Goal: Task Accomplishment & Management: Complete application form

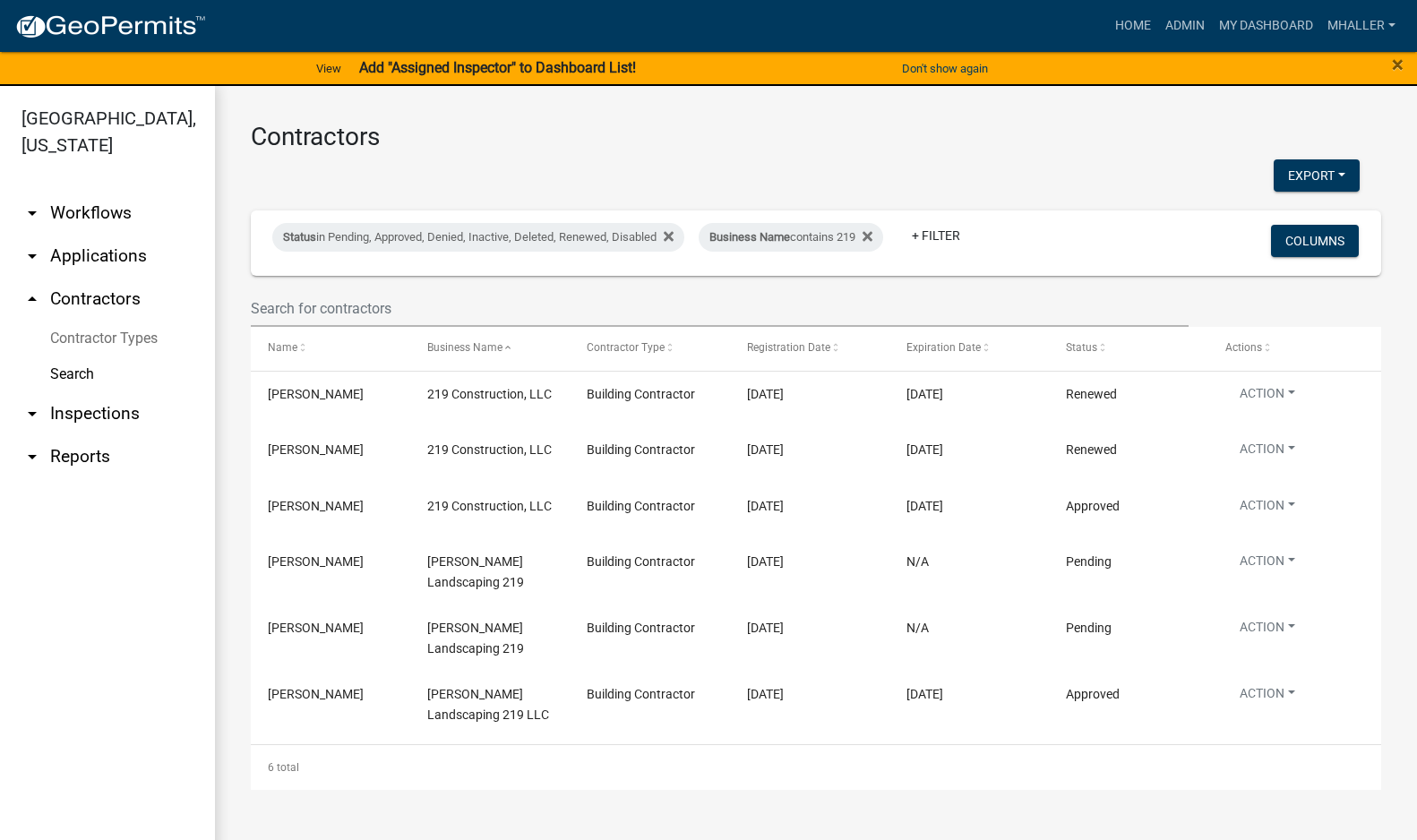
scroll to position [21, 0]
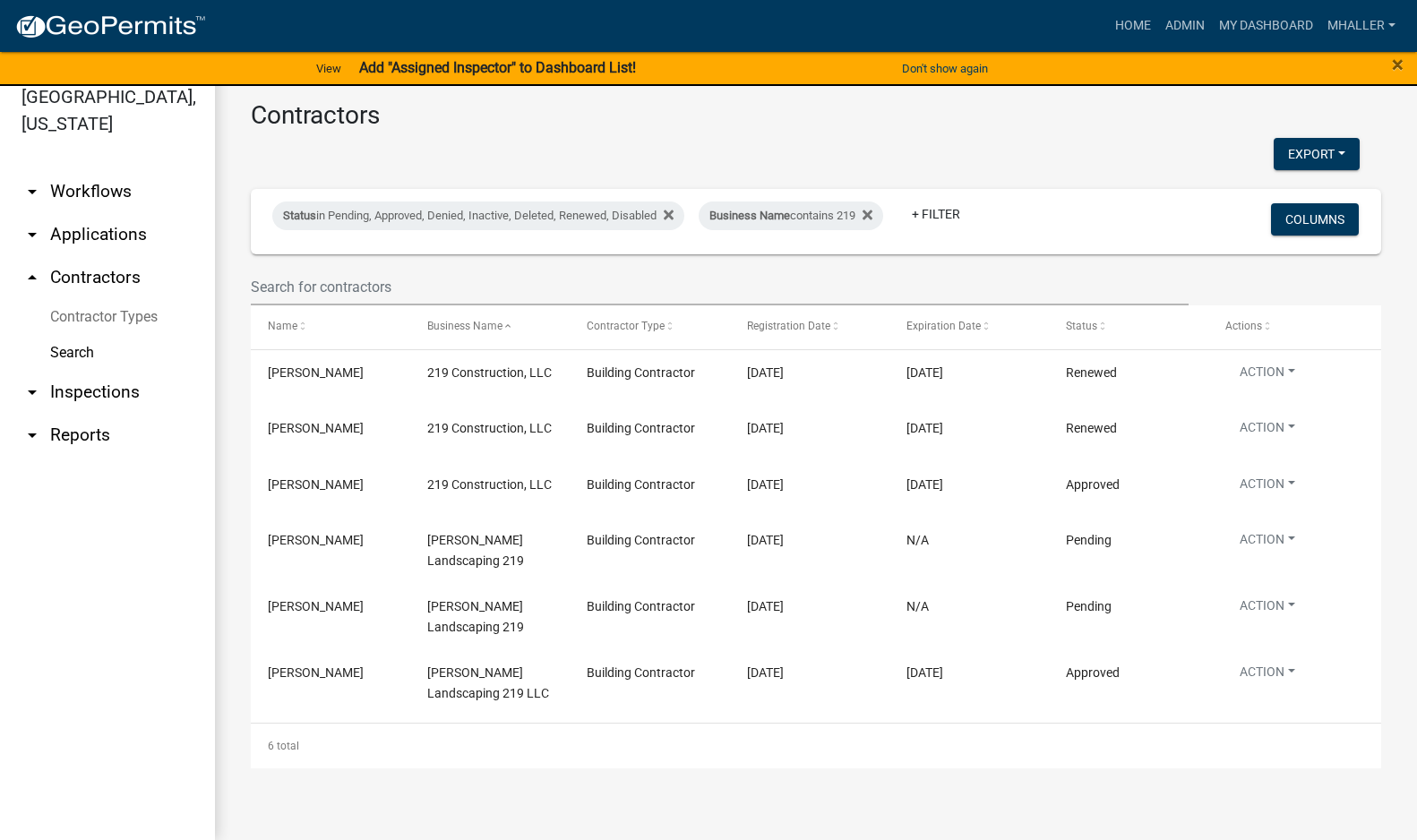
click at [116, 213] on link "arrow_drop_down Applications" at bounding box center [107, 234] width 215 height 43
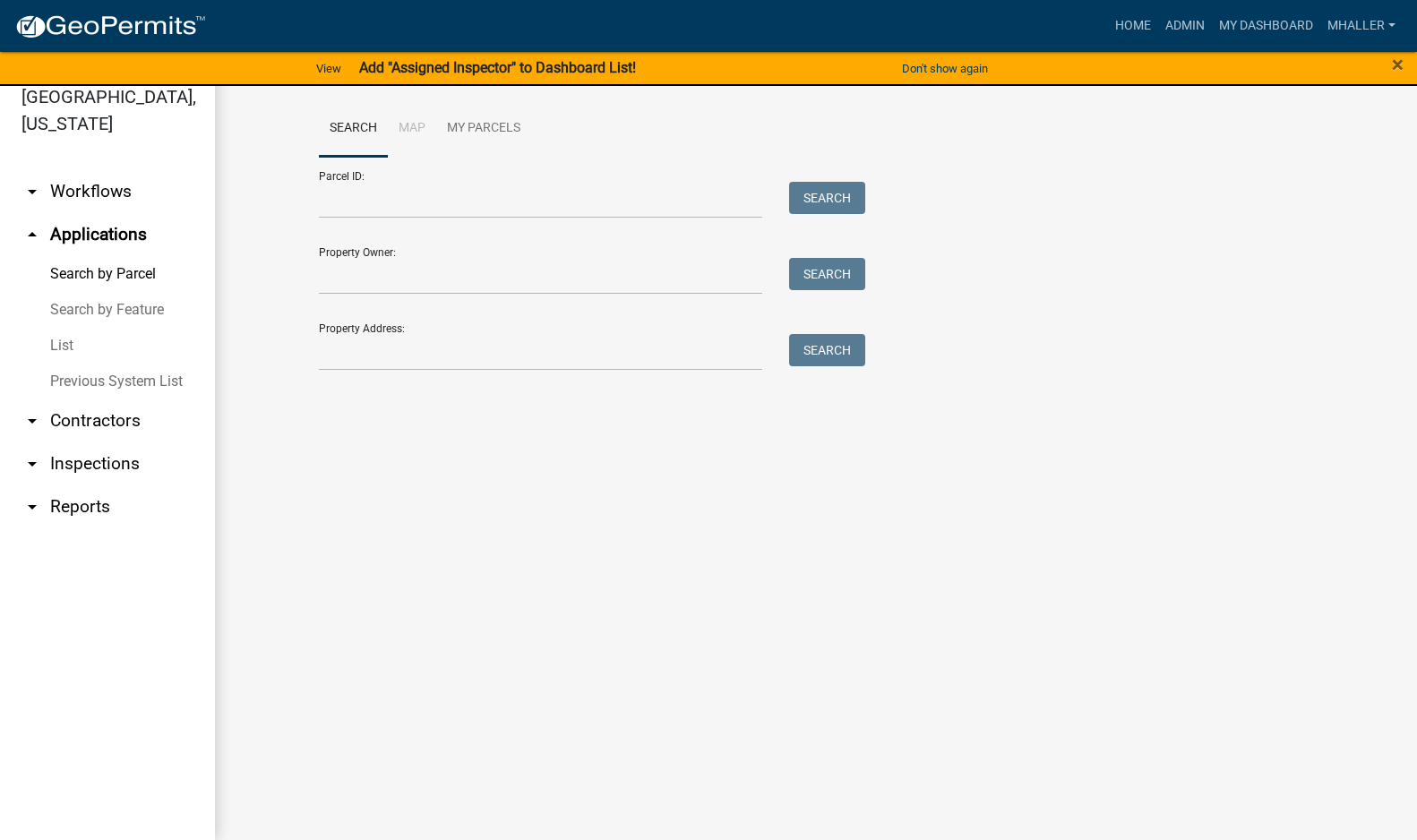
click at [60, 328] on link "List" at bounding box center [107, 345] width 215 height 36
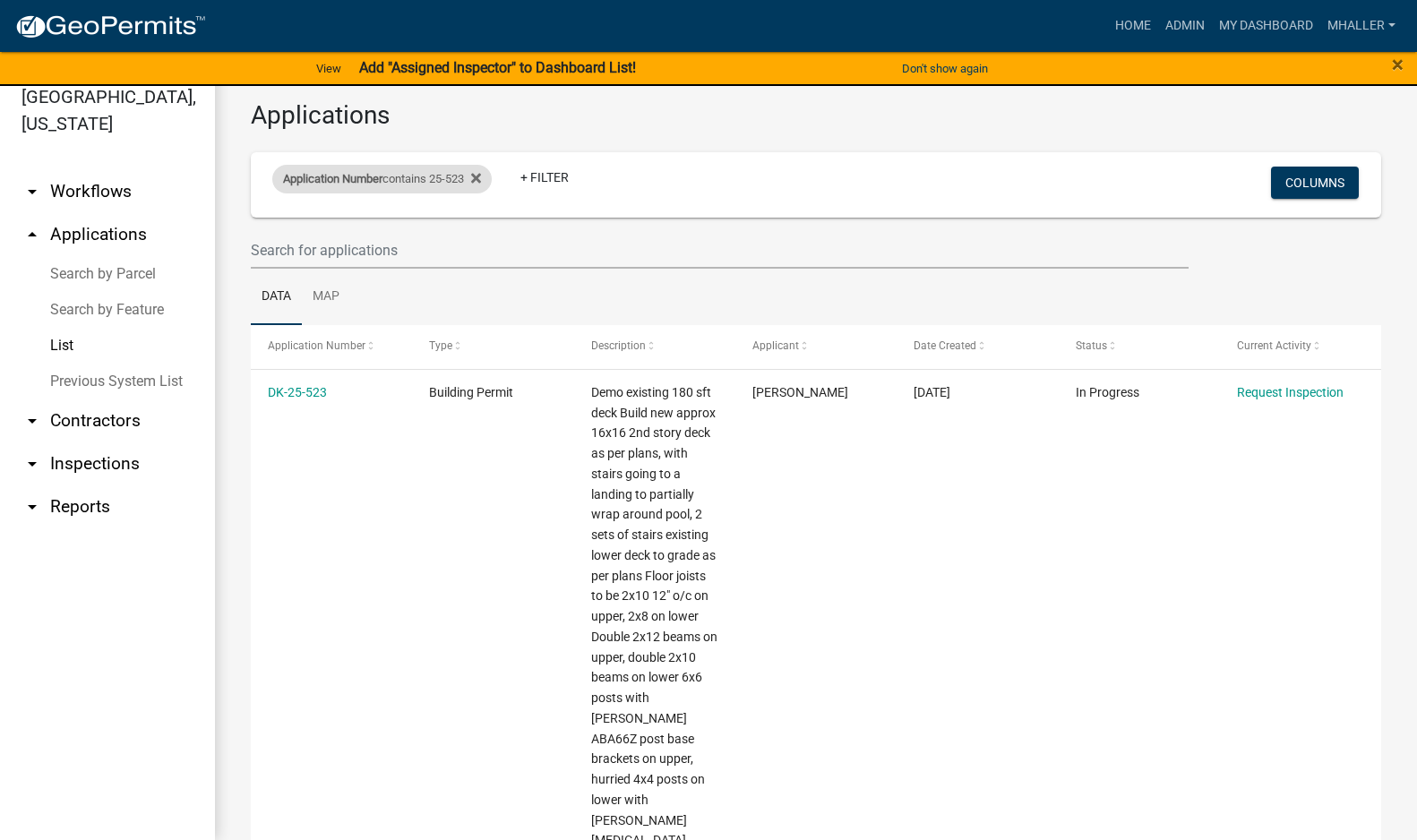
click at [421, 183] on div "Application Number contains 25-523" at bounding box center [382, 178] width 220 height 29
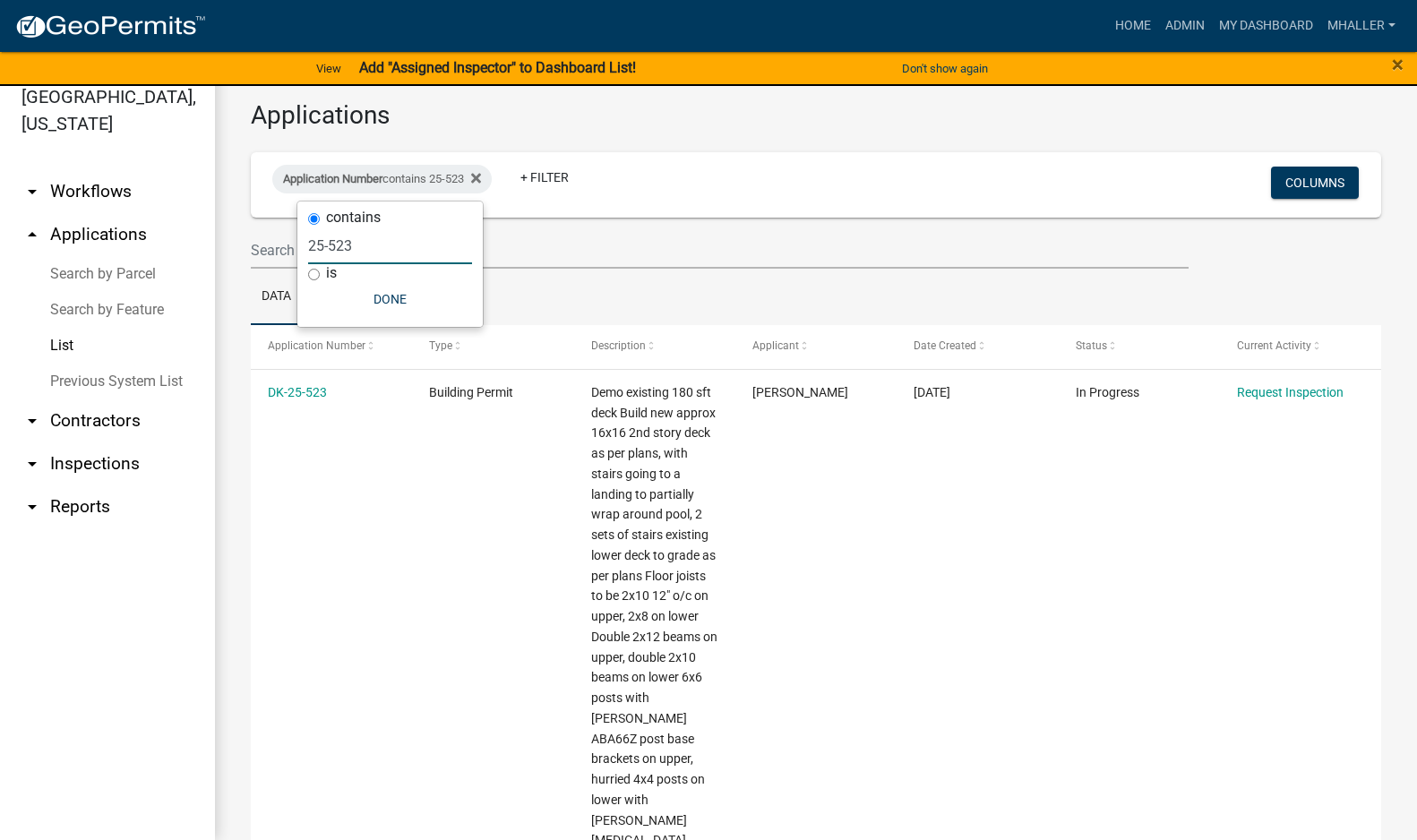
click at [365, 247] on input "25-523" at bounding box center [390, 246] width 164 height 37
type input "25-"
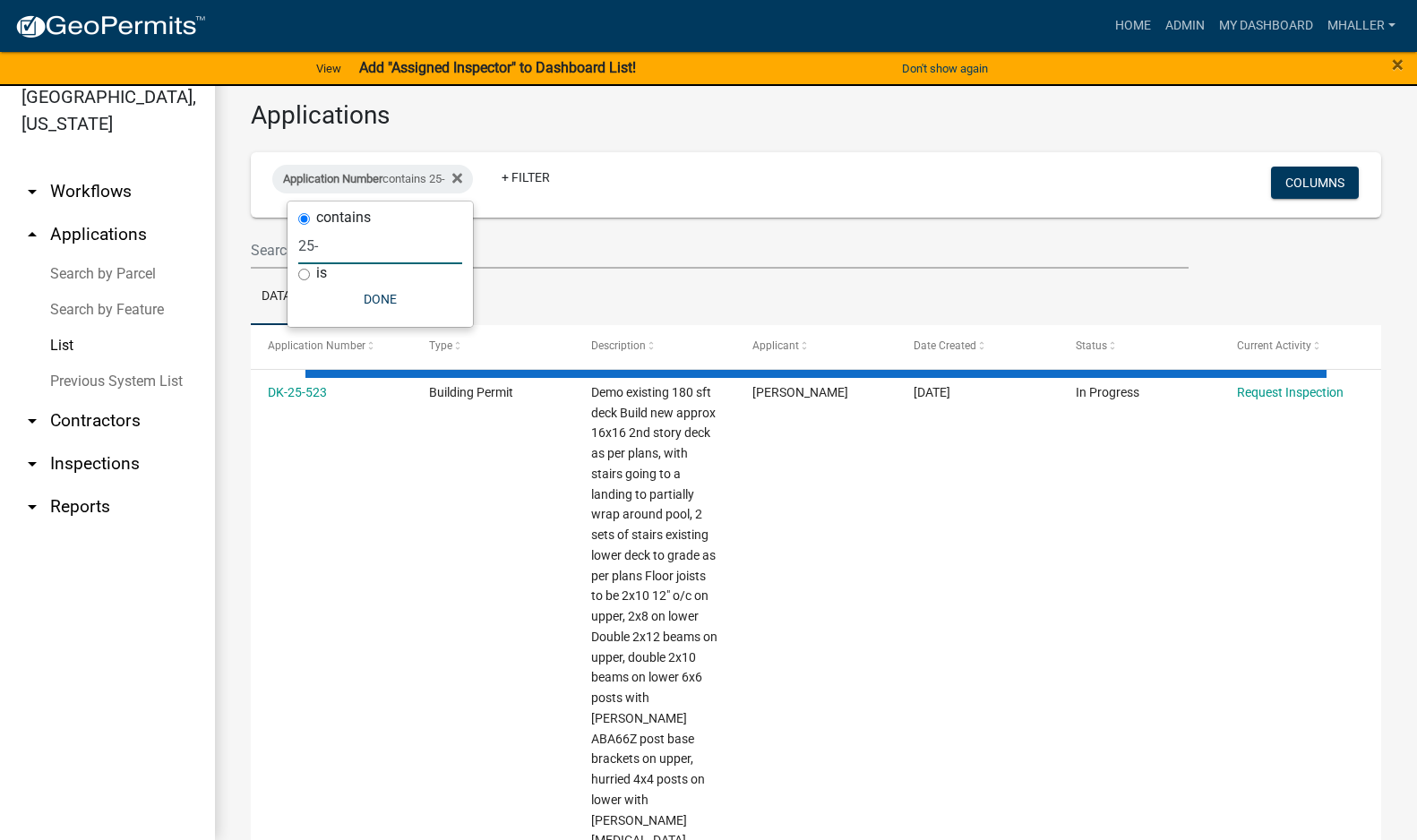
select select "1: 25"
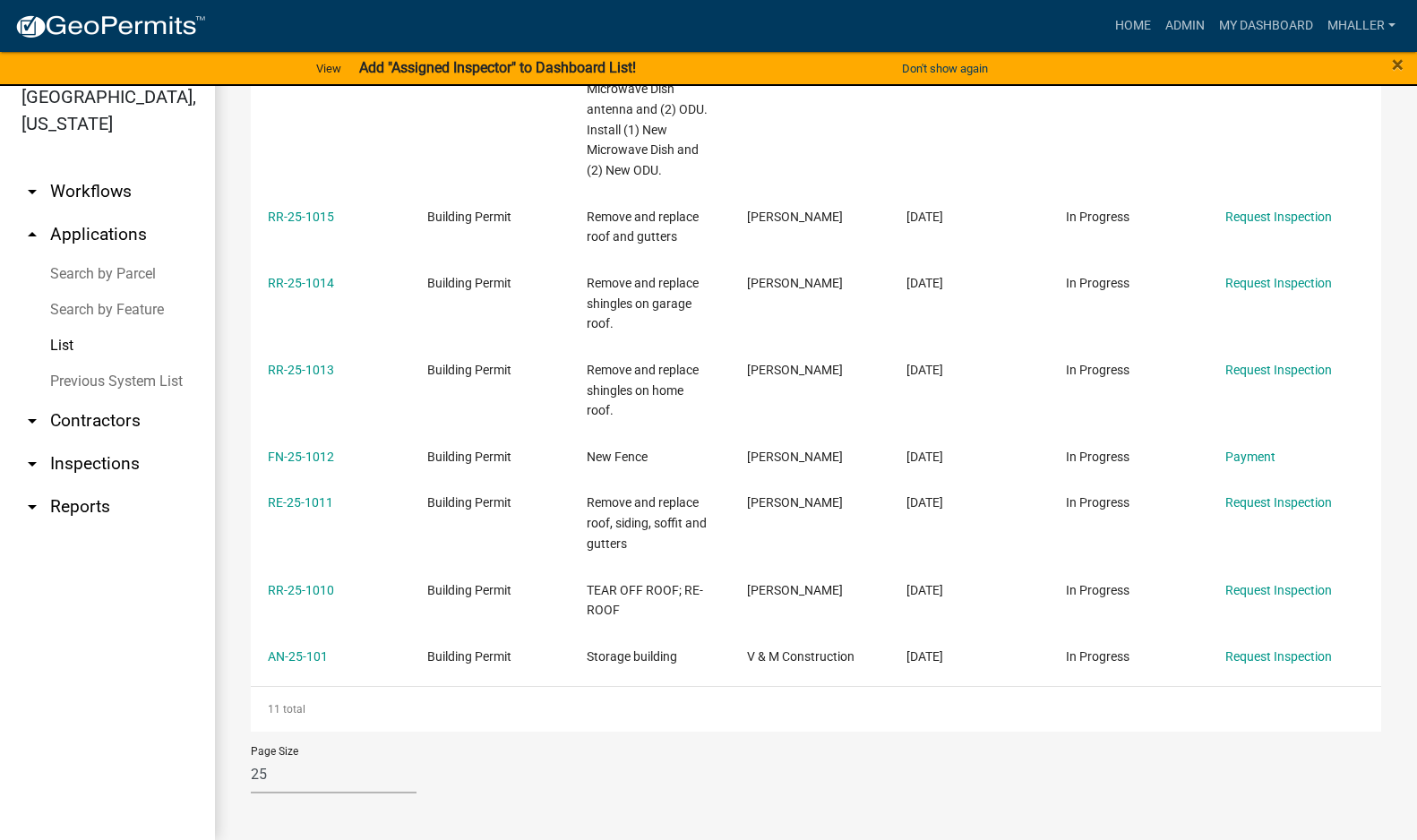
scroll to position [568, 0]
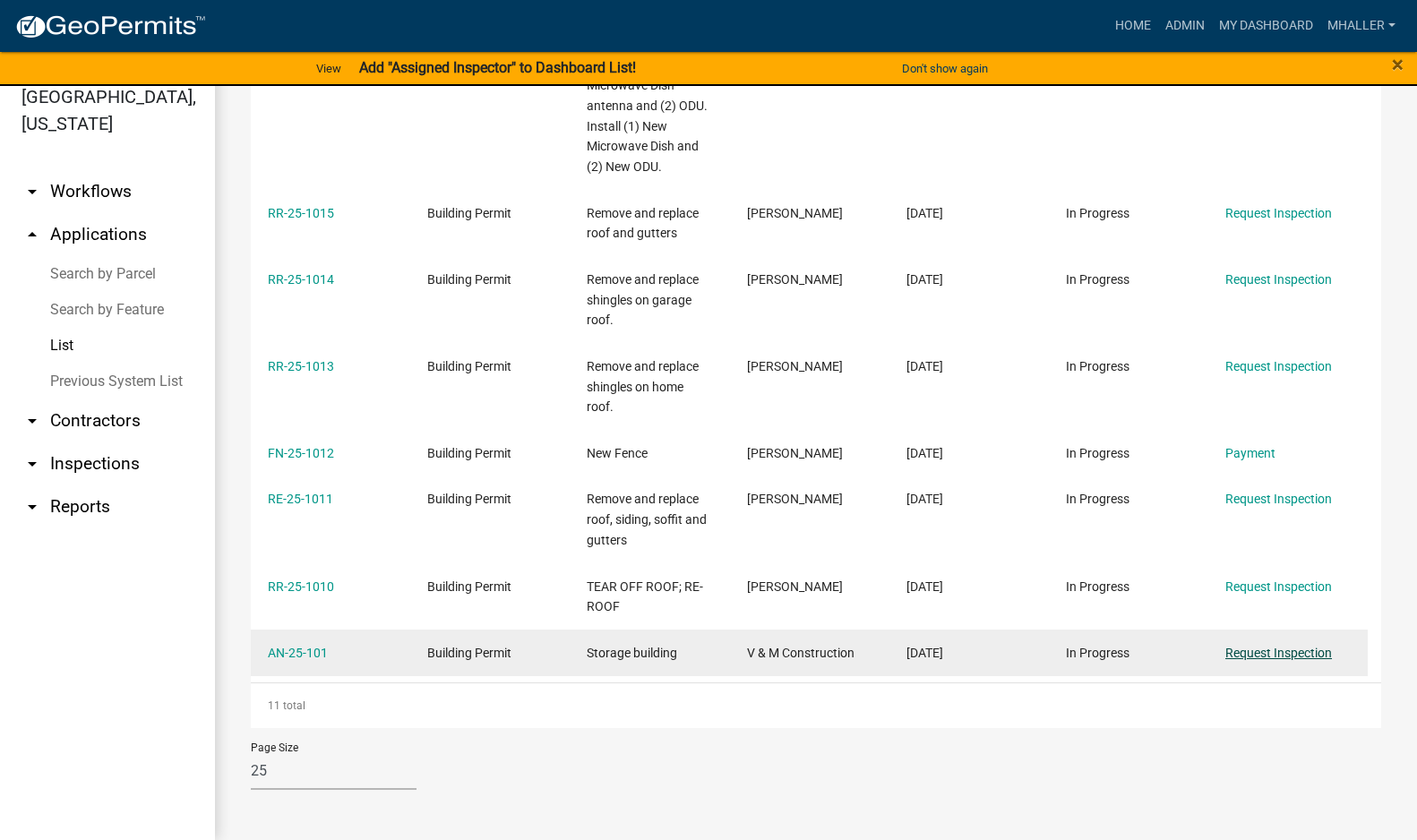
type input "25-101"
click at [1259, 654] on link "Request Inspection" at bounding box center [1278, 653] width 106 height 15
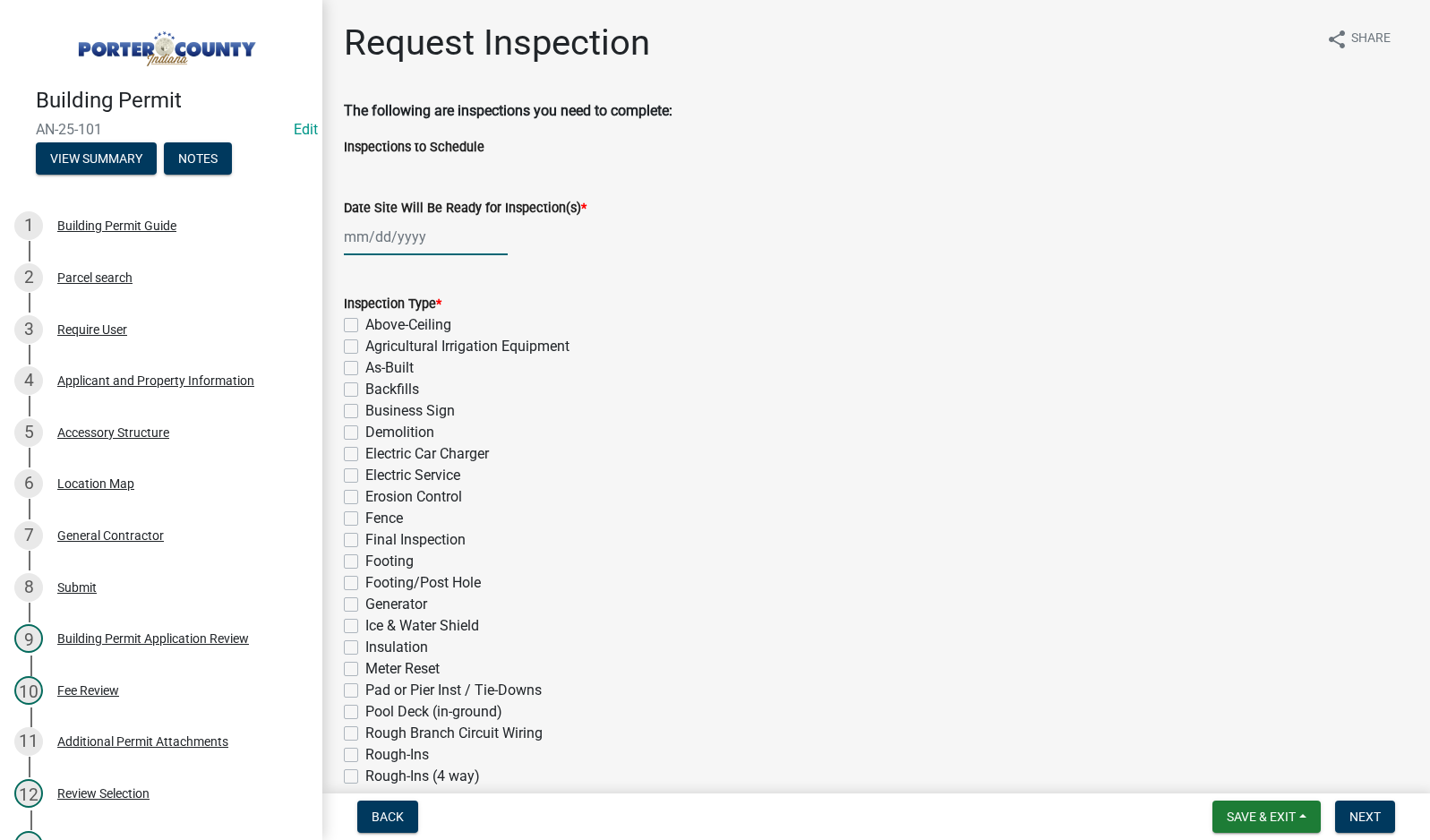
click at [407, 243] on div at bounding box center [426, 237] width 164 height 37
select select "8"
select select "2025"
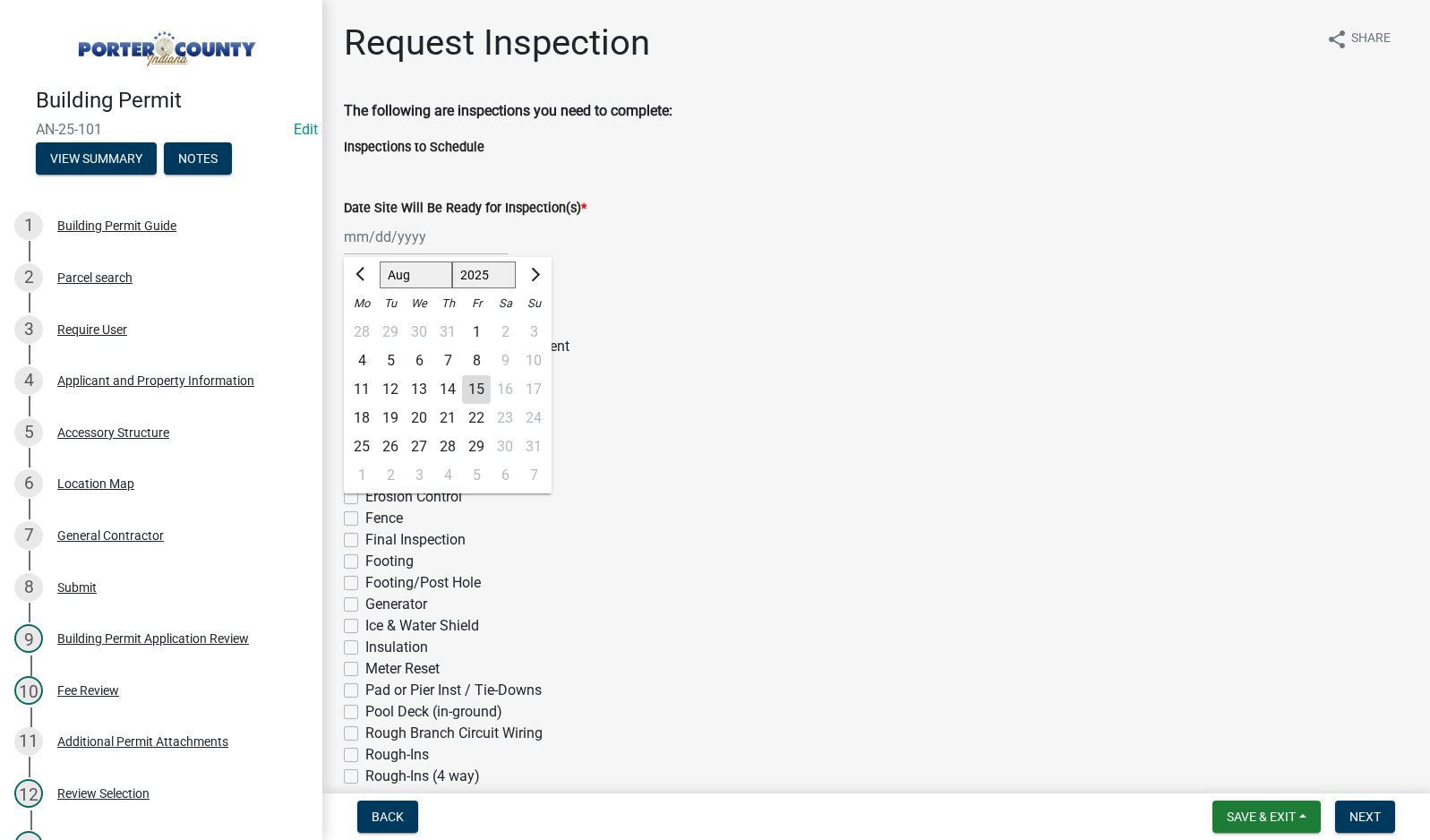
click at [467, 393] on div "15" at bounding box center [476, 389] width 29 height 29
type input "[DATE]"
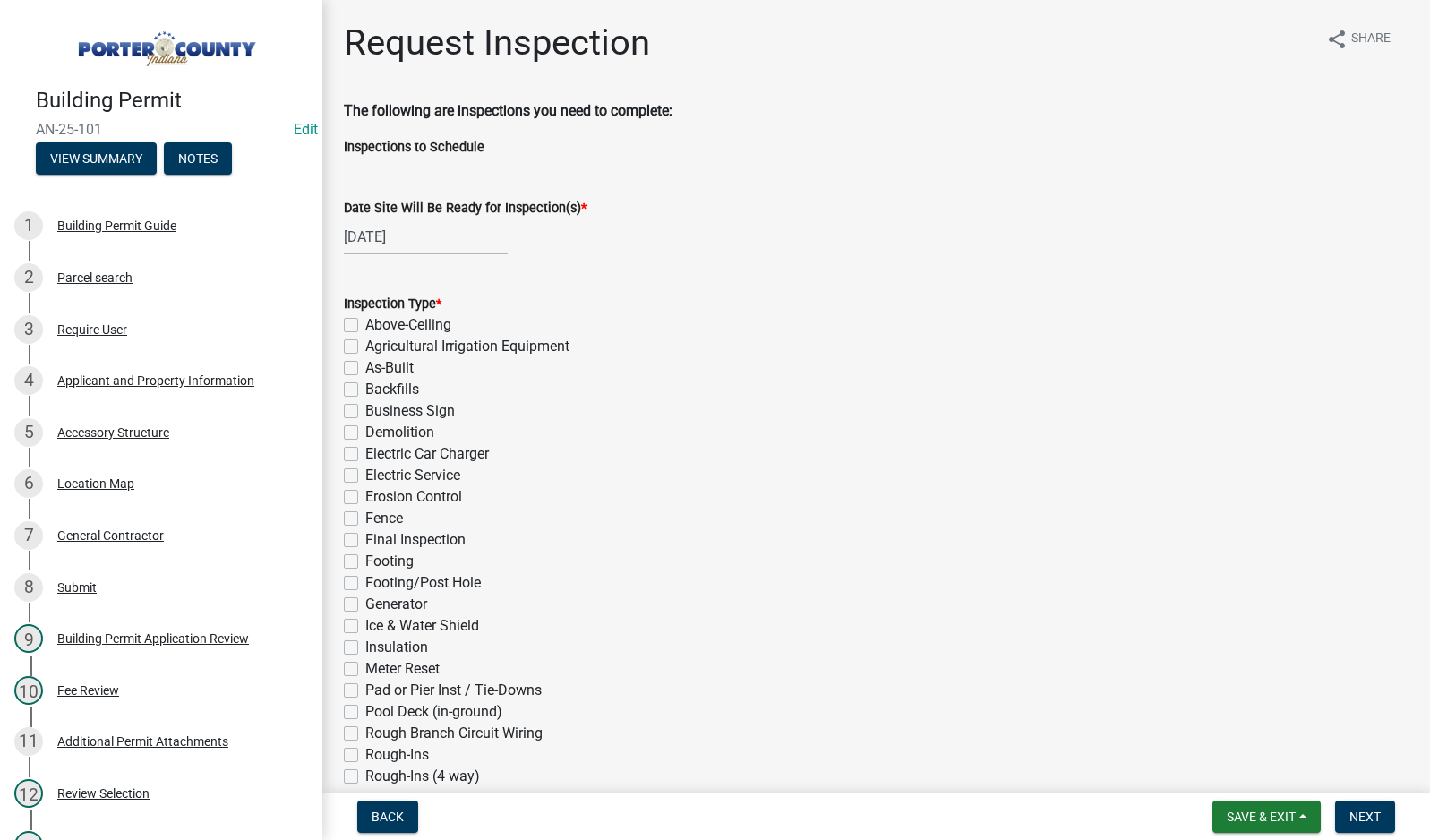
click at [366, 538] on label "Final Inspection" at bounding box center [415, 539] width 101 height 21
click at [366, 538] on input "Final Inspection" at bounding box center [371, 534] width 12 height 12
checkbox input "true"
checkbox input "false"
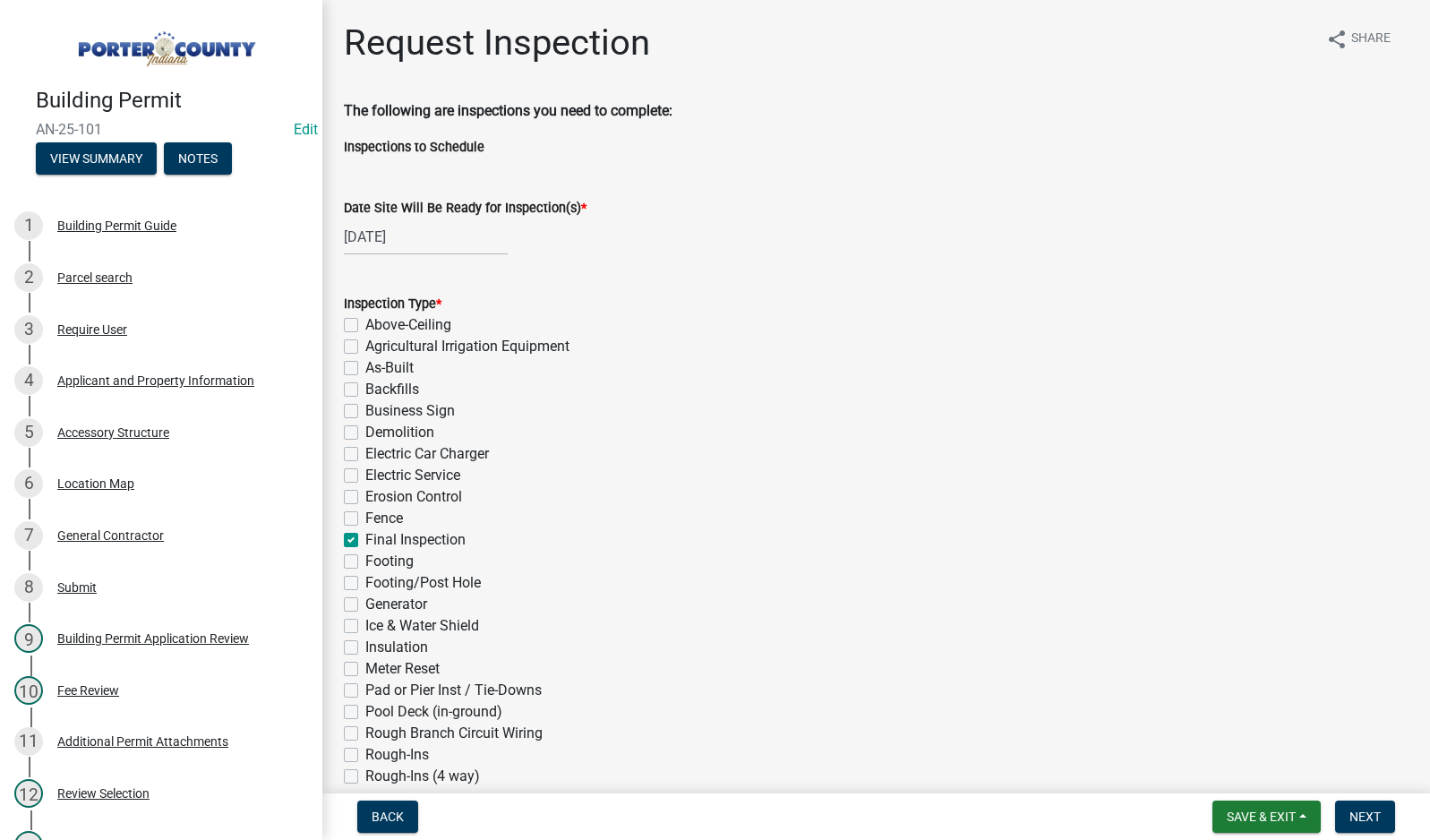
checkbox input "false"
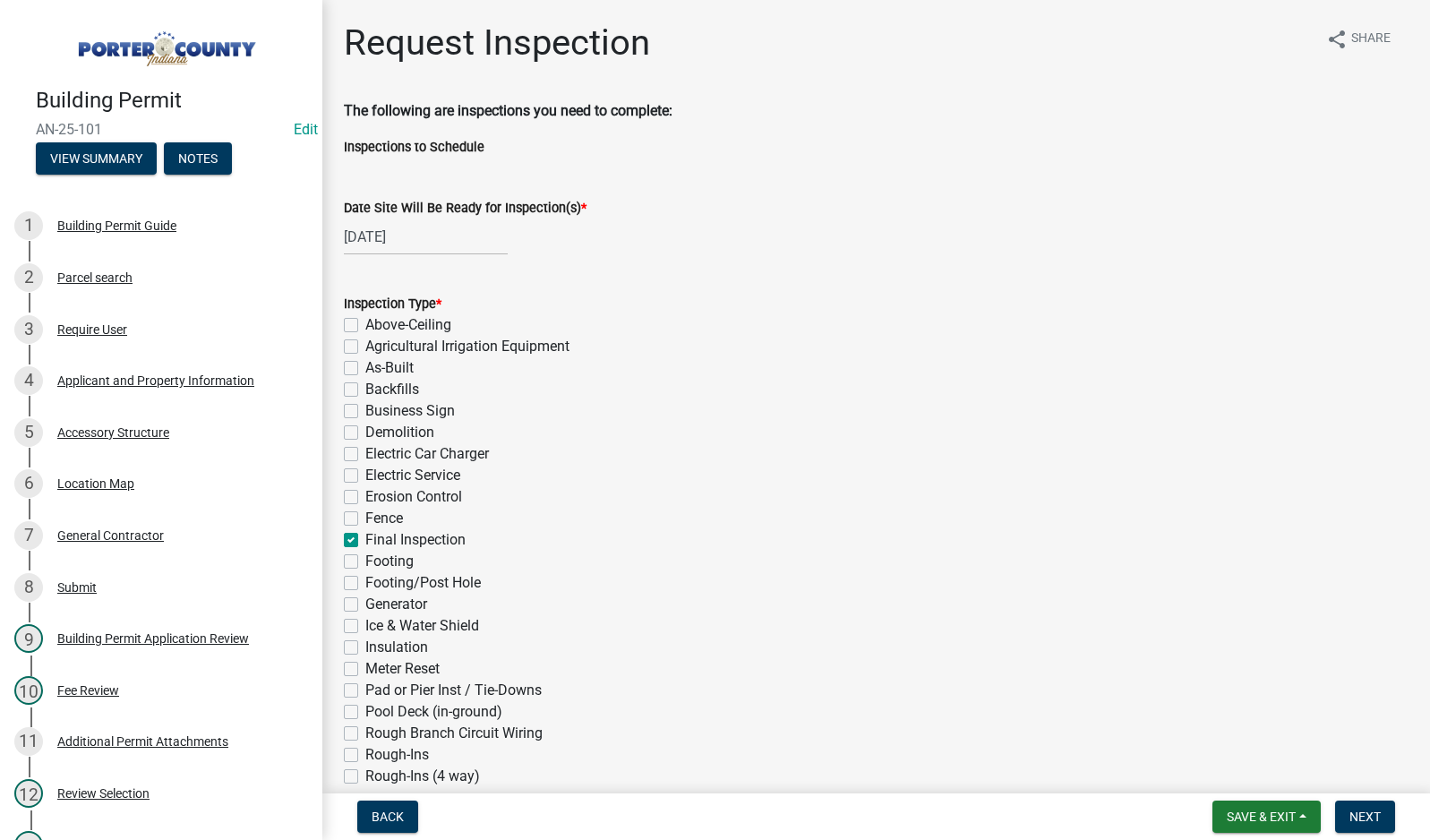
checkbox input "false"
checkbox input "true"
checkbox input "false"
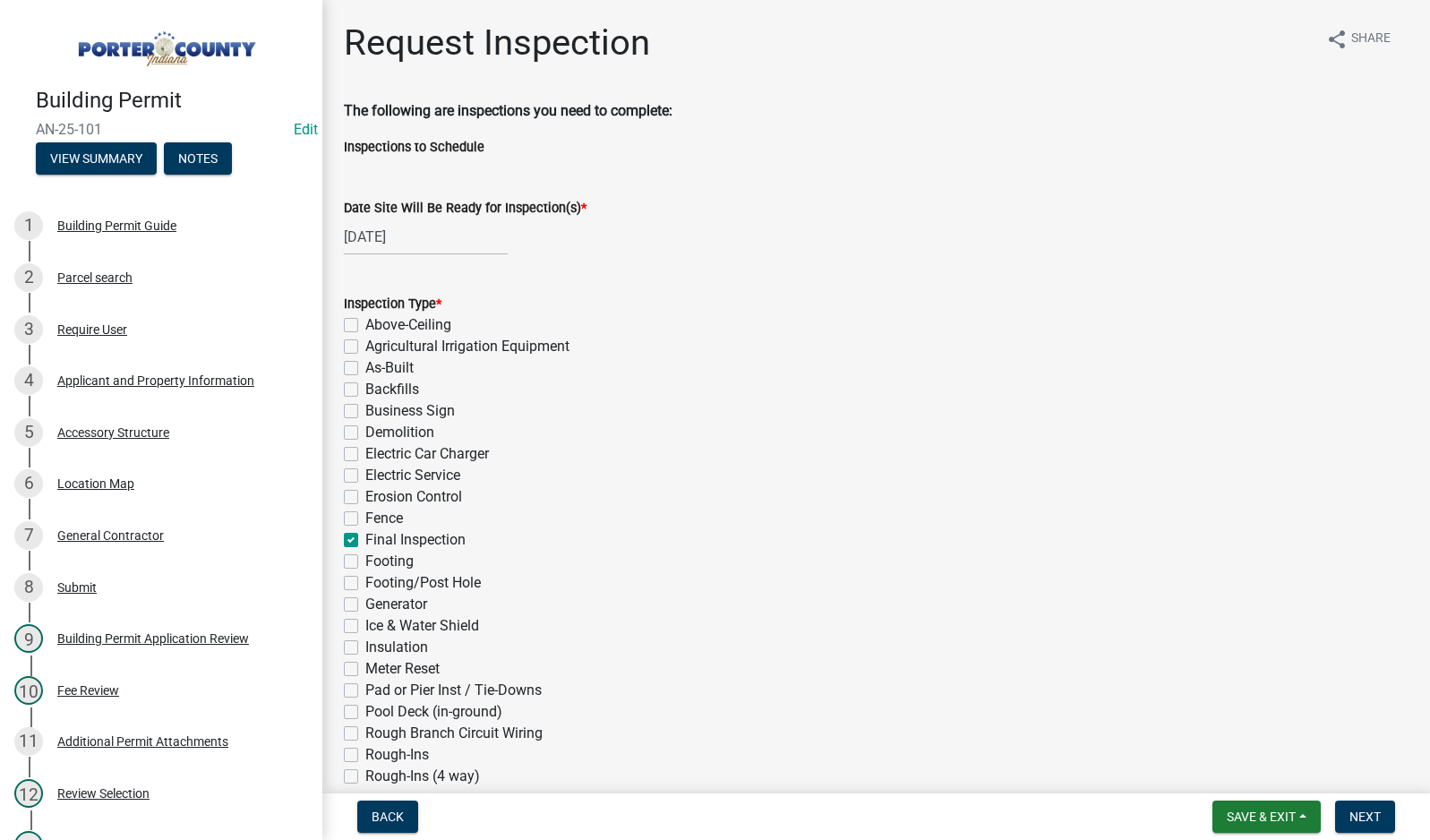
checkbox input "false"
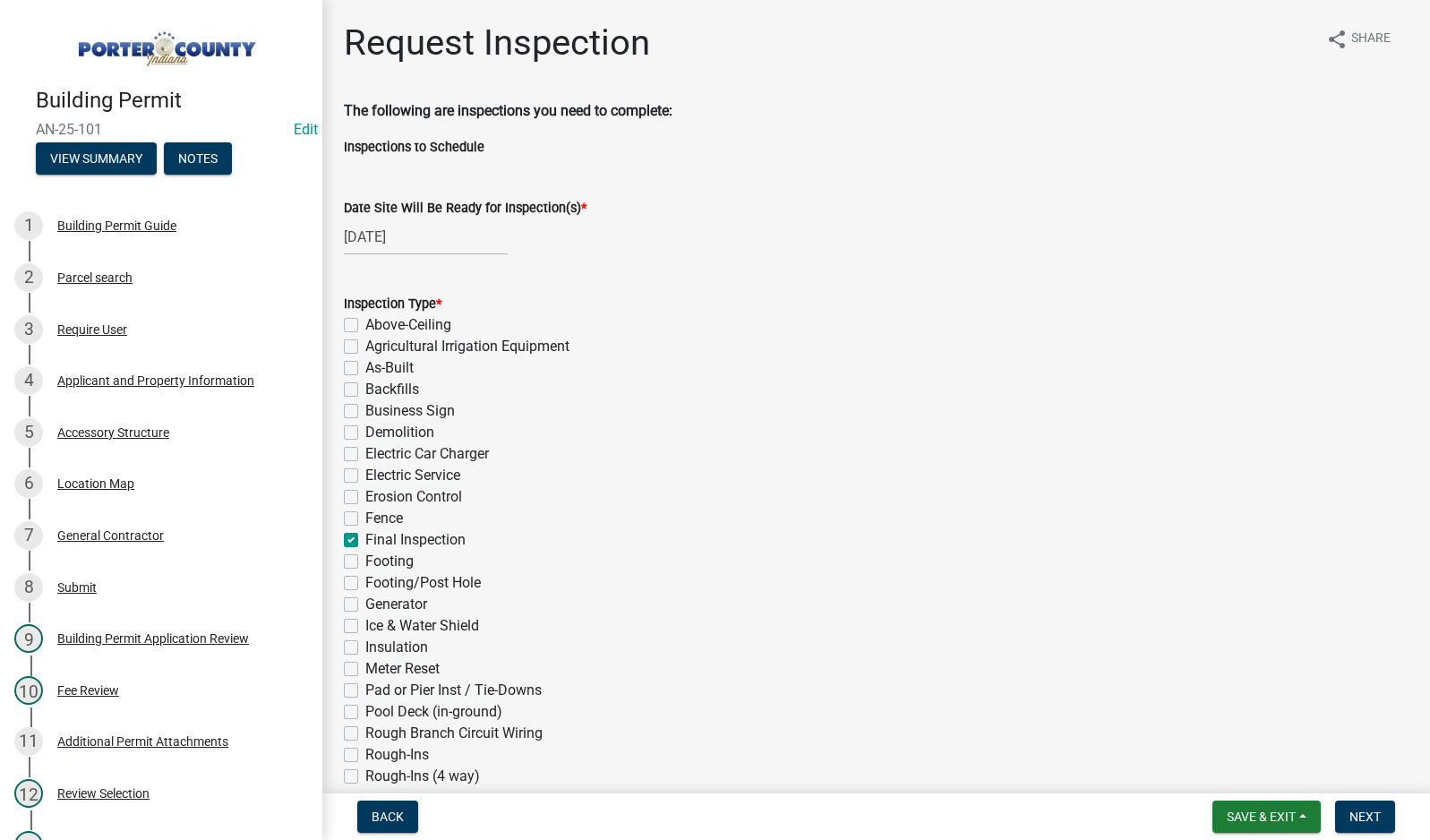
checkbox input "false"
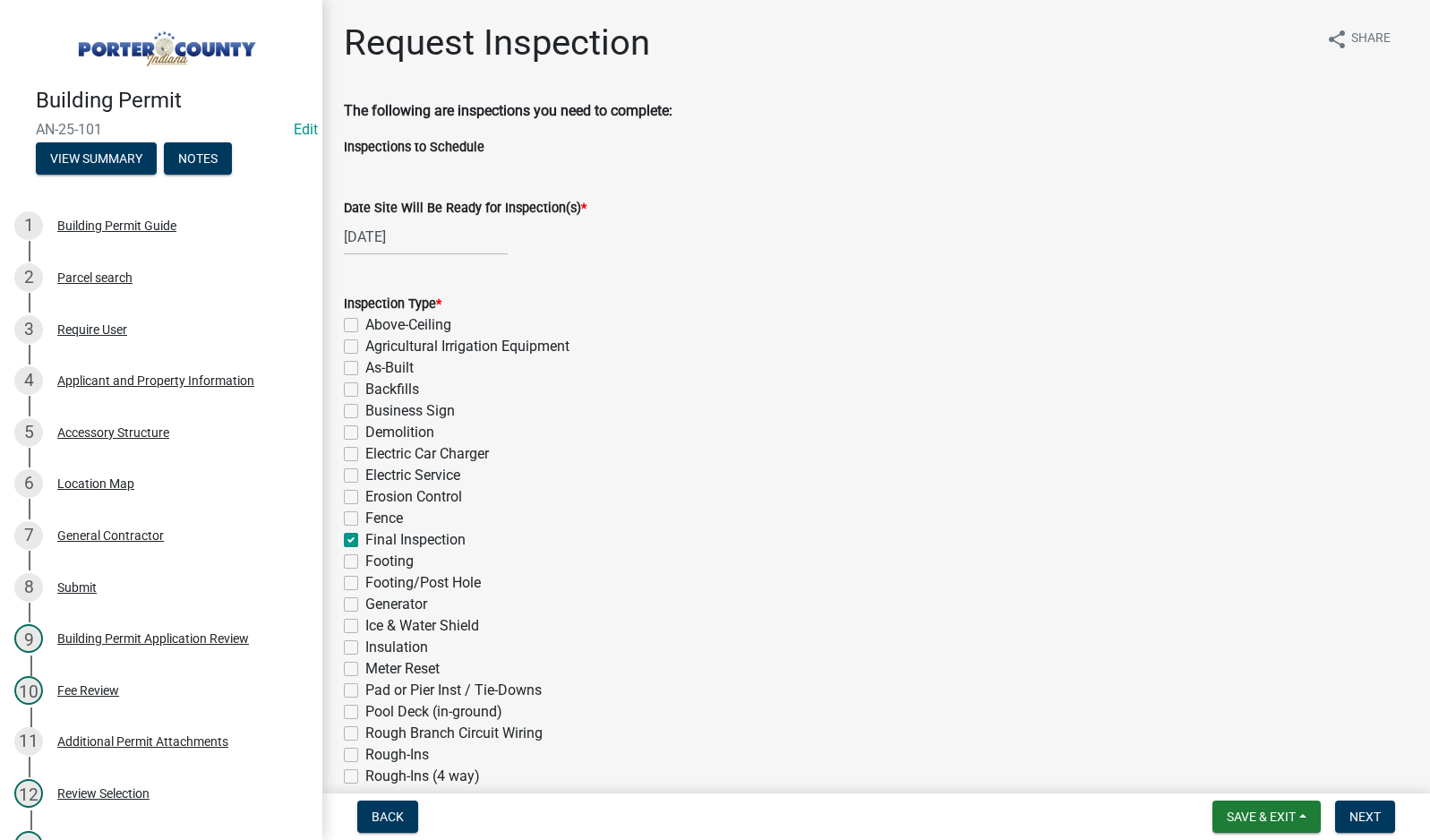
checkbox input "false"
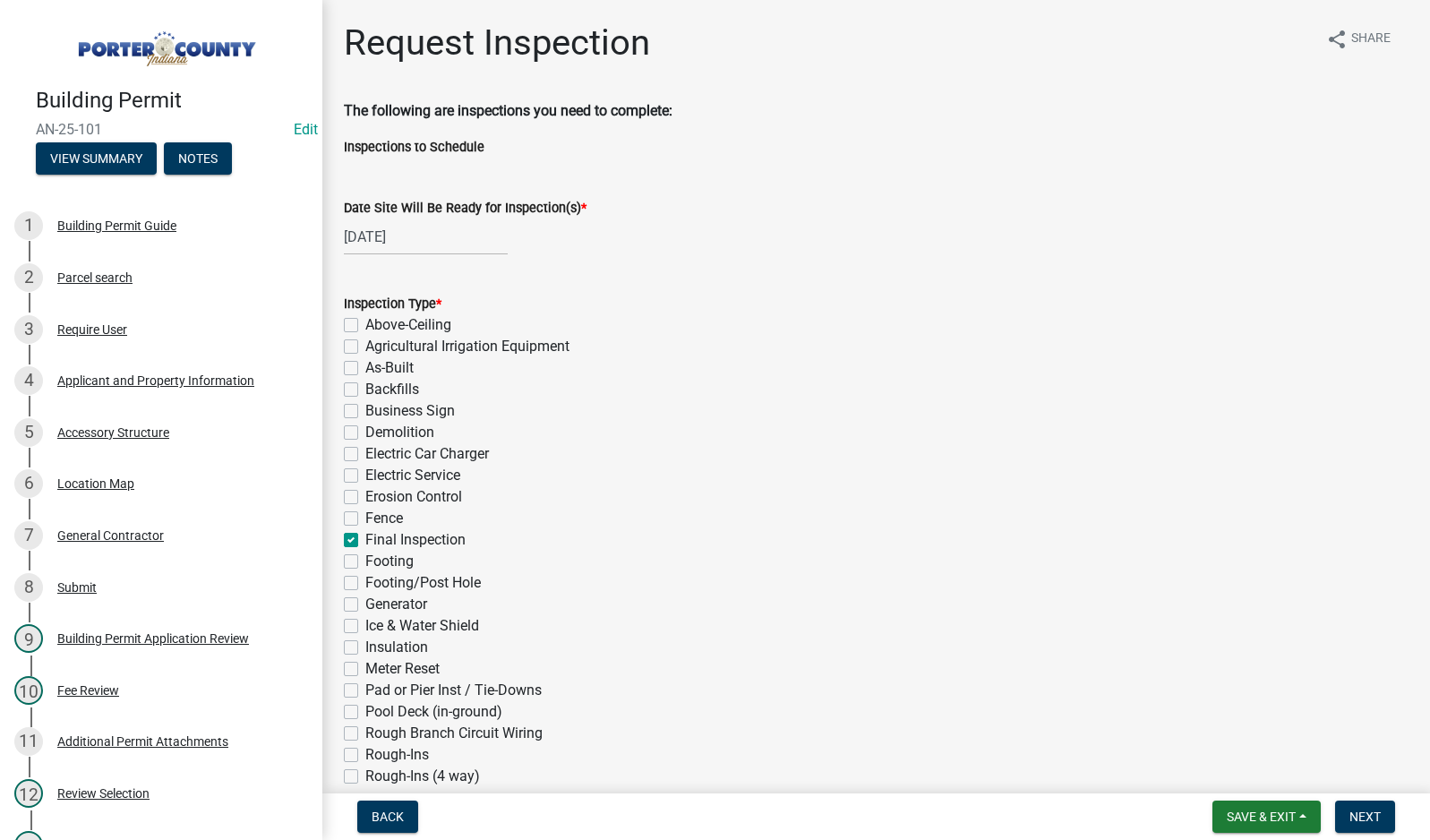
checkbox input "false"
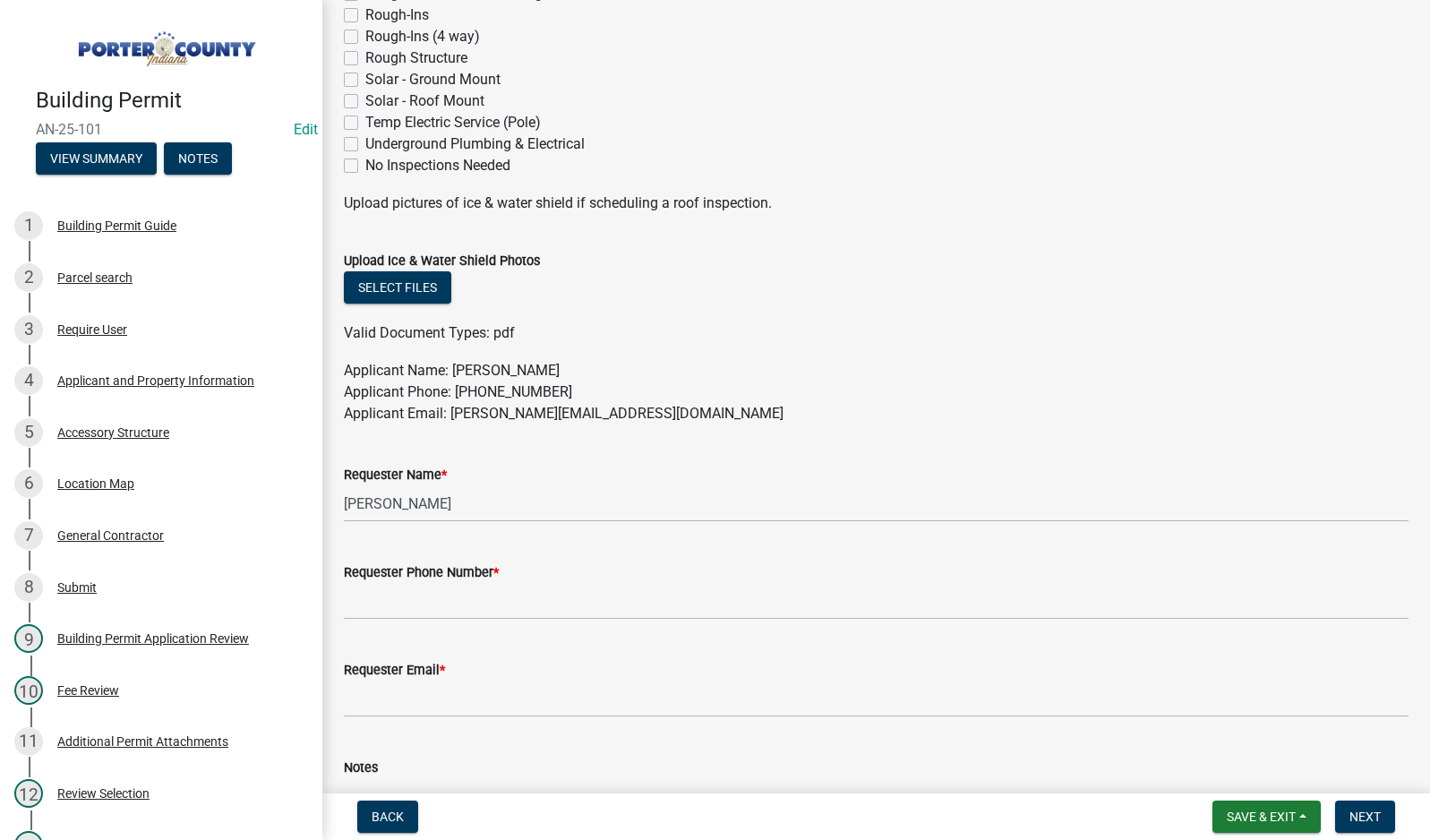
scroll to position [895, 0]
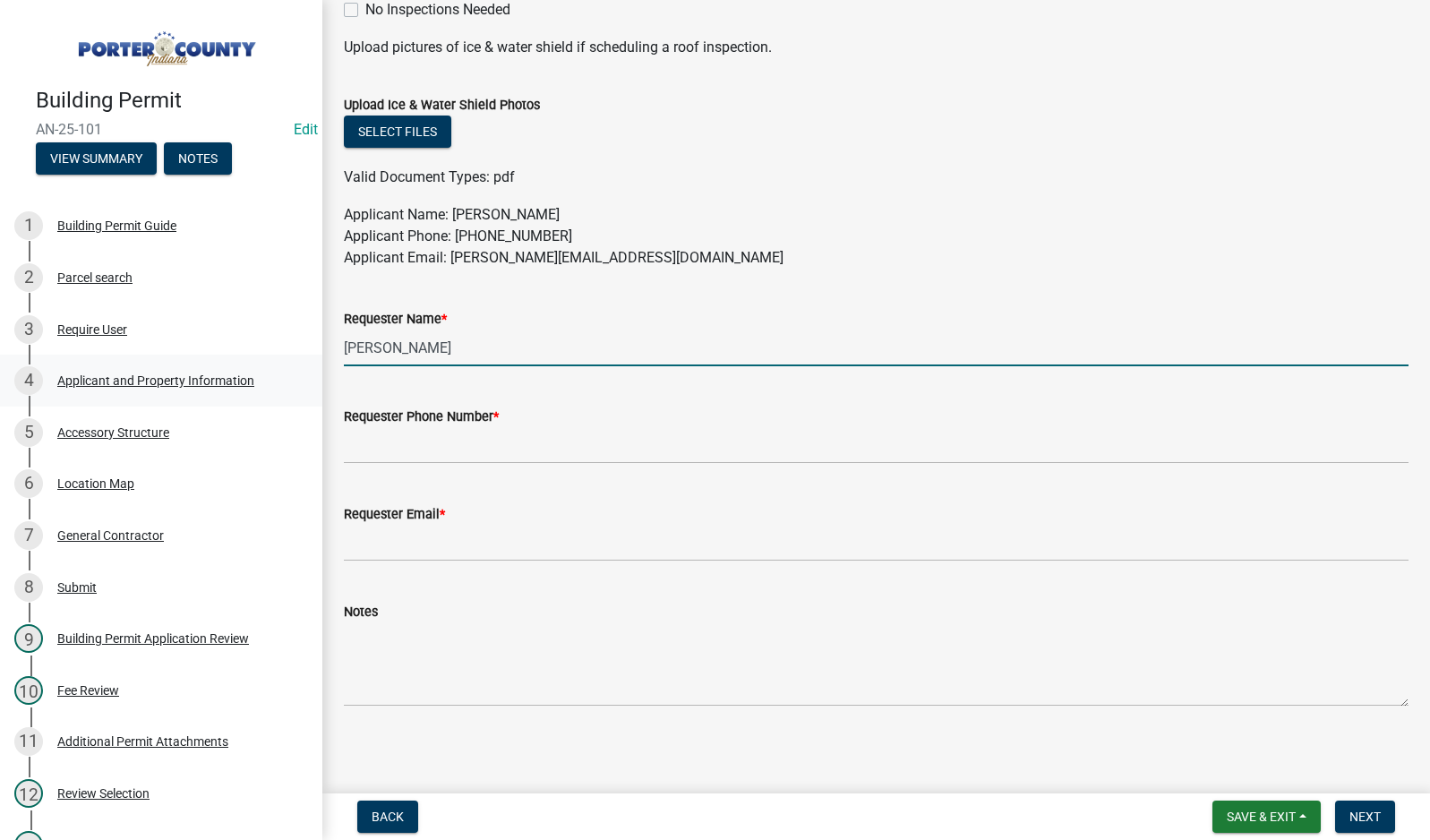
drag, startPoint x: 450, startPoint y: 340, endPoint x: 132, endPoint y: 375, distance: 319.9
click at [142, 374] on div "Building Permit AN-25-101 Edit View Summary Notes 1 Building Permit Guide 2 Par…" at bounding box center [715, 420] width 1430 height 840
type input "[PERSON_NAME]"
click at [431, 451] on input "Requester Phone Number *" at bounding box center [875, 446] width 1064 height 37
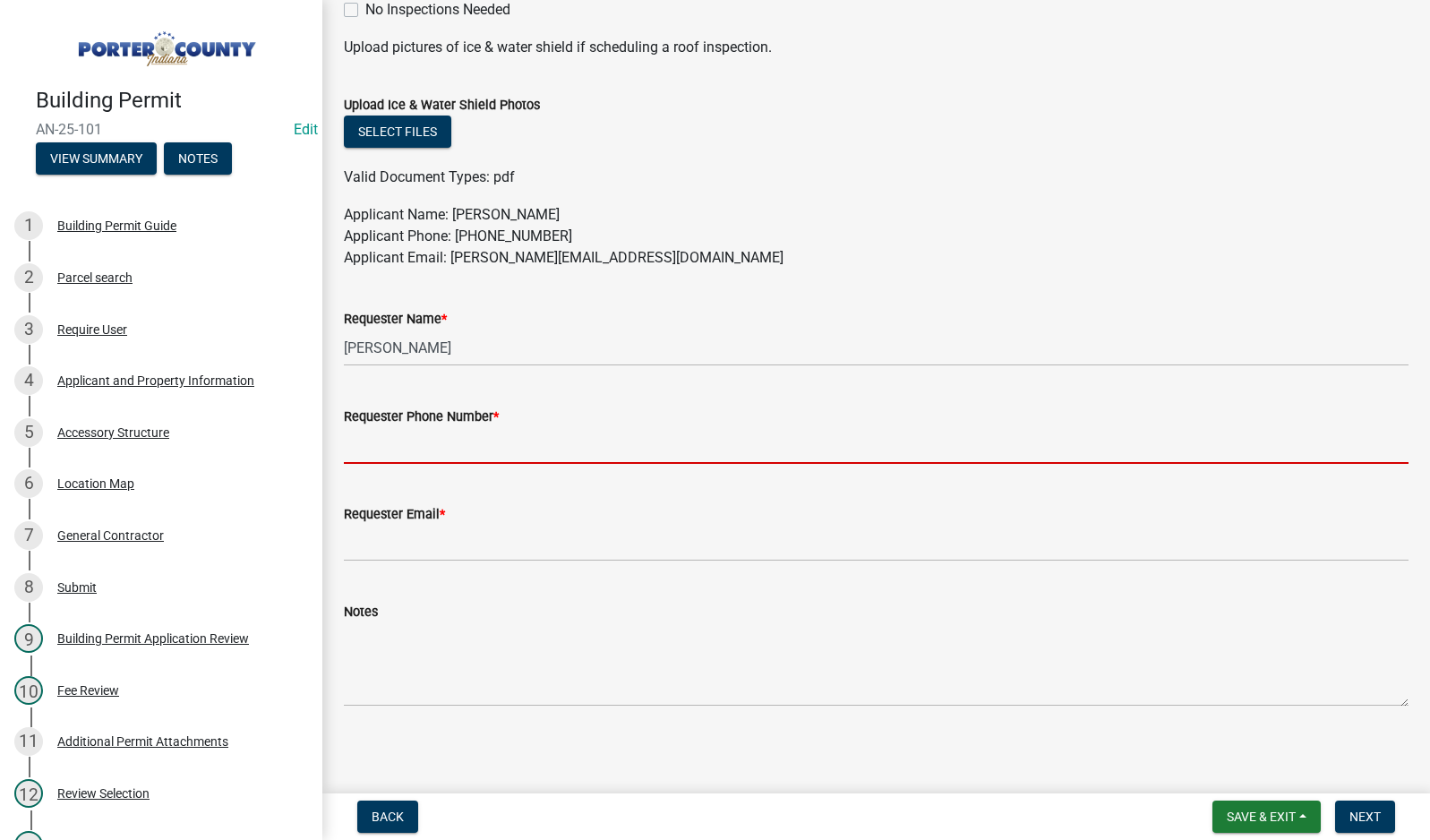
click at [424, 450] on input "Requester Phone Number *" at bounding box center [875, 446] width 1064 height 37
type input "[PHONE_NUMBER]"
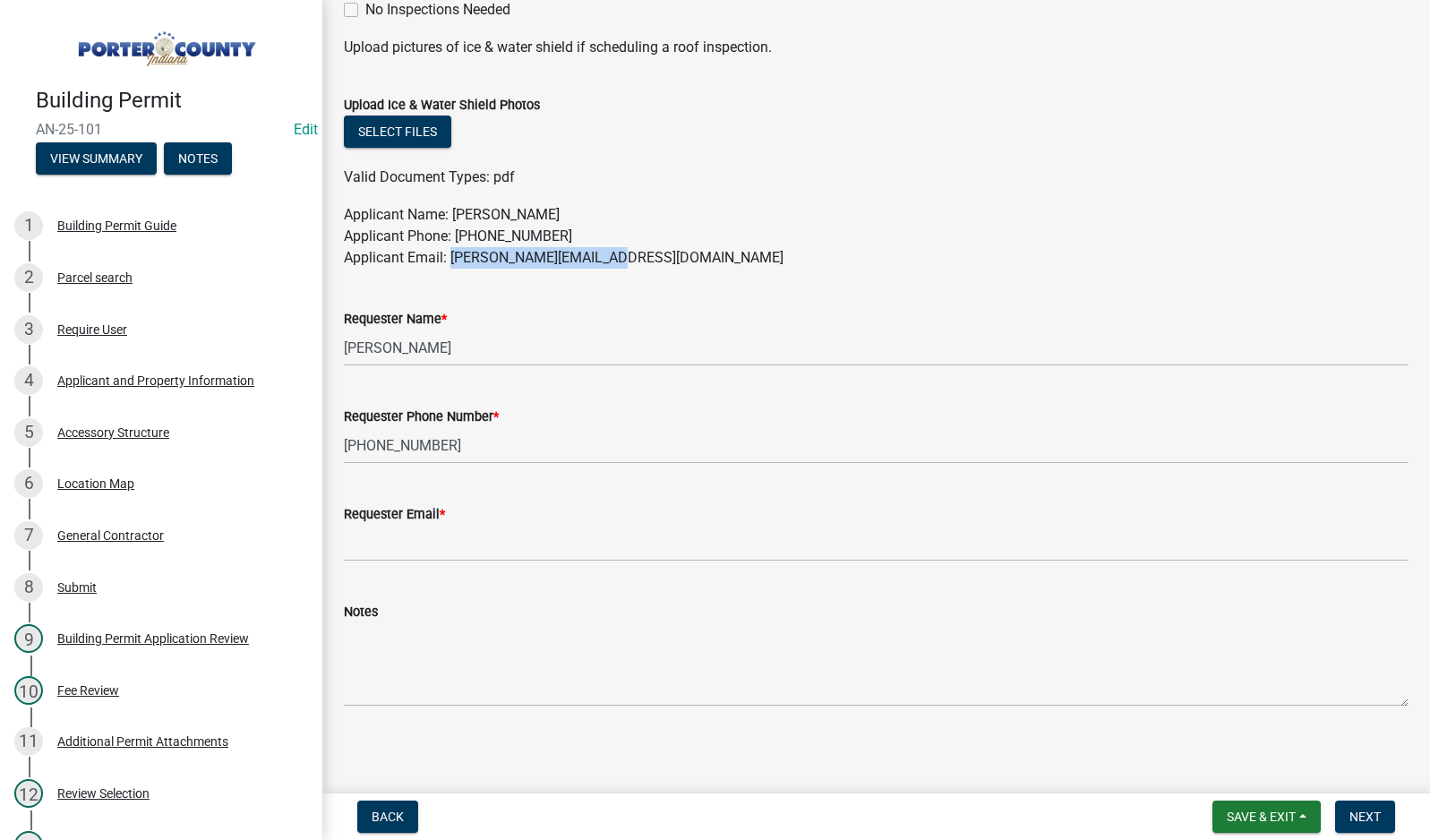
drag, startPoint x: 611, startPoint y: 254, endPoint x: 454, endPoint y: 272, distance: 158.0
click at [454, 272] on wm-data-entity-input "Applicant Name: [PERSON_NAME] Applicant Phone: [PHONE_NUMBER] Applicant Email: …" at bounding box center [875, 243] width 1064 height 78
copy p "[PERSON_NAME][EMAIL_ADDRESS][DOMAIN_NAME]"
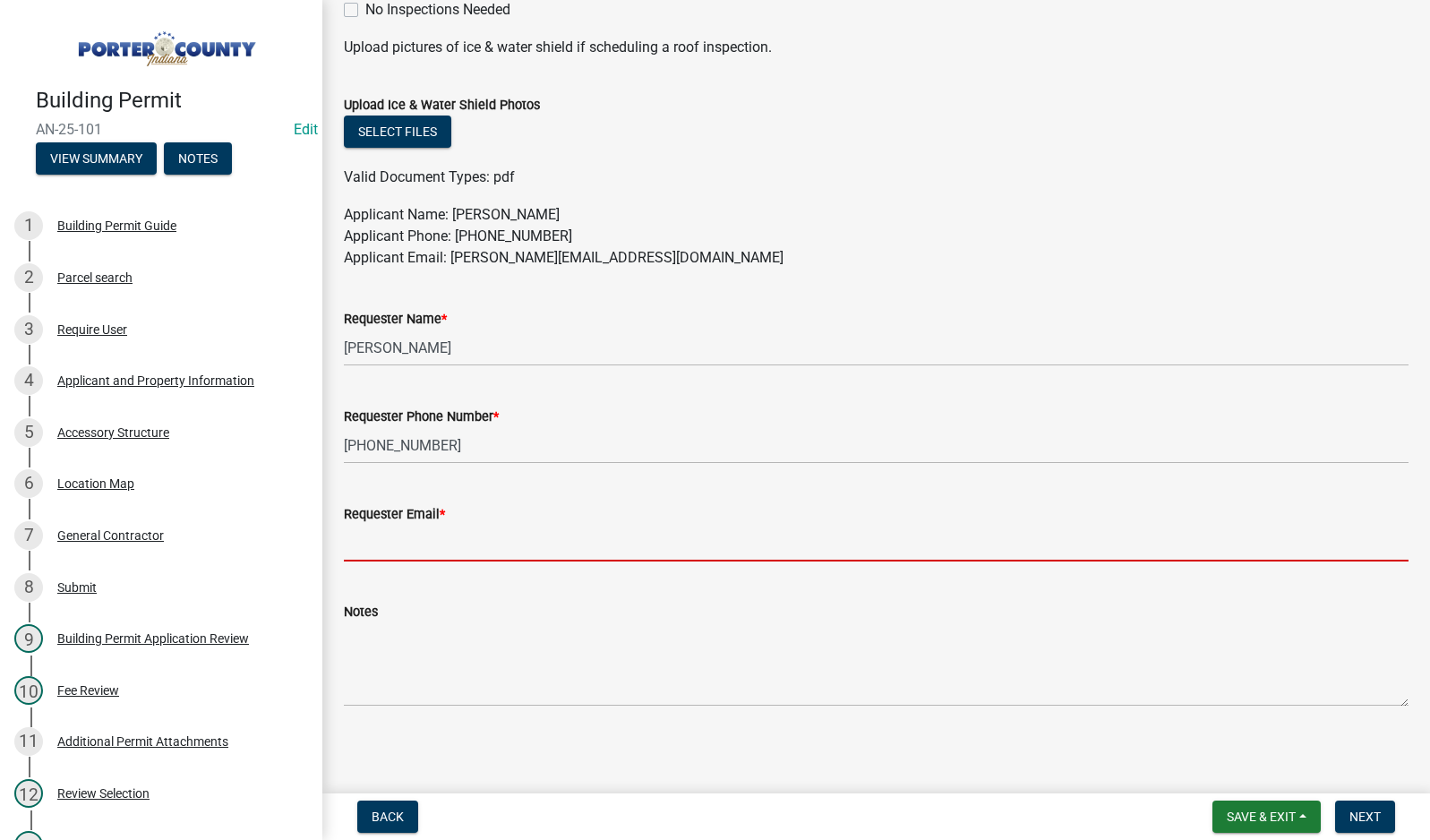
click at [412, 548] on input "Requester Email *" at bounding box center [875, 543] width 1064 height 37
paste input "[PERSON_NAME][EMAIL_ADDRESS][DOMAIN_NAME]"
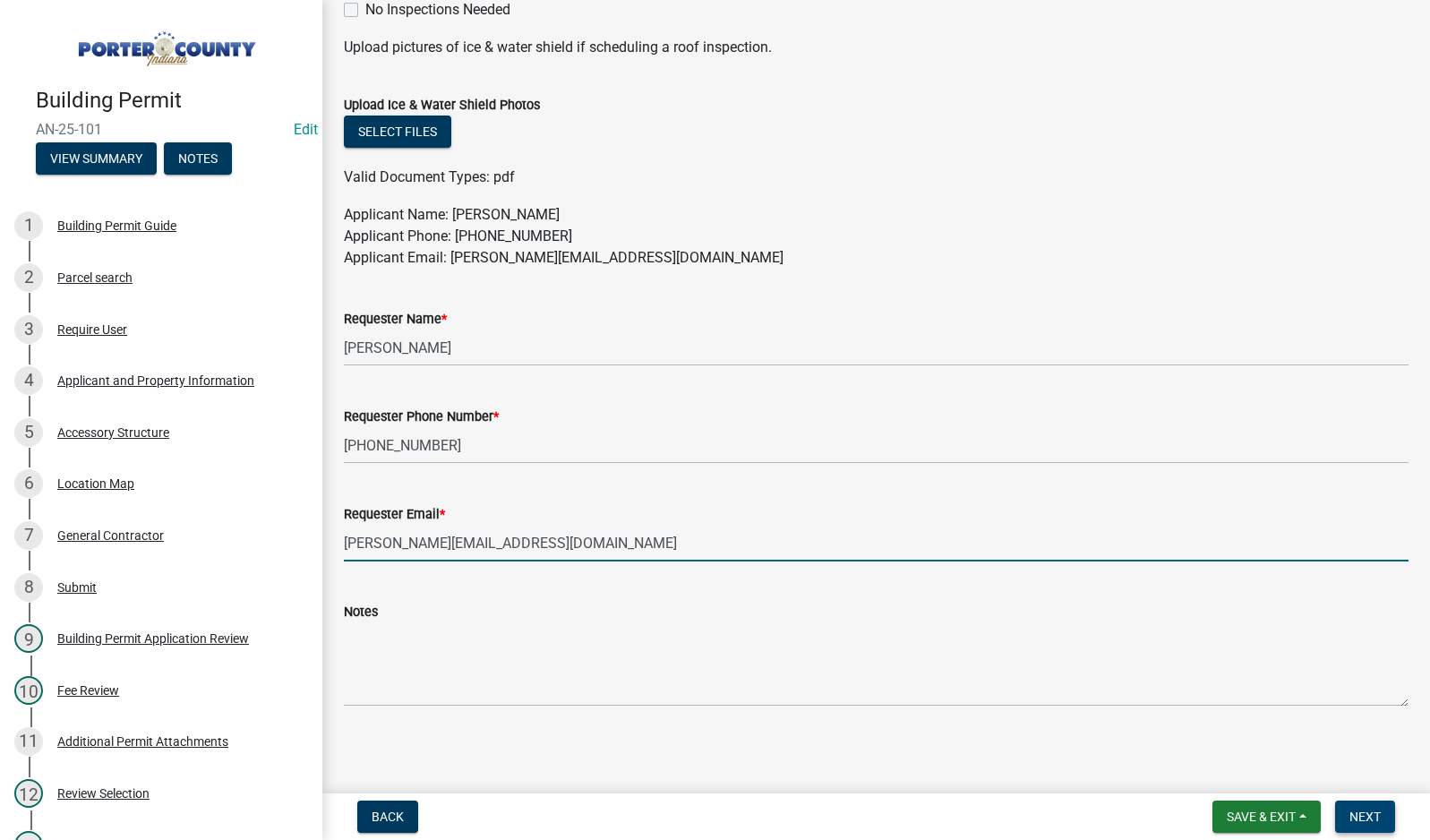
type input "[PERSON_NAME][EMAIL_ADDRESS][DOMAIN_NAME]"
click at [1355, 816] on span "Next" at bounding box center [1365, 817] width 31 height 15
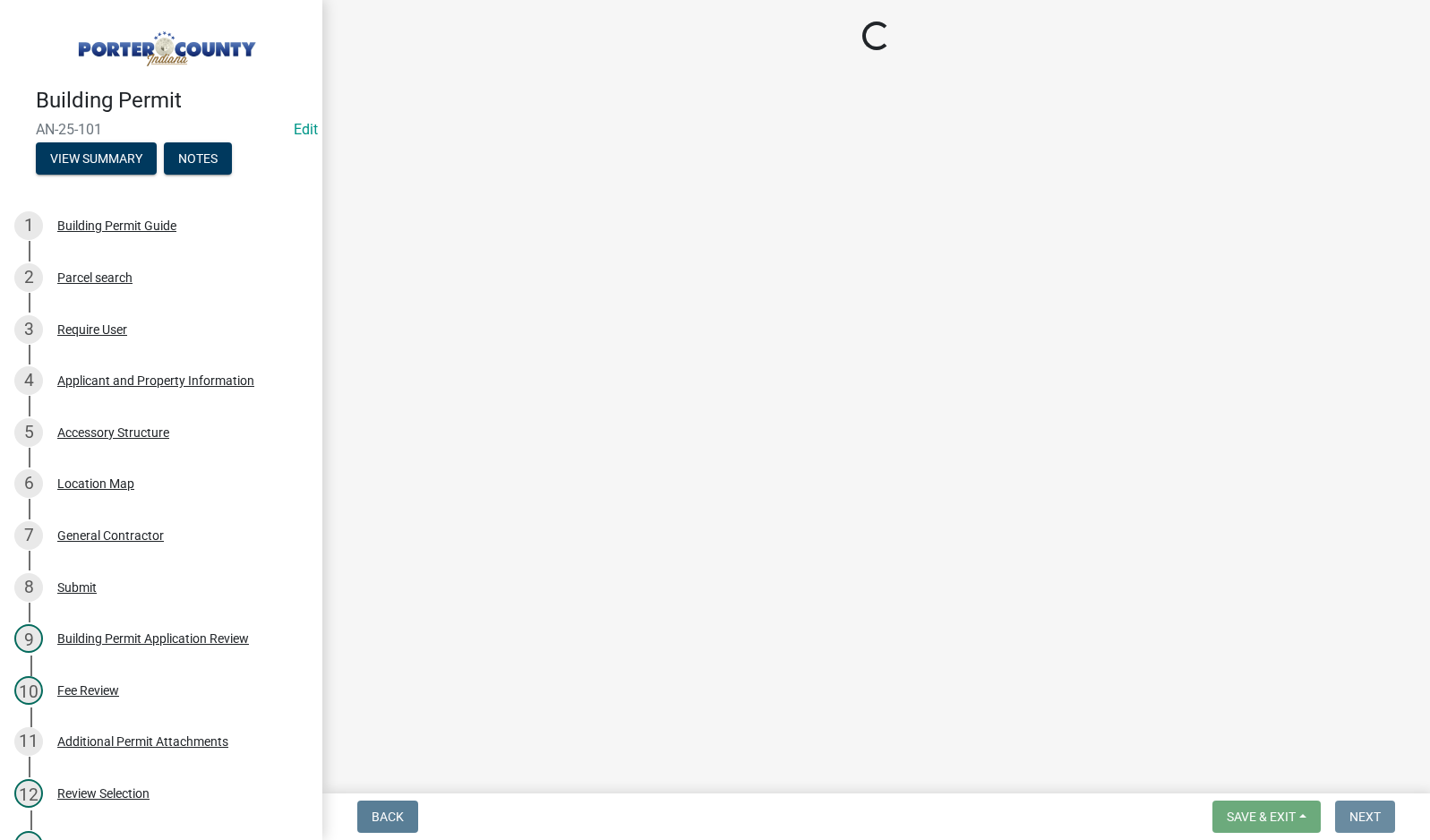
scroll to position [0, 0]
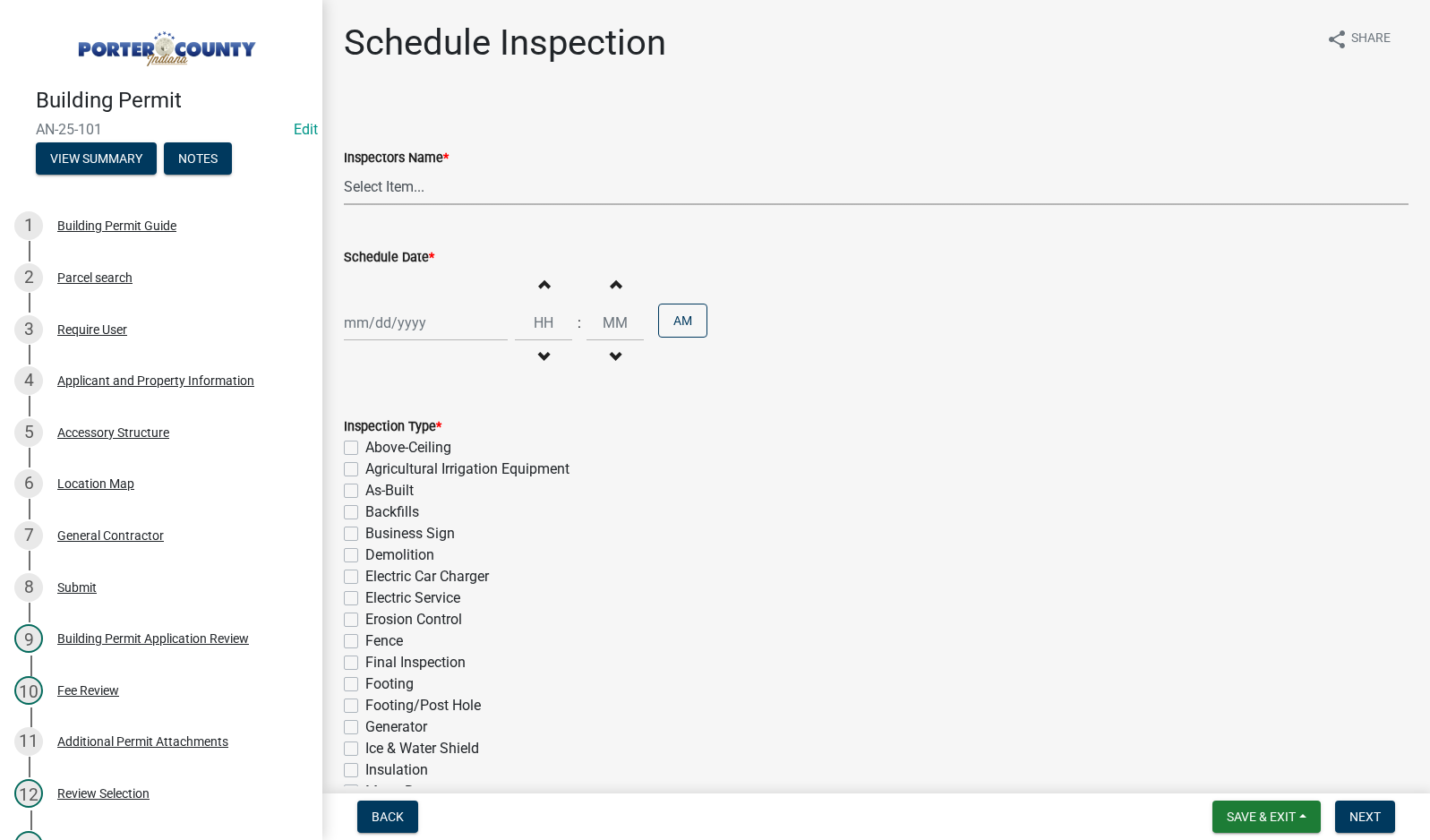
drag, startPoint x: 394, startPoint y: 189, endPoint x: 394, endPoint y: 199, distance: 10.0
click at [394, 189] on select "Select Item... mhaller ([PERSON_NAME])" at bounding box center [875, 186] width 1064 height 37
select select "ca350da2-795e-4cf8-941d-46ff53e354ae"
click at [343, 168] on select "Select Item... mhaller ([PERSON_NAME])" at bounding box center [875, 186] width 1064 height 37
click at [398, 317] on div at bounding box center [426, 323] width 164 height 37
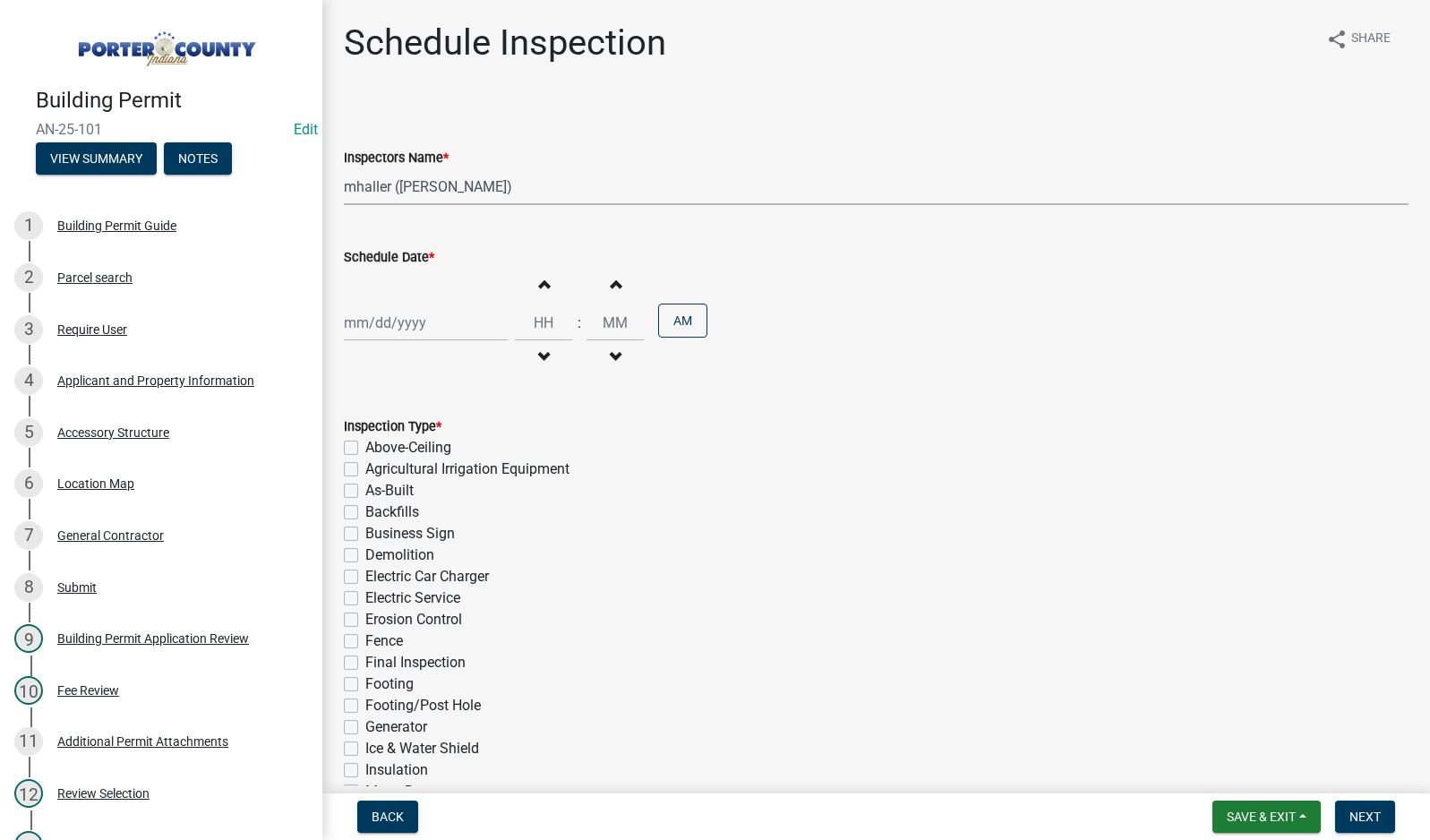
select select "8"
select select "2025"
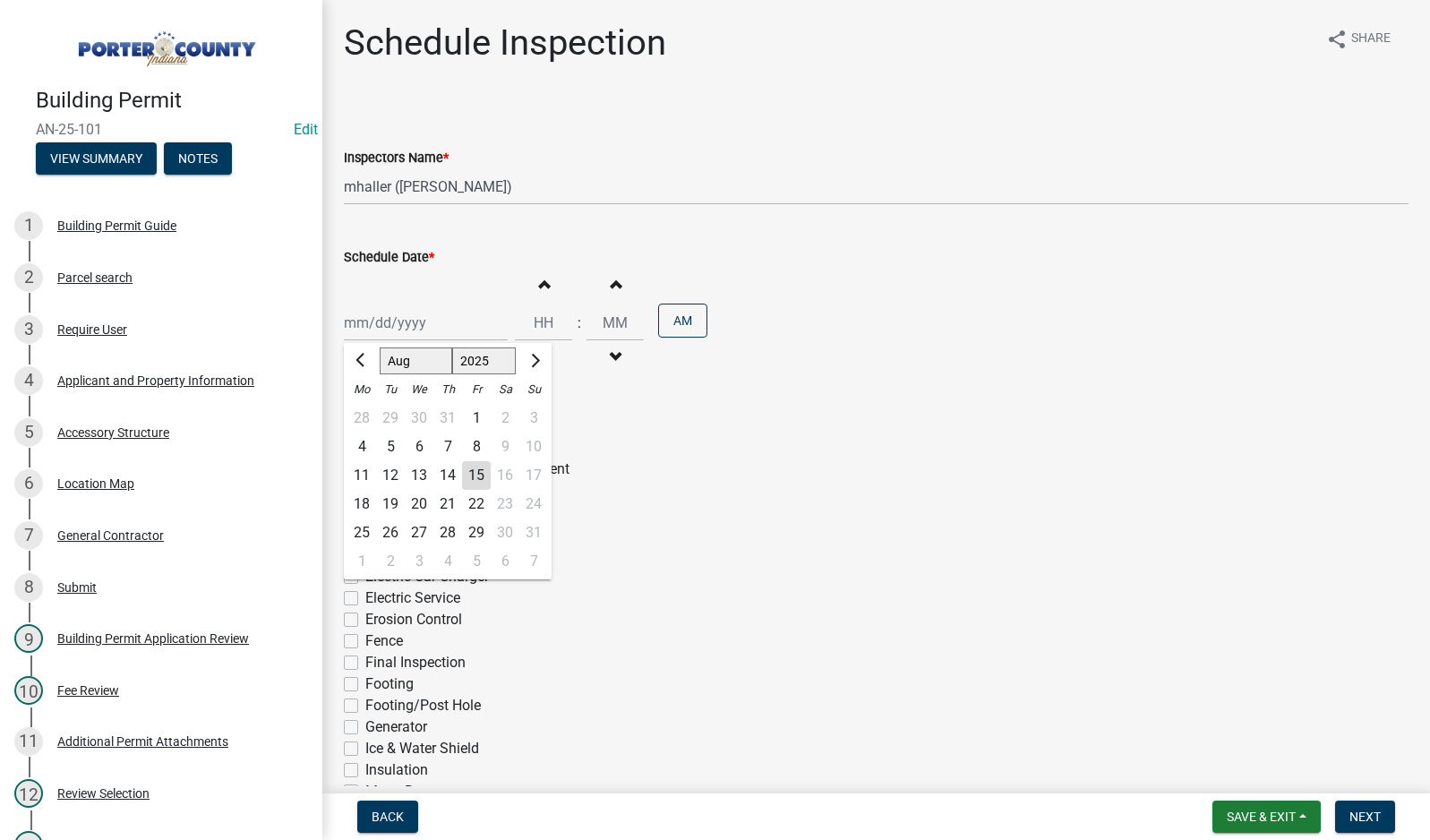
click at [477, 475] on div "15" at bounding box center [476, 475] width 29 height 29
type input "[DATE]"
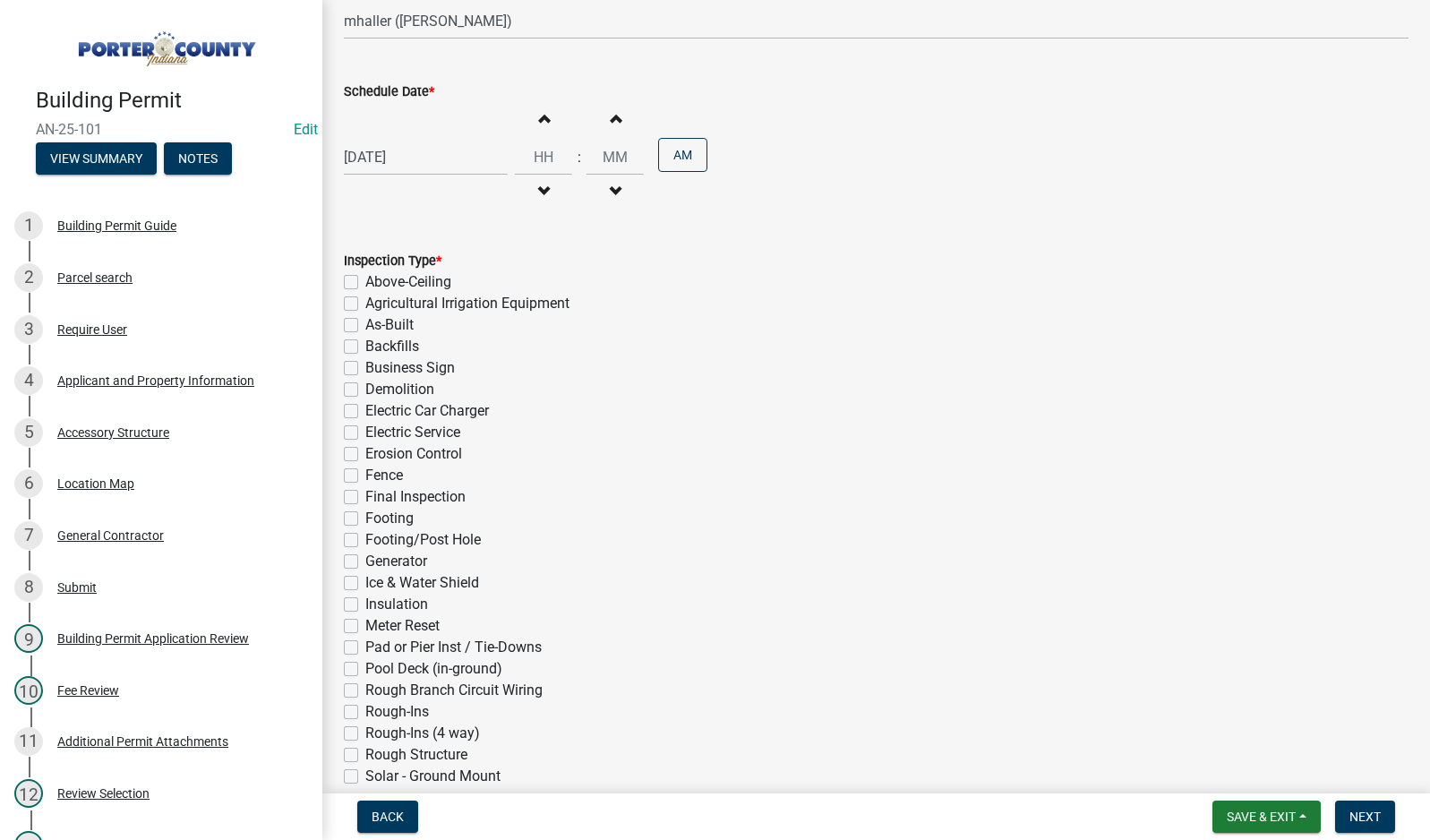
scroll to position [269, 0]
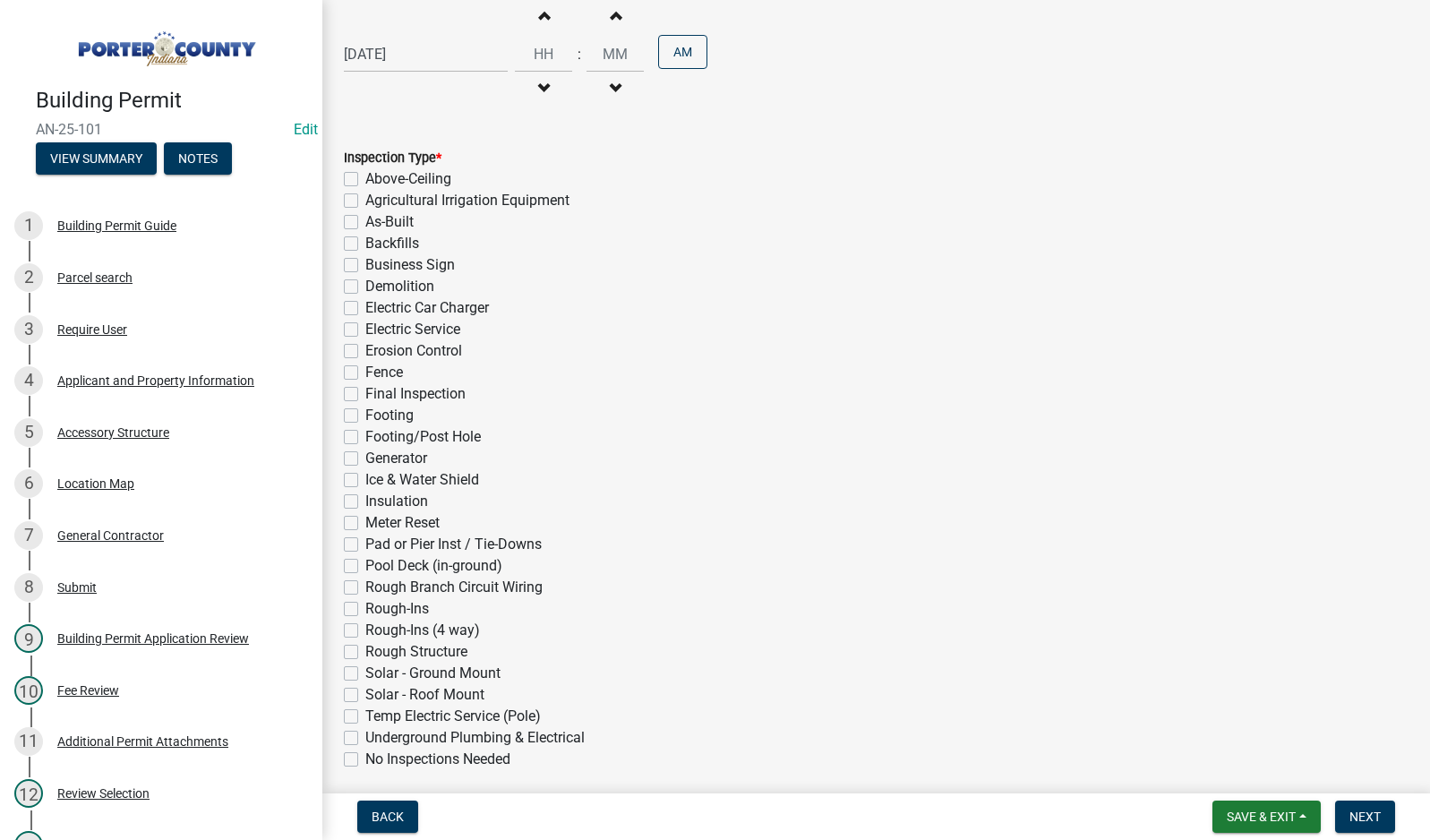
click at [366, 390] on label "Final Inspection" at bounding box center [415, 393] width 101 height 21
click at [366, 390] on input "Final Inspection" at bounding box center [371, 389] width 12 height 12
checkbox input "true"
checkbox input "false"
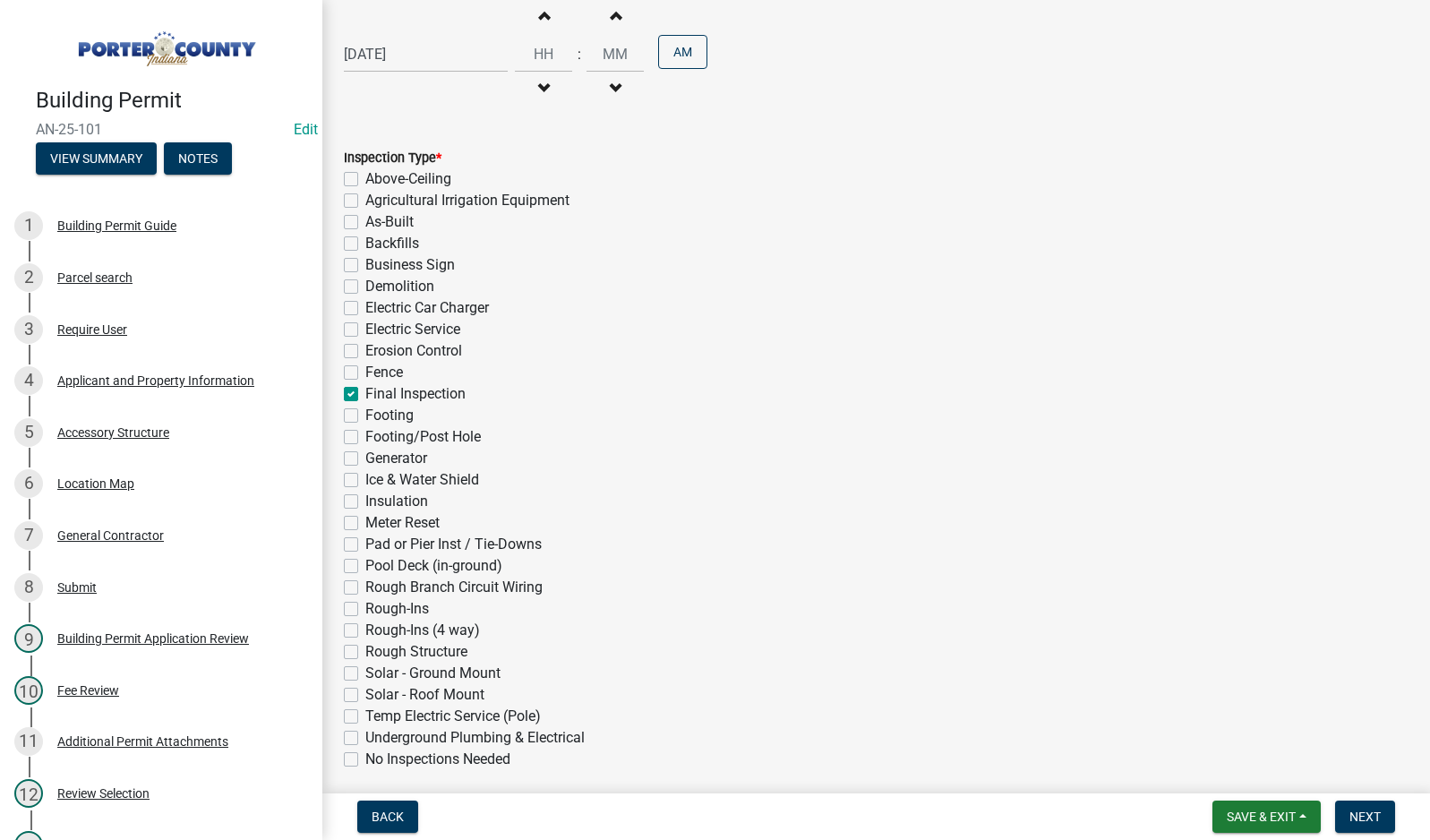
checkbox input "false"
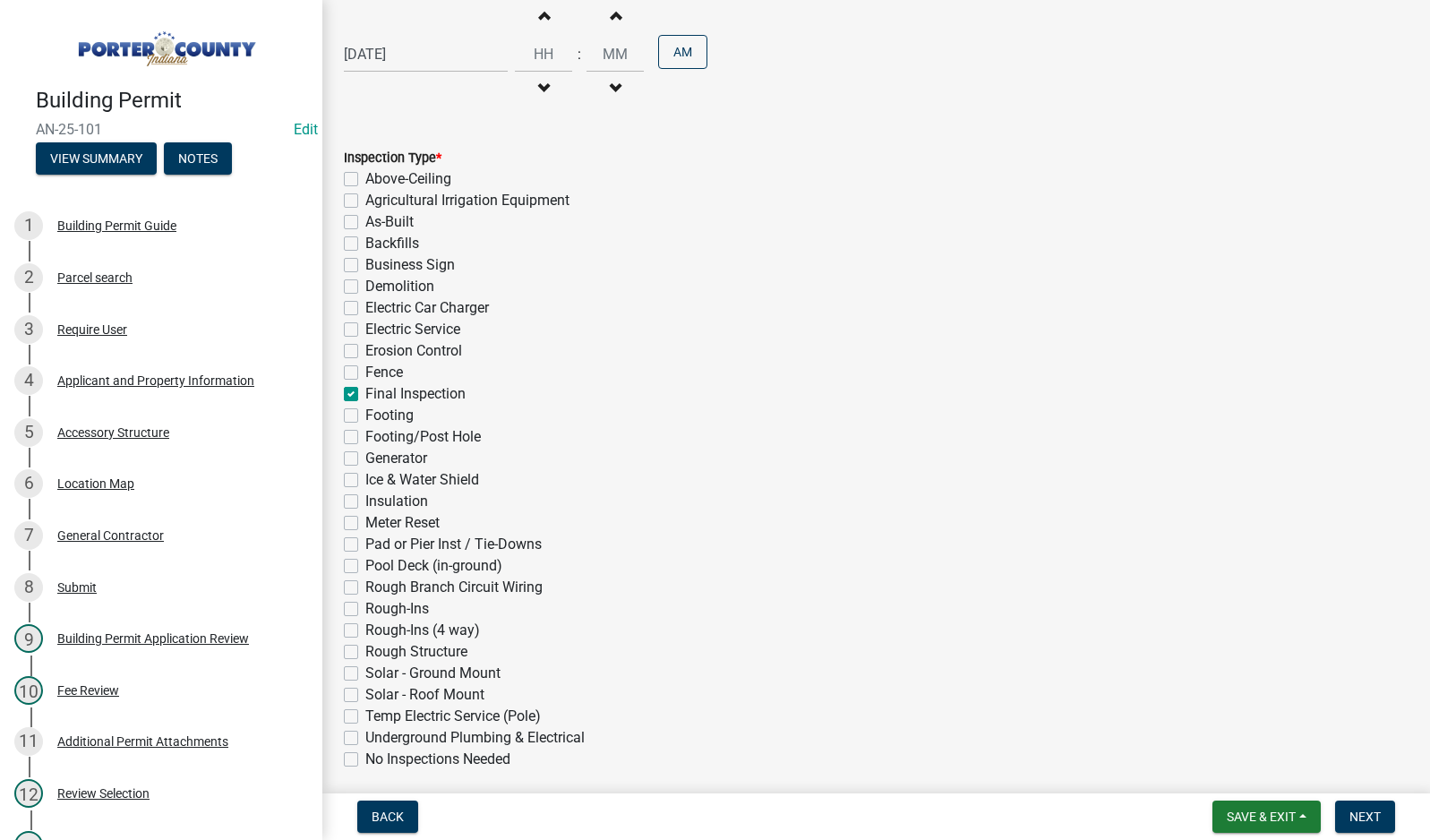
checkbox input "false"
checkbox input "true"
checkbox input "false"
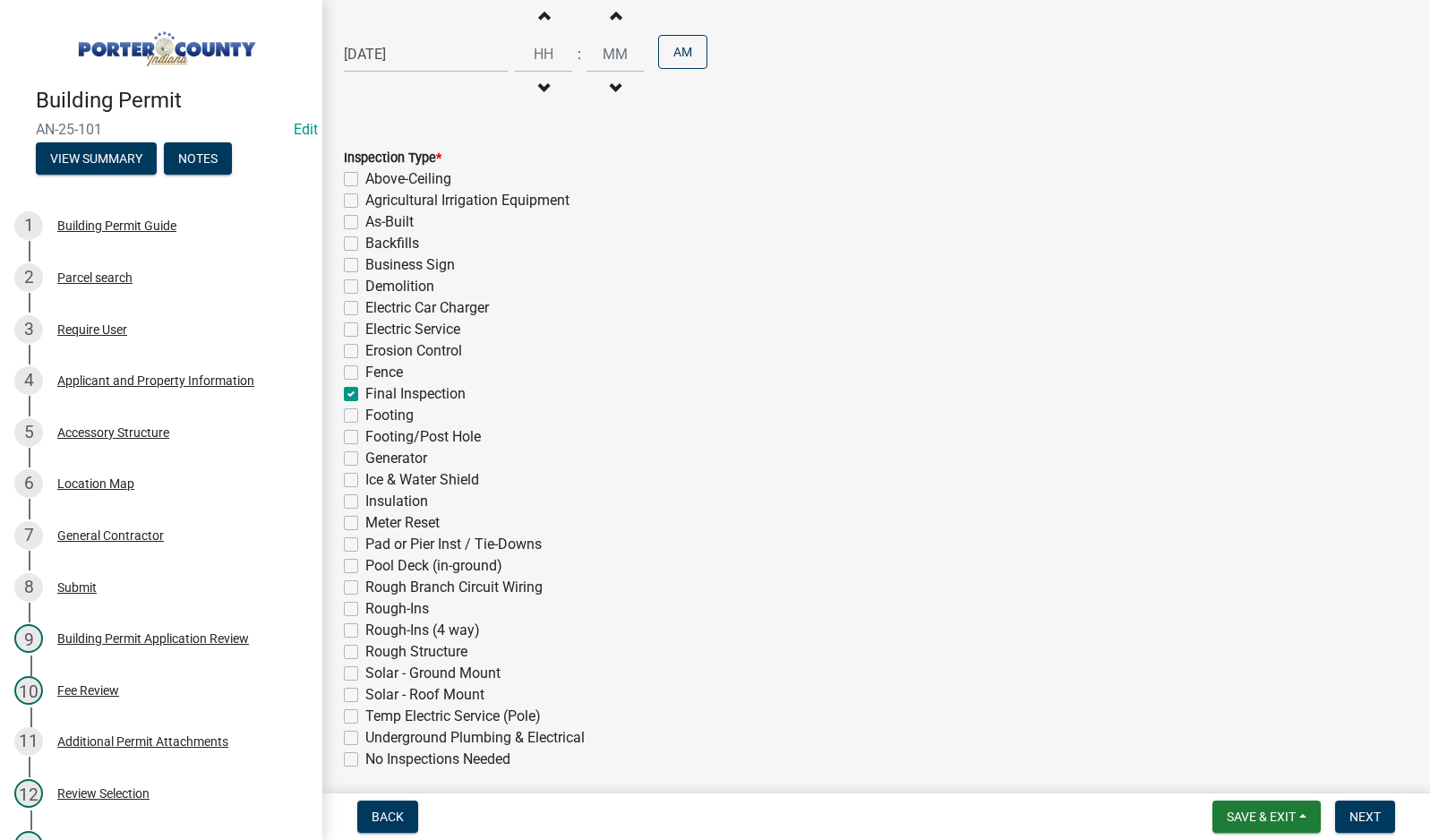
checkbox input "false"
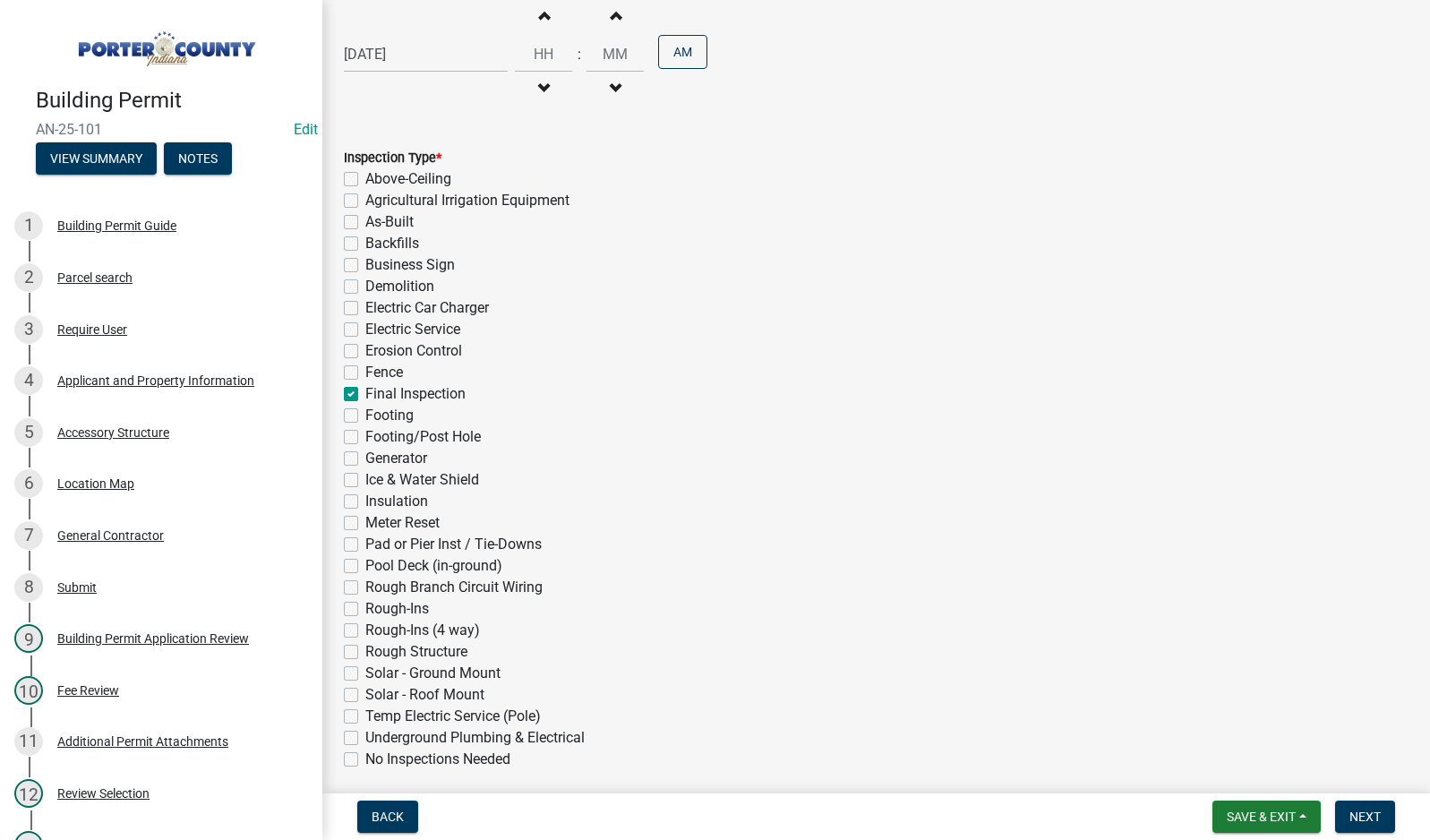
checkbox input "false"
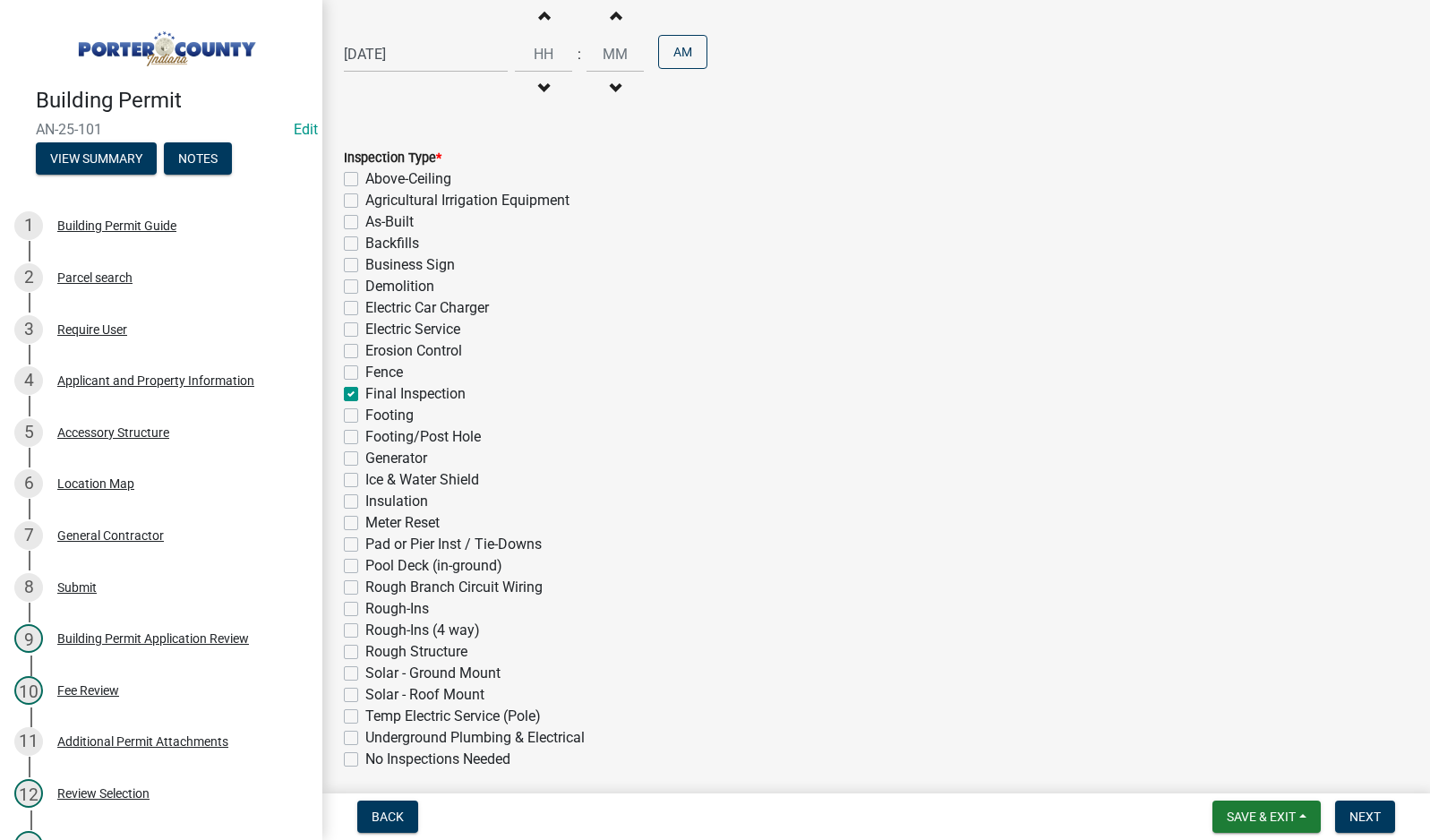
checkbox input "false"
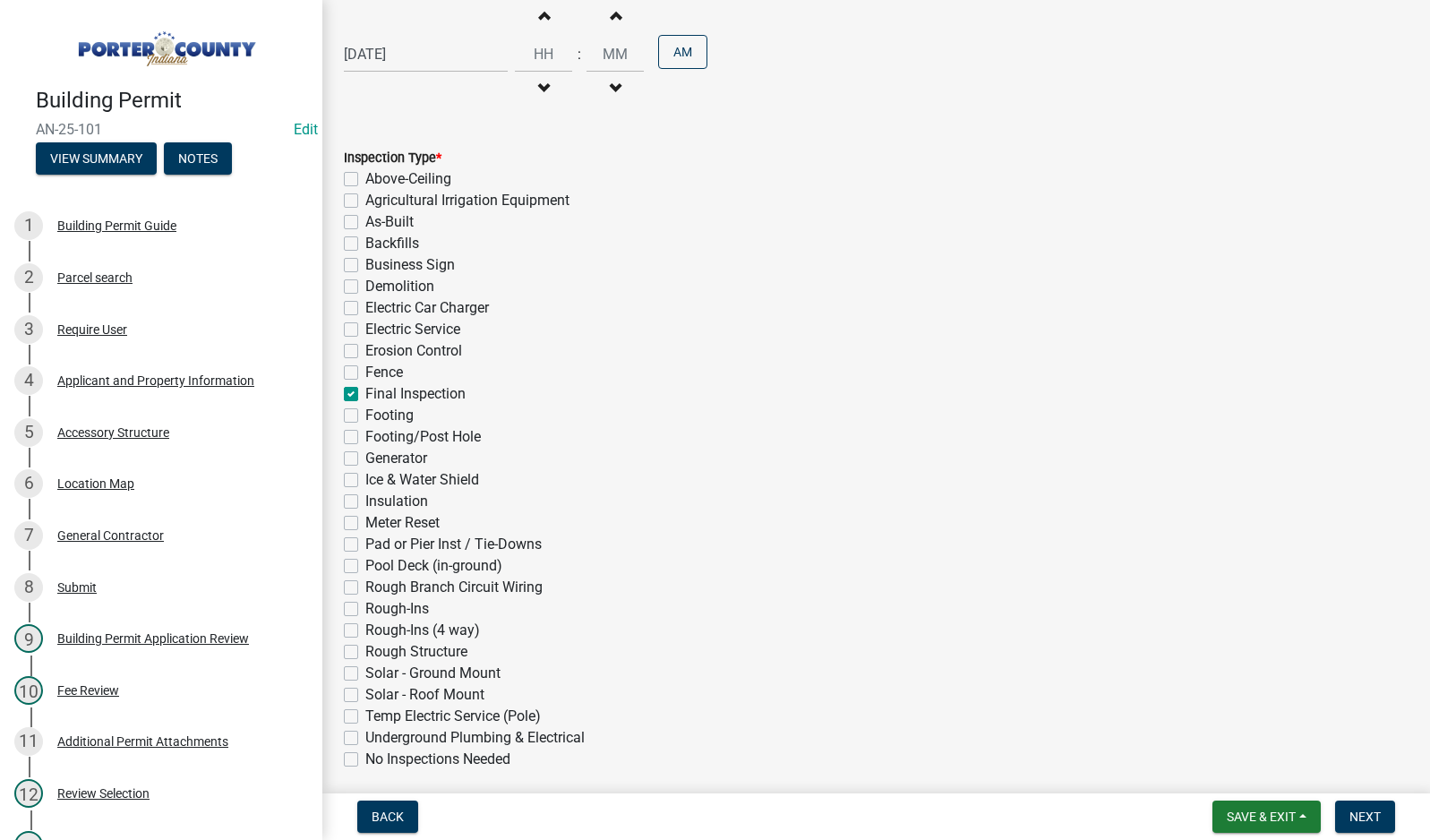
checkbox input "false"
click at [1368, 824] on button "Next" at bounding box center [1364, 816] width 60 height 32
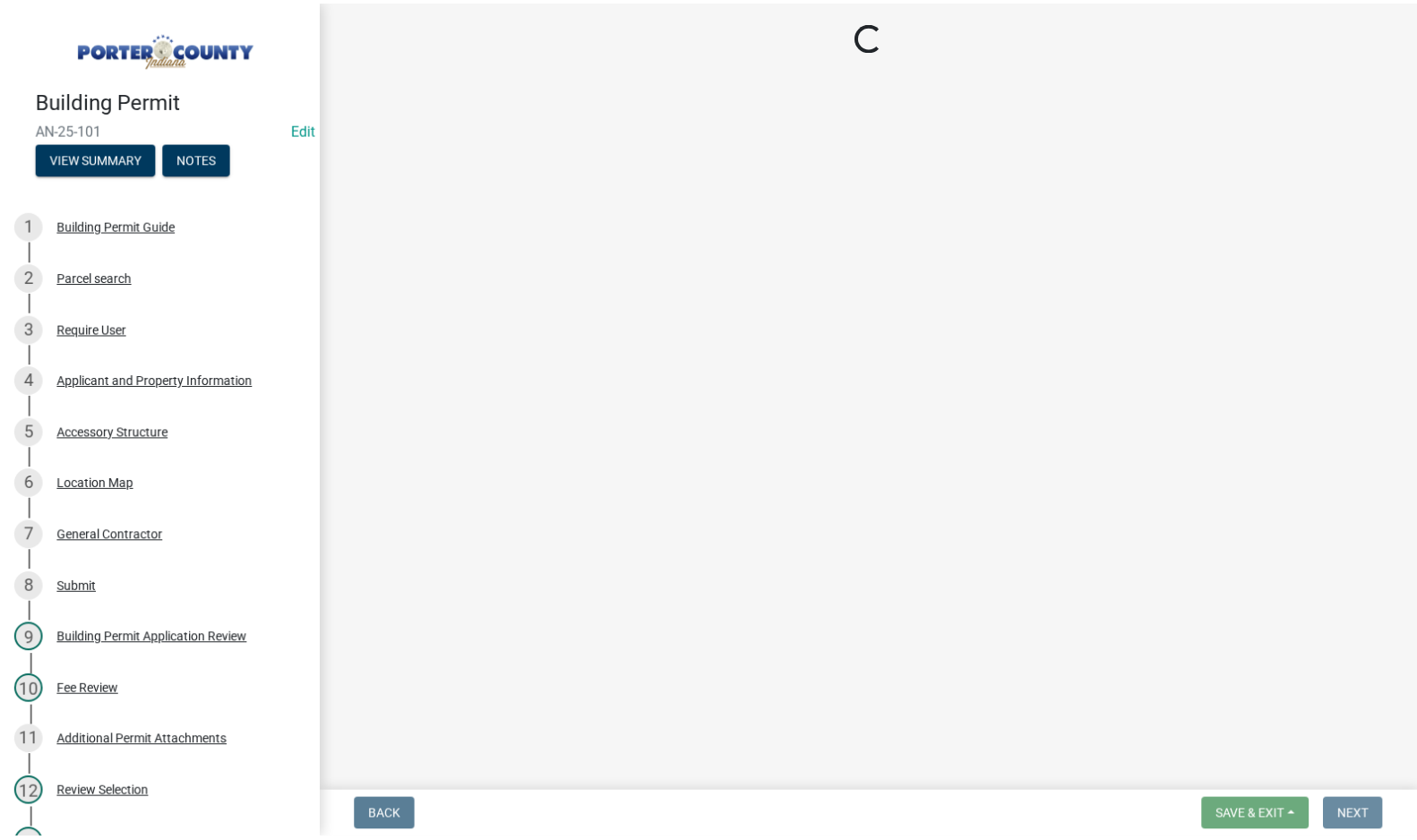
scroll to position [0, 0]
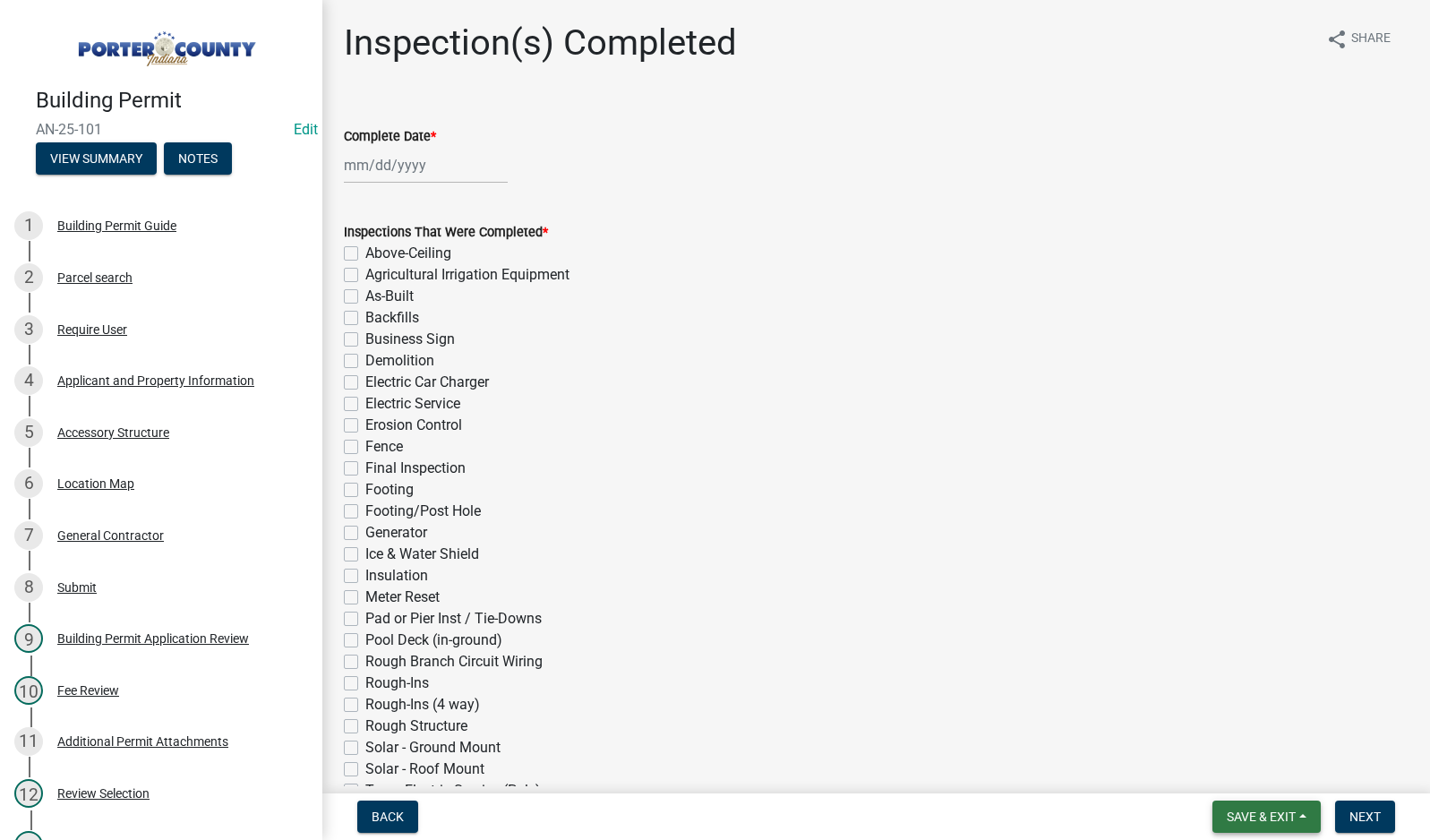
click at [1244, 813] on span "Save & Exit" at bounding box center [1261, 817] width 69 height 15
click at [1243, 771] on button "Save & Exit" at bounding box center [1249, 770] width 143 height 43
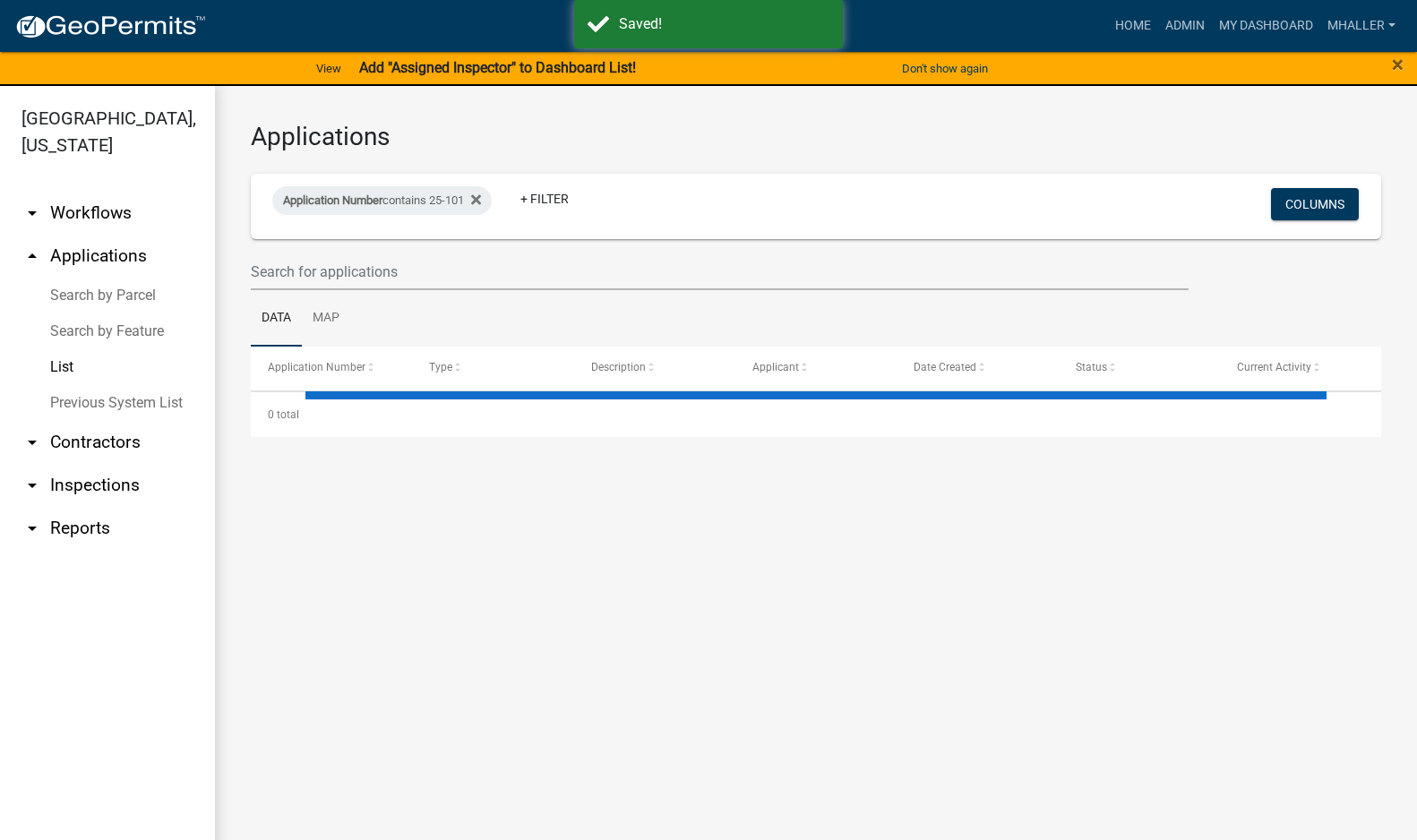
select select "1: 25"
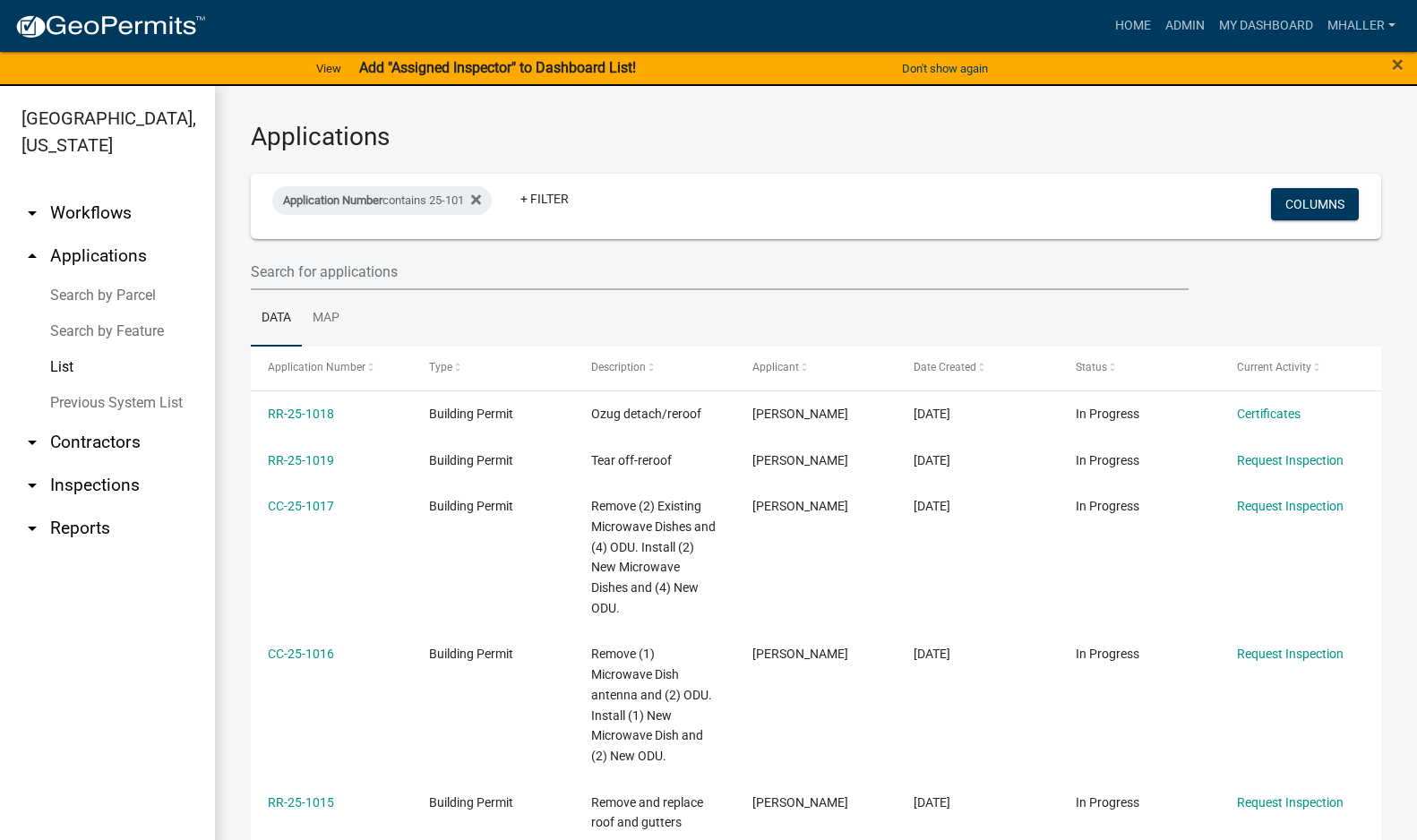
click at [78, 463] on link "arrow_drop_down Inspections" at bounding box center [107, 485] width 215 height 43
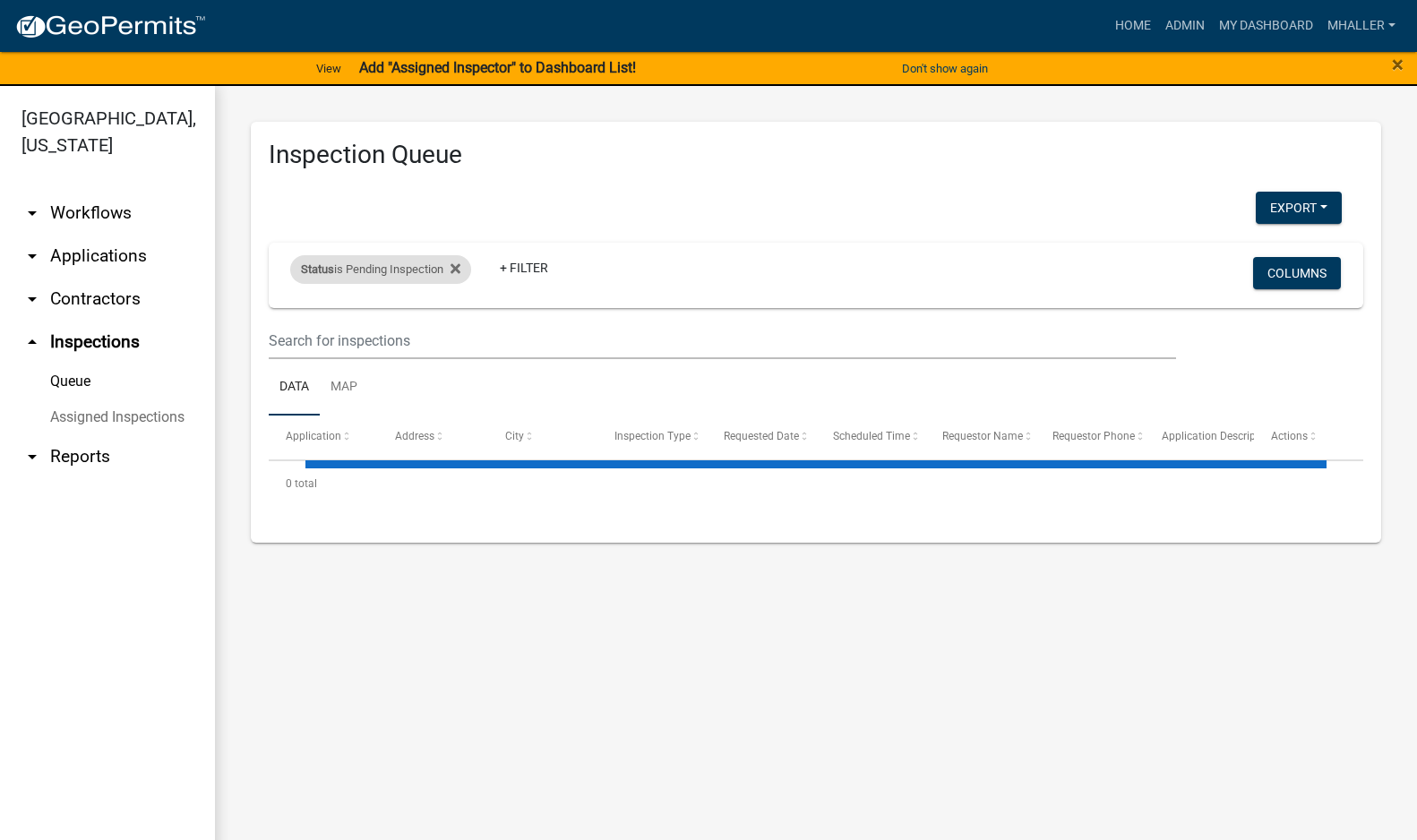
select select "1: 25"
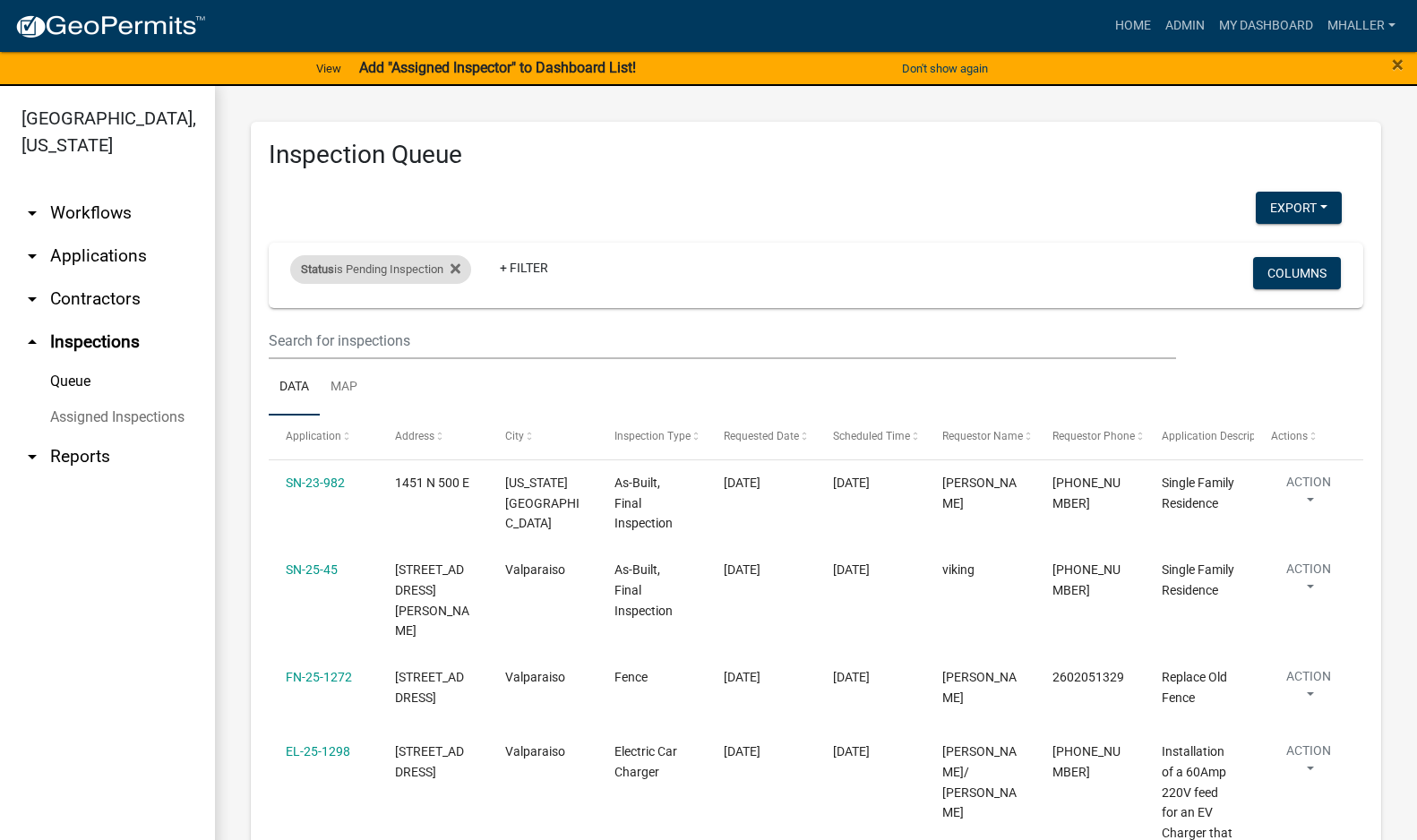
click at [383, 273] on div "Status is Pending Inspection" at bounding box center [380, 269] width 181 height 29
click at [383, 344] on select "Select an option Pending Schedule Pending Inspection Approved Denied Deleted Vo…" at bounding box center [383, 336] width 179 height 37
select select "0"
click at [294, 318] on select "Select an option Pending Schedule Pending Inspection Approved Denied Deleted Vo…" at bounding box center [383, 336] width 179 height 37
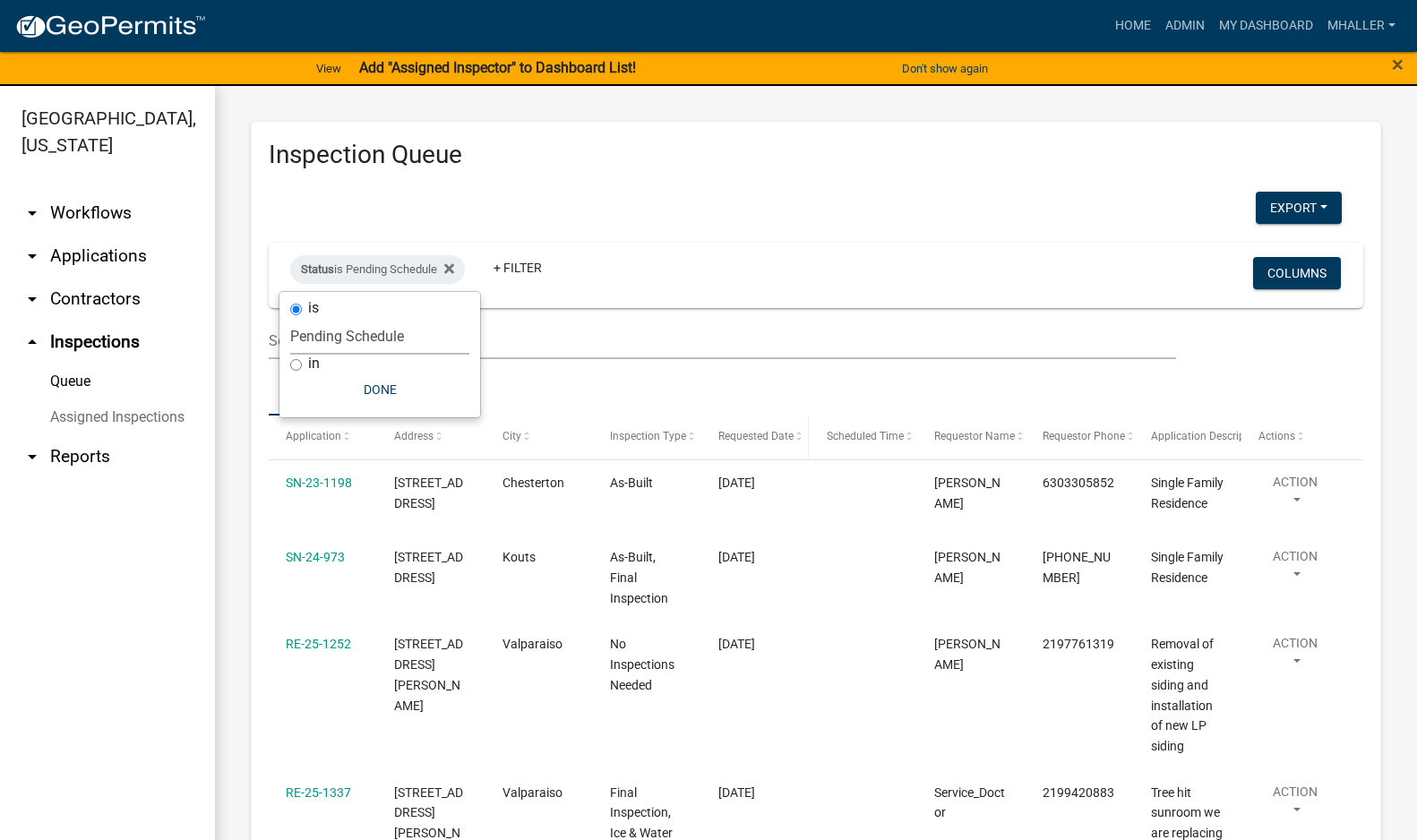
click at [763, 436] on span "Requested Date" at bounding box center [755, 437] width 75 height 13
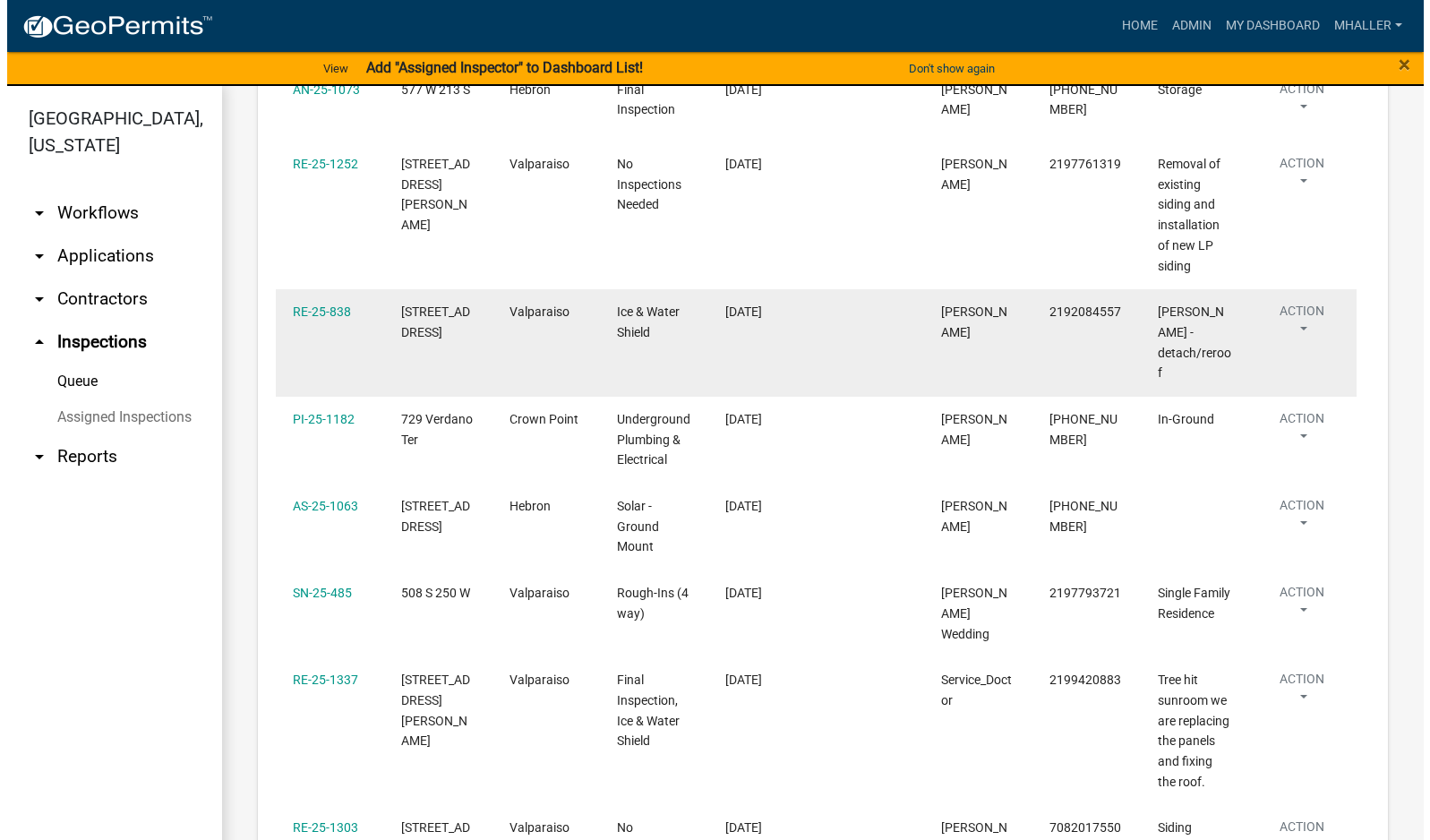
scroll to position [537, 0]
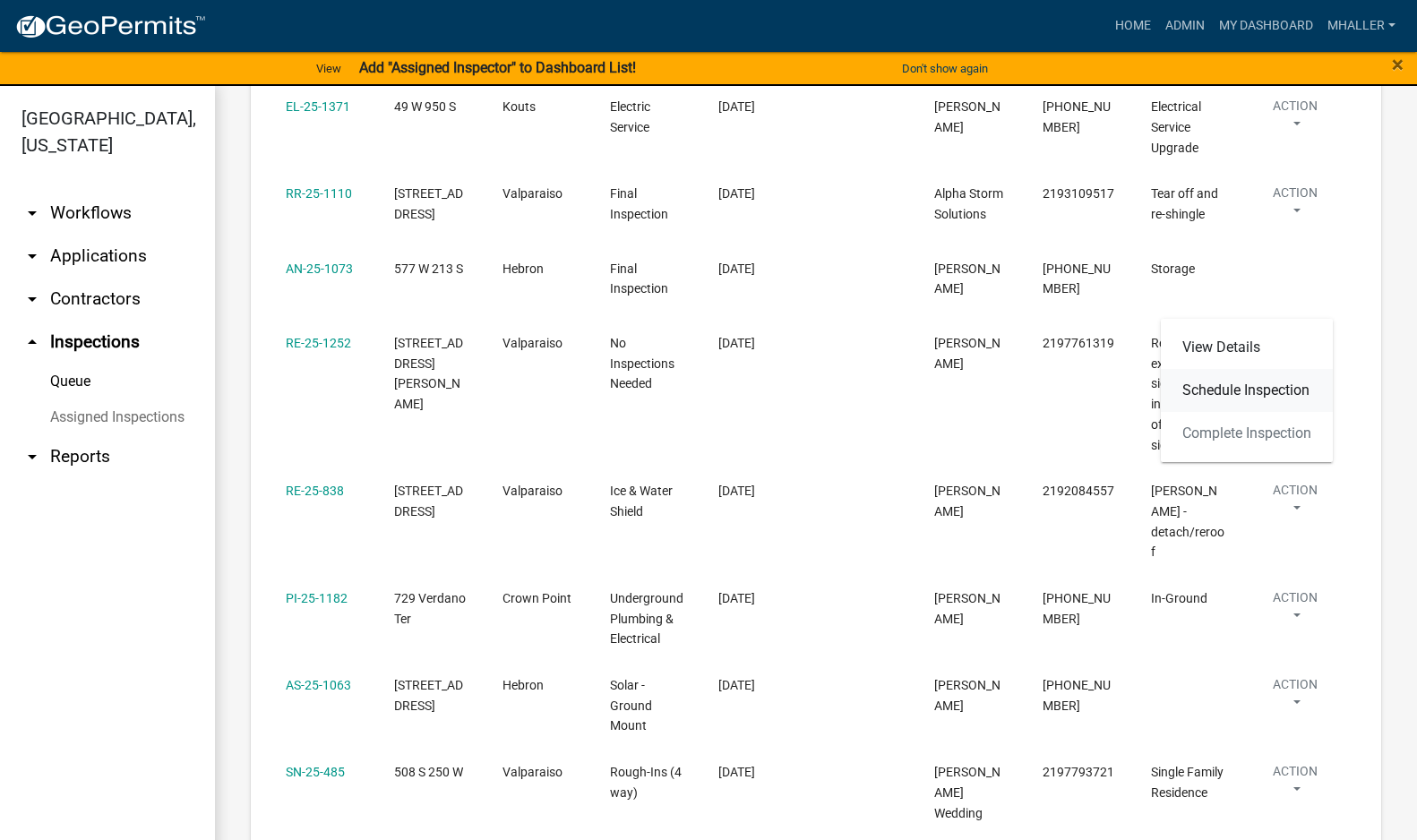
click at [1243, 390] on link "Schedule Inspection" at bounding box center [1246, 390] width 172 height 43
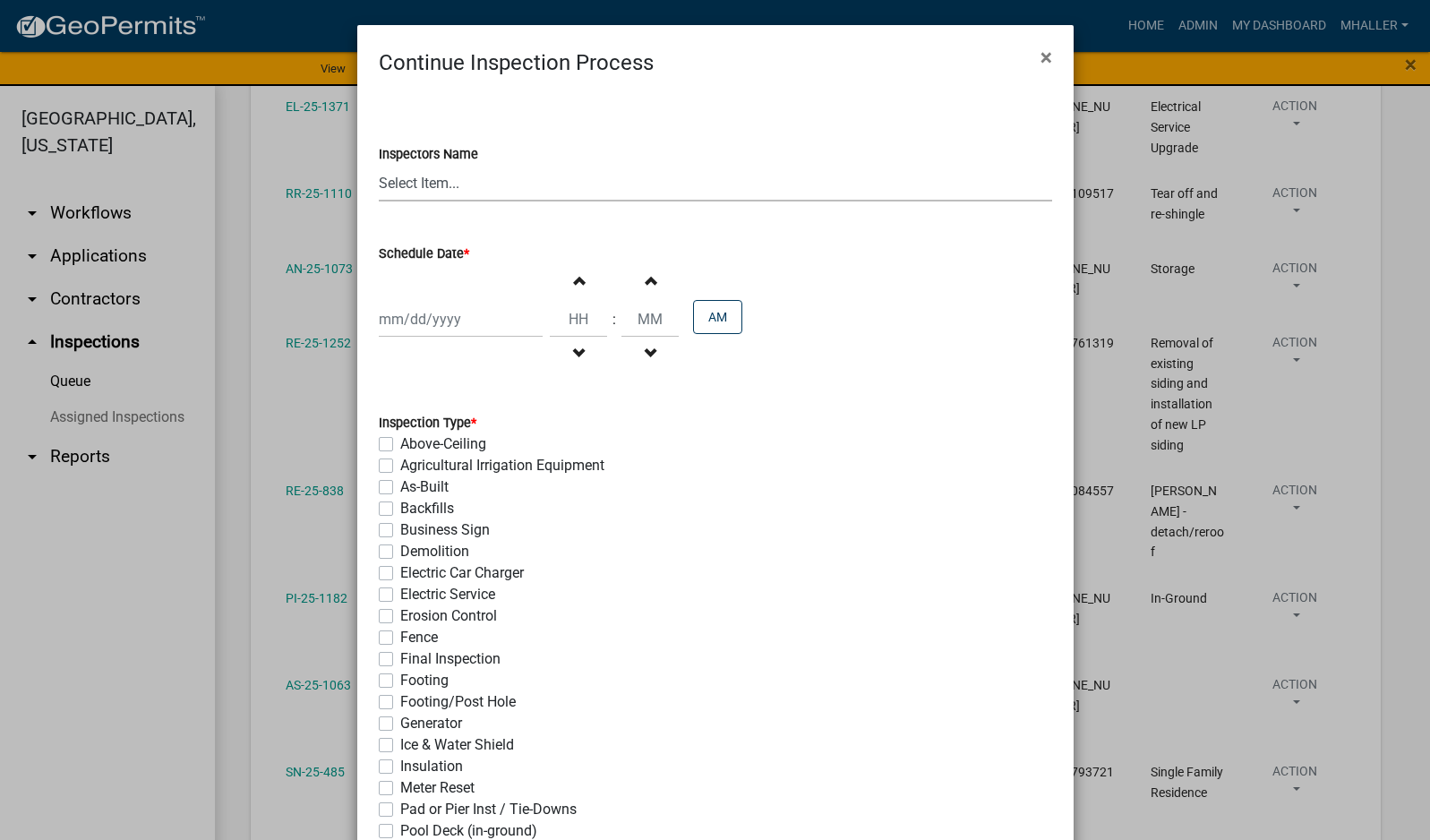
click at [386, 177] on select "Select Item... mhaller ([PERSON_NAME])" at bounding box center [715, 183] width 673 height 37
select select "ca350da2-795e-4cf8-941d-46ff53e354ae"
click at [379, 164] on select "Select Item... mhaller ([PERSON_NAME])" at bounding box center [715, 183] width 673 height 37
click at [446, 320] on div at bounding box center [461, 319] width 164 height 37
select select "8"
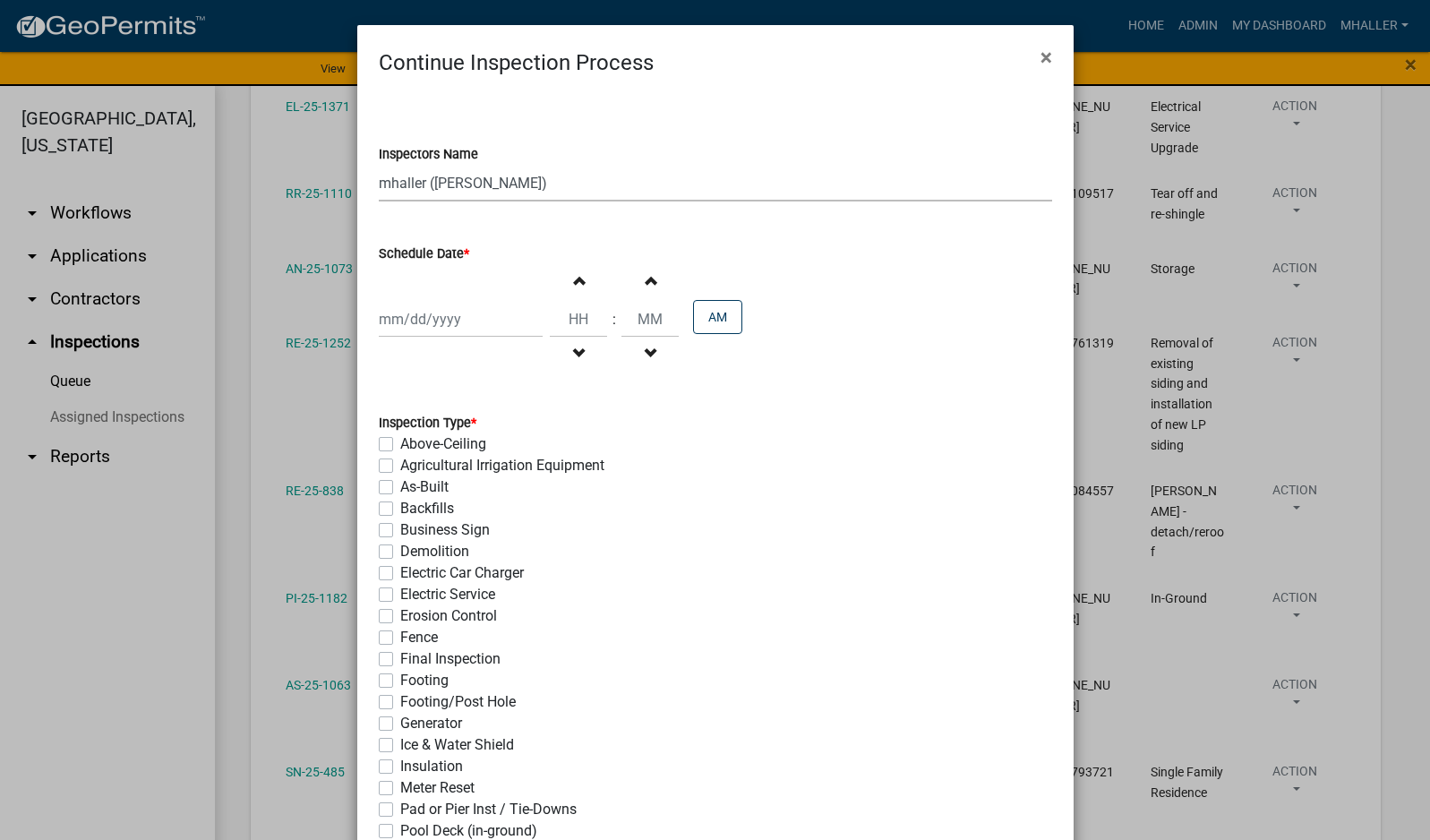
select select "2025"
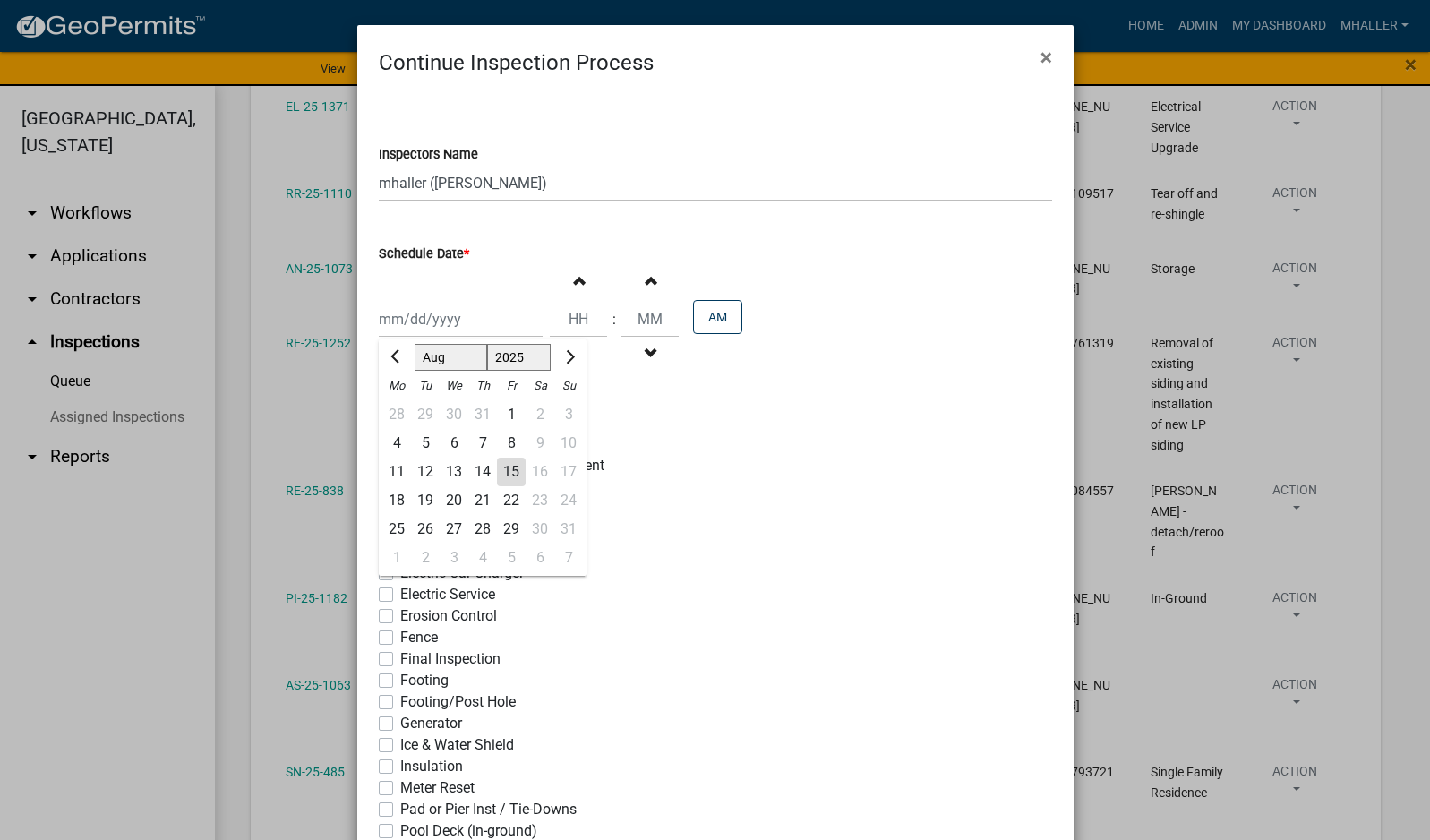
click at [421, 501] on div "19" at bounding box center [425, 500] width 29 height 29
type input "[DATE]"
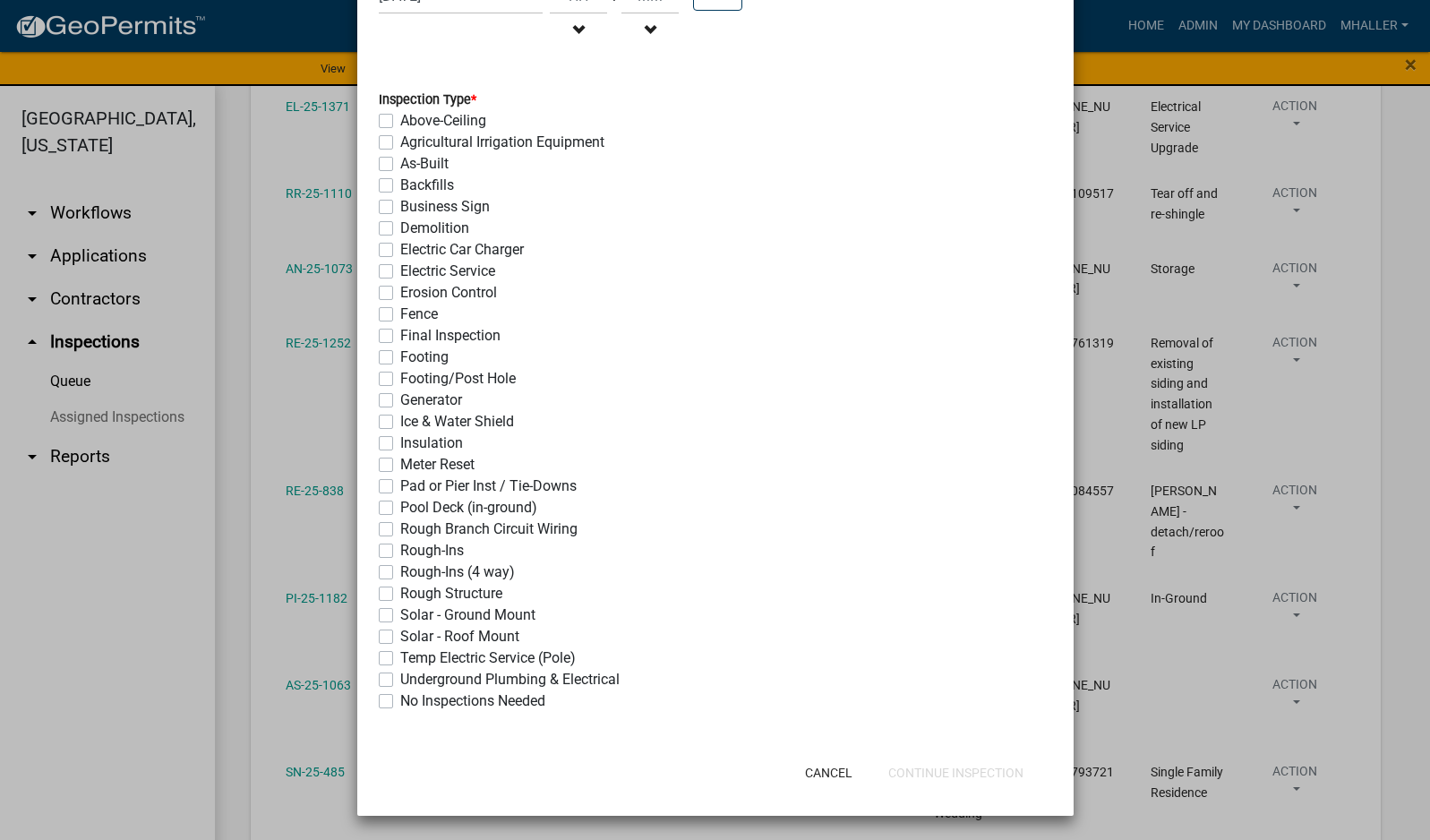
scroll to position [324, 0]
click at [401, 331] on label "Final Inspection" at bounding box center [451, 334] width 101 height 21
click at [401, 331] on input "Final Inspection" at bounding box center [406, 330] width 12 height 12
checkbox input "true"
checkbox input "false"
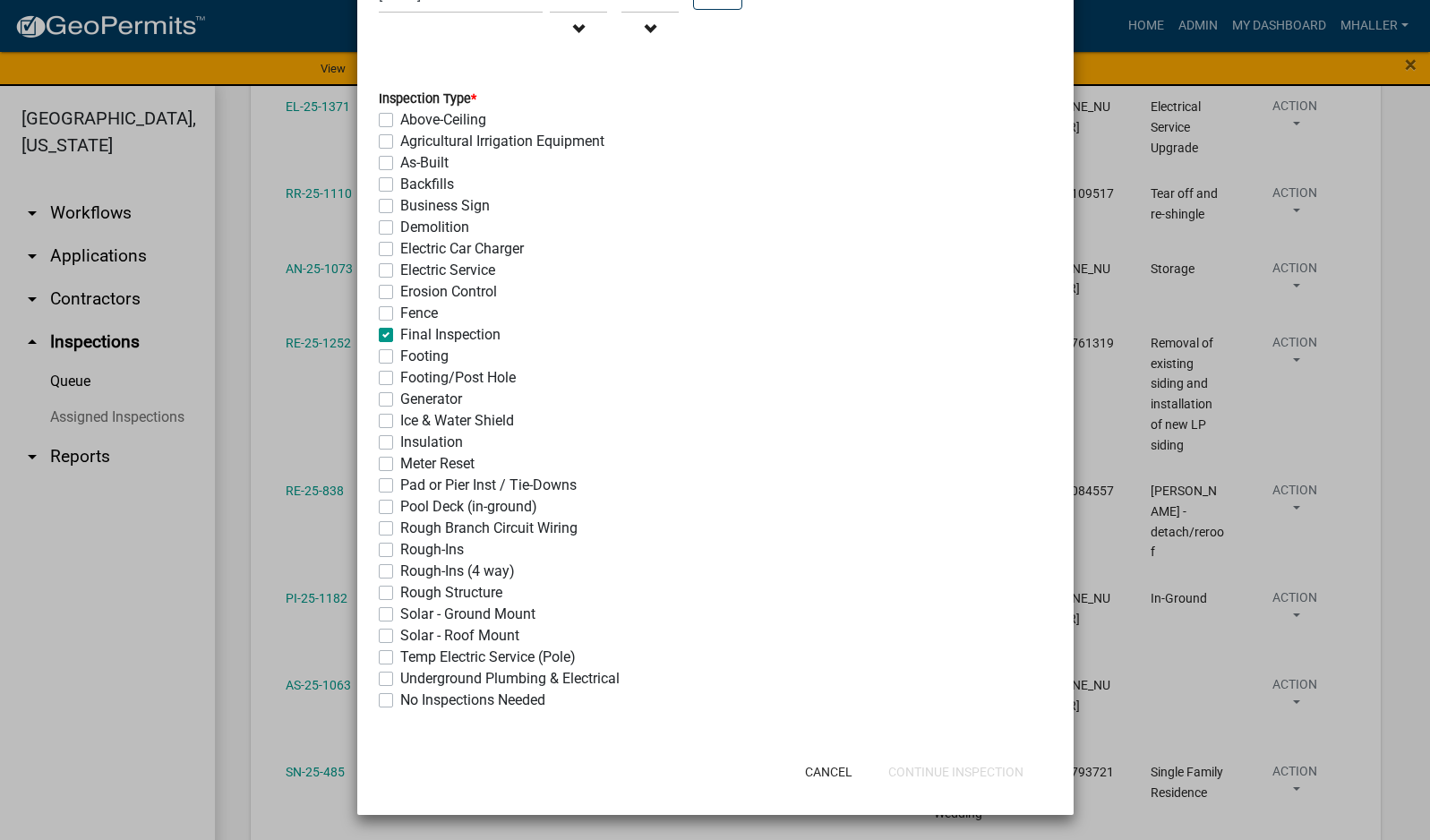
checkbox input "false"
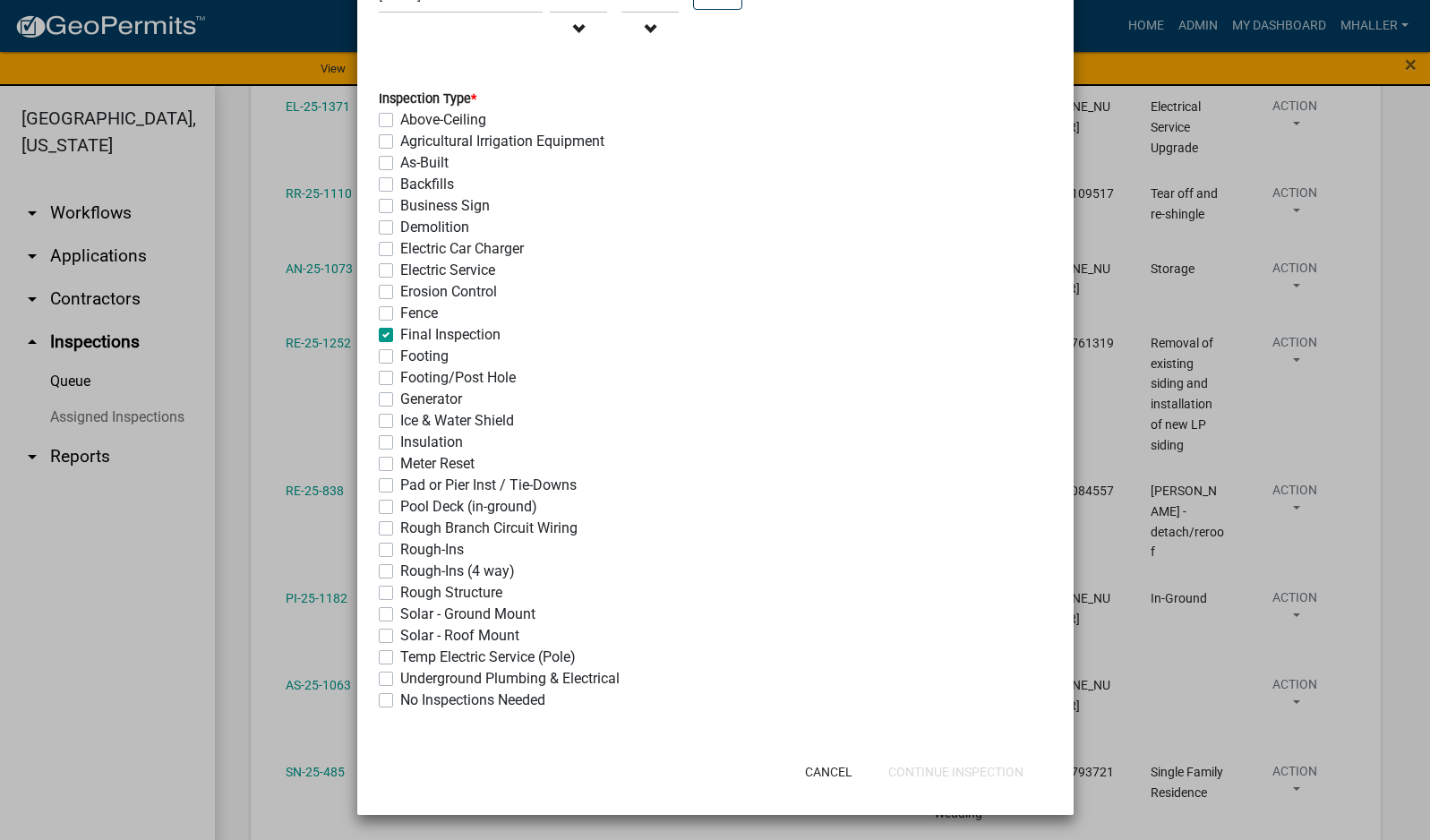
checkbox input "false"
checkbox input "true"
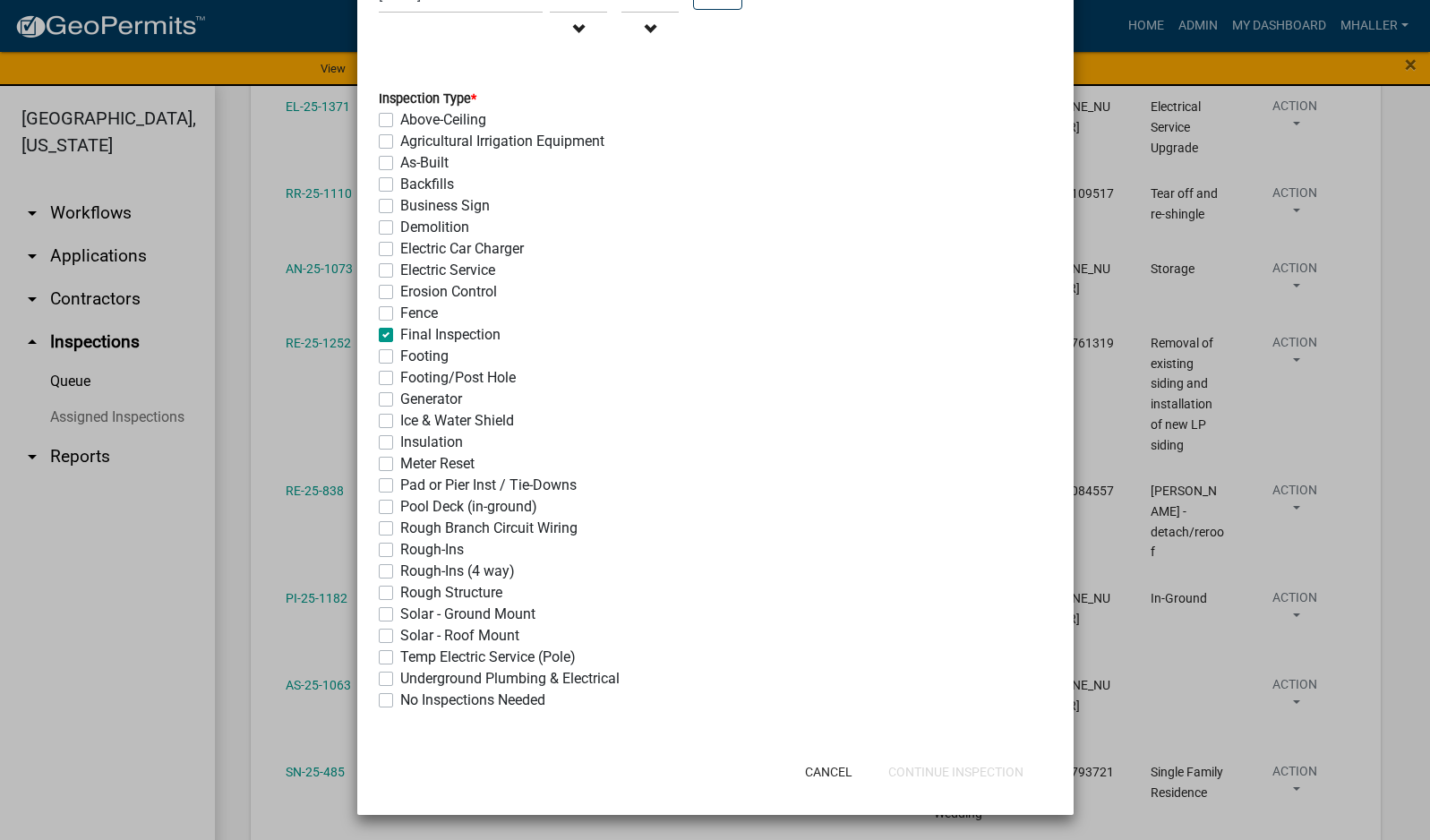
checkbox input "false"
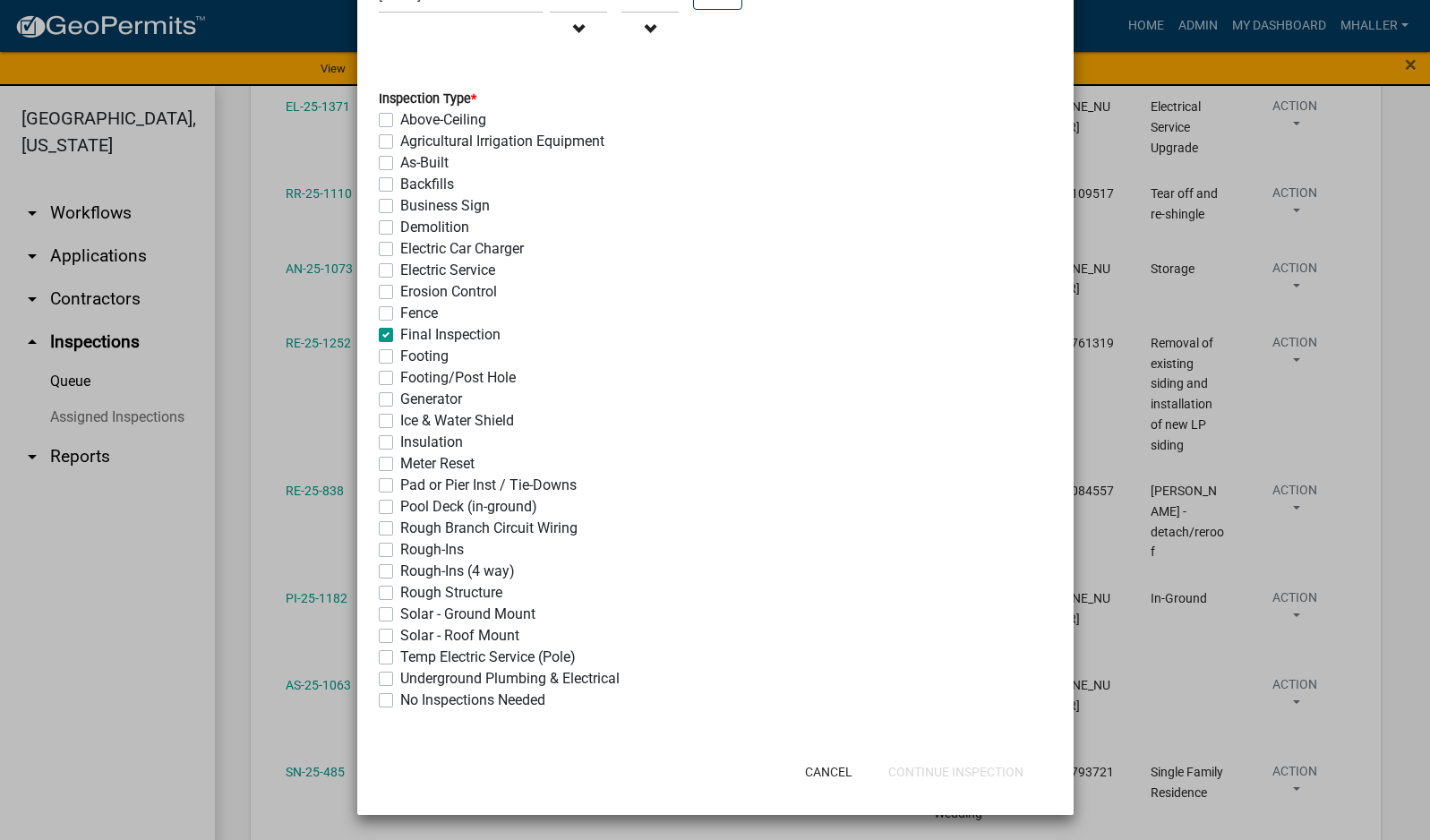
checkbox input "false"
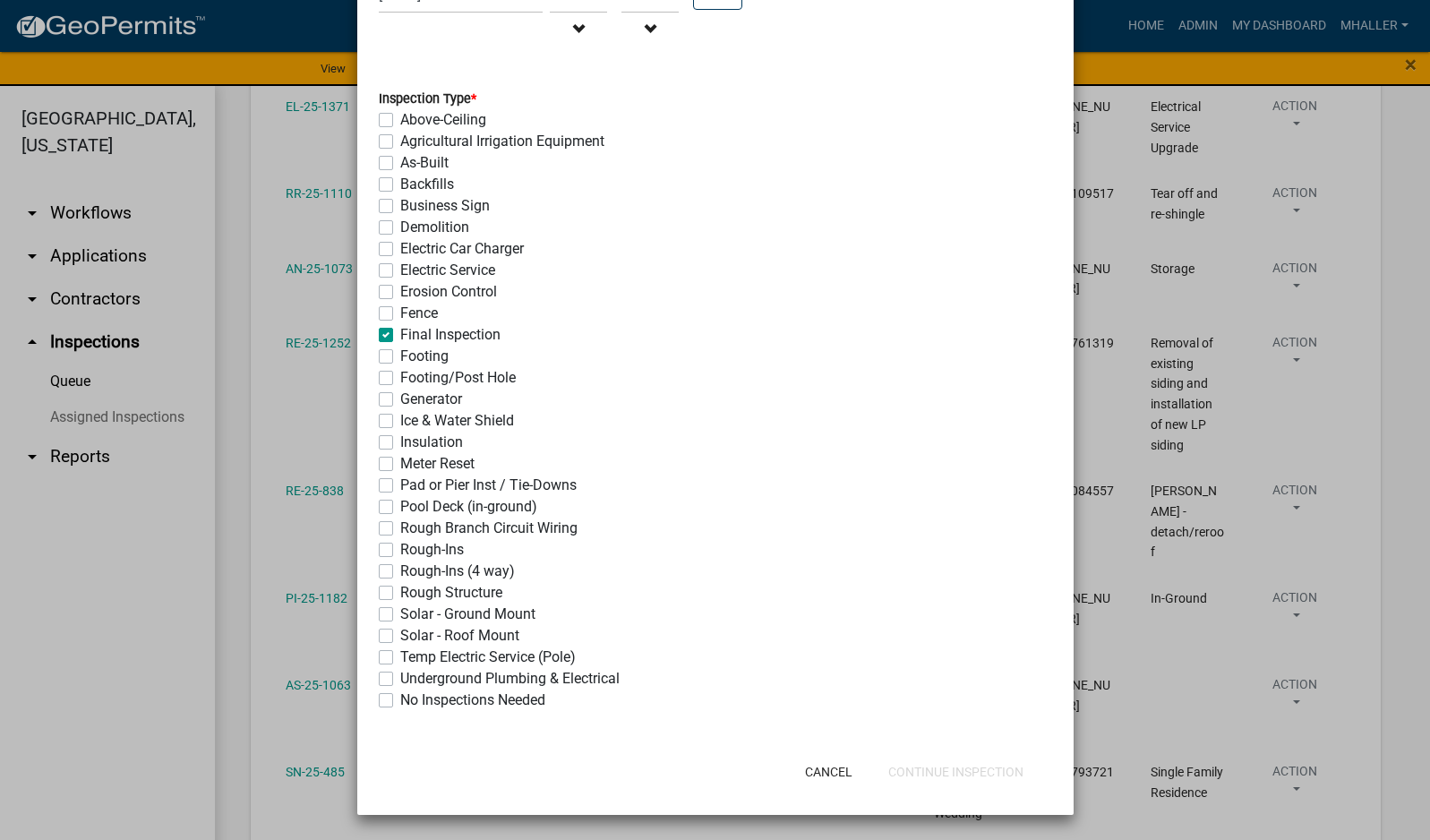
checkbox input "false"
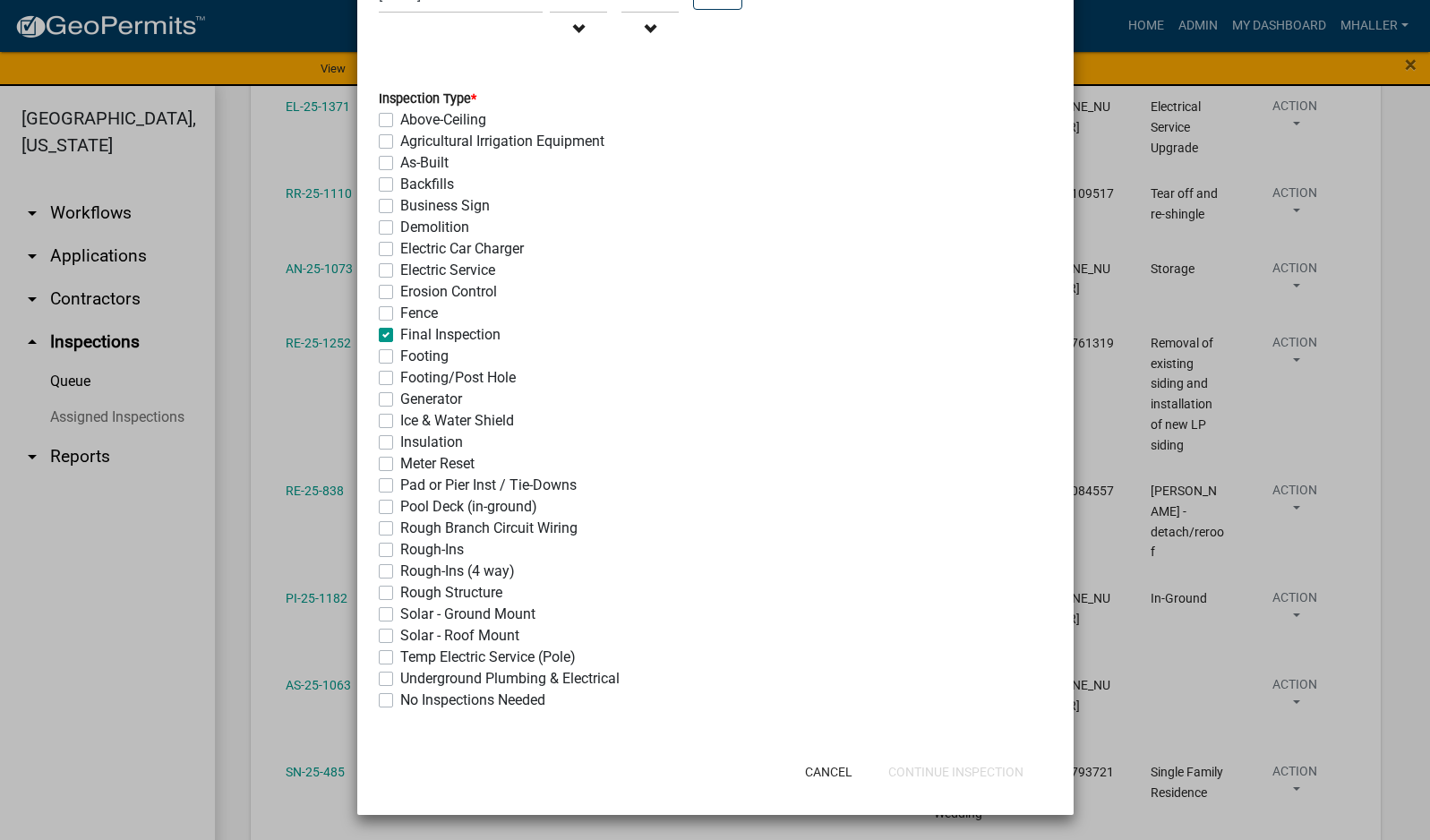
checkbox input "false"
click at [936, 781] on button "Continue Inspection" at bounding box center [956, 772] width 164 height 32
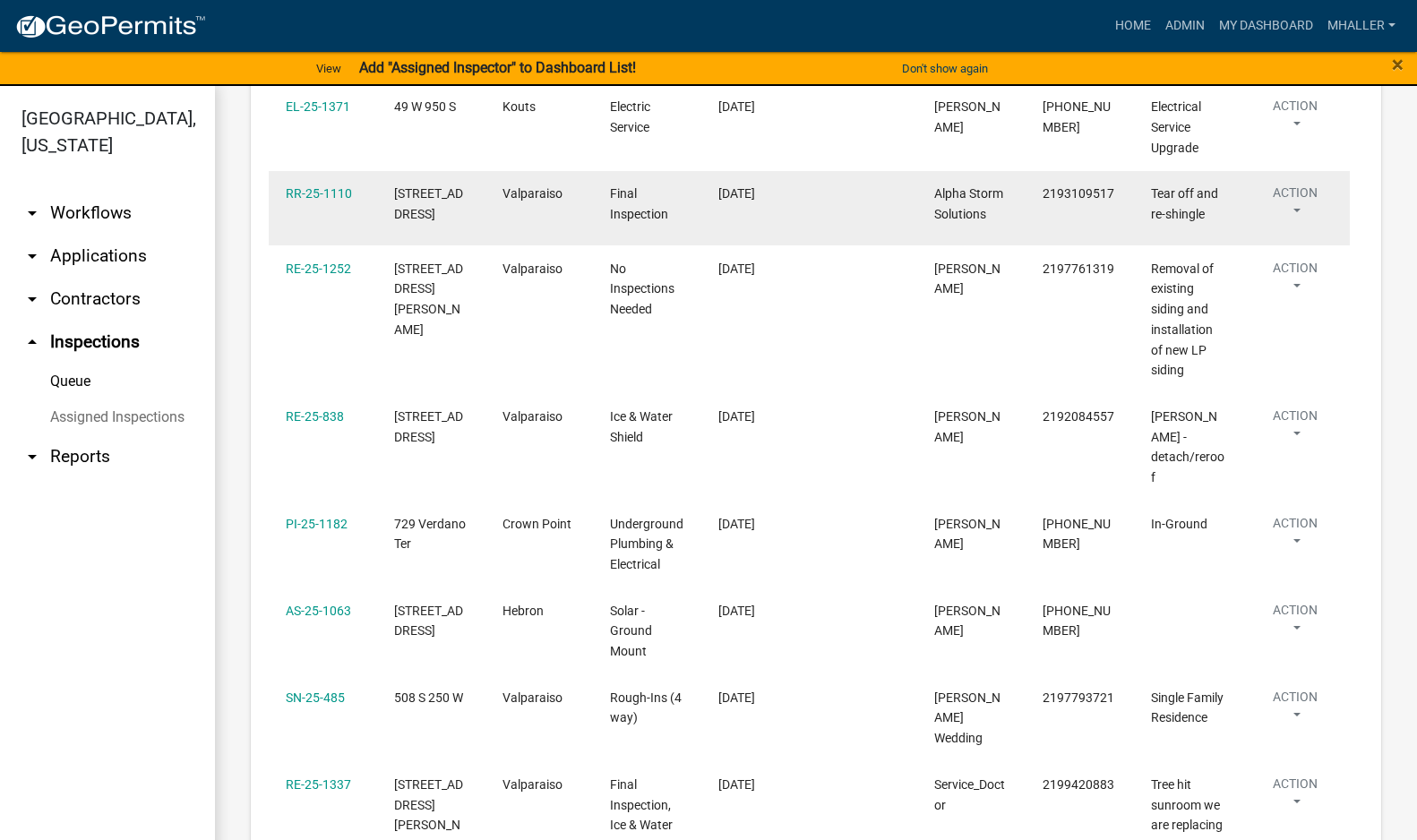
click at [1297, 54] on button "Action" at bounding box center [1295, 32] width 74 height 45
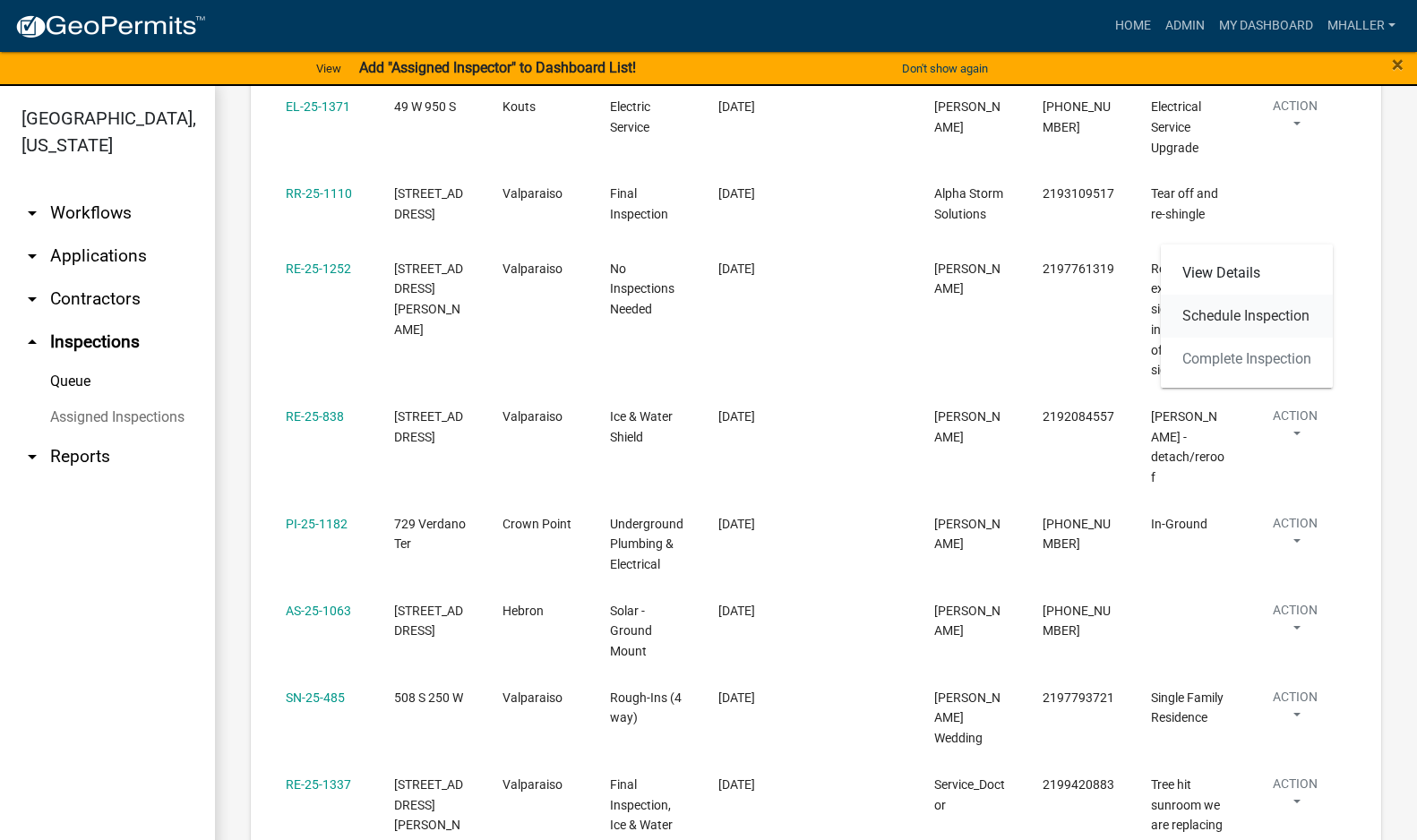
click at [1272, 317] on link "Schedule Inspection" at bounding box center [1246, 316] width 172 height 43
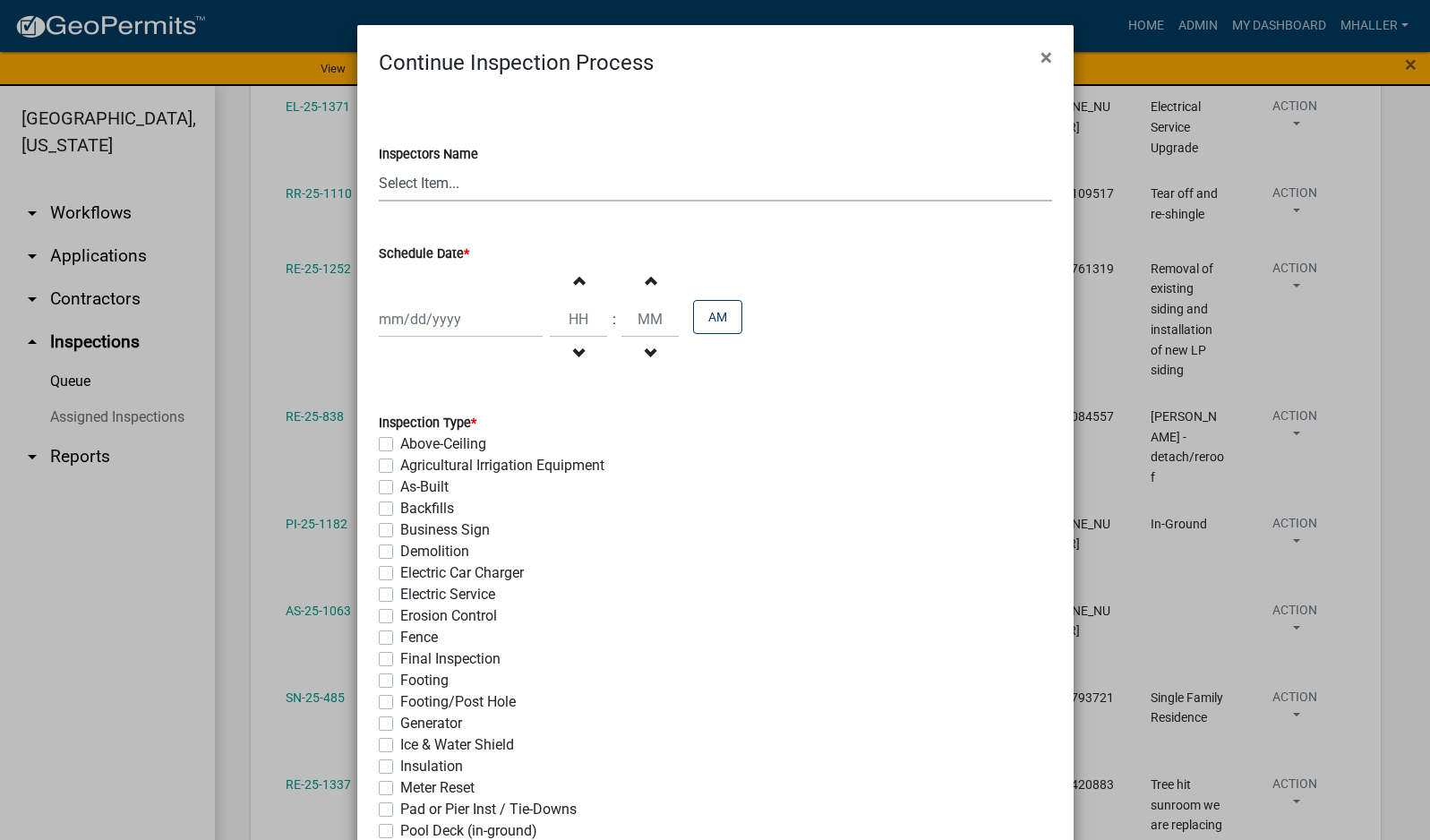
click at [399, 183] on select "Select Item... mhaller ([PERSON_NAME])" at bounding box center [715, 183] width 673 height 37
select select "ca350da2-795e-4cf8-941d-46ff53e354ae"
click at [379, 164] on select "Select Item... mhaller ([PERSON_NAME])" at bounding box center [715, 183] width 673 height 37
select select "8"
select select "2025"
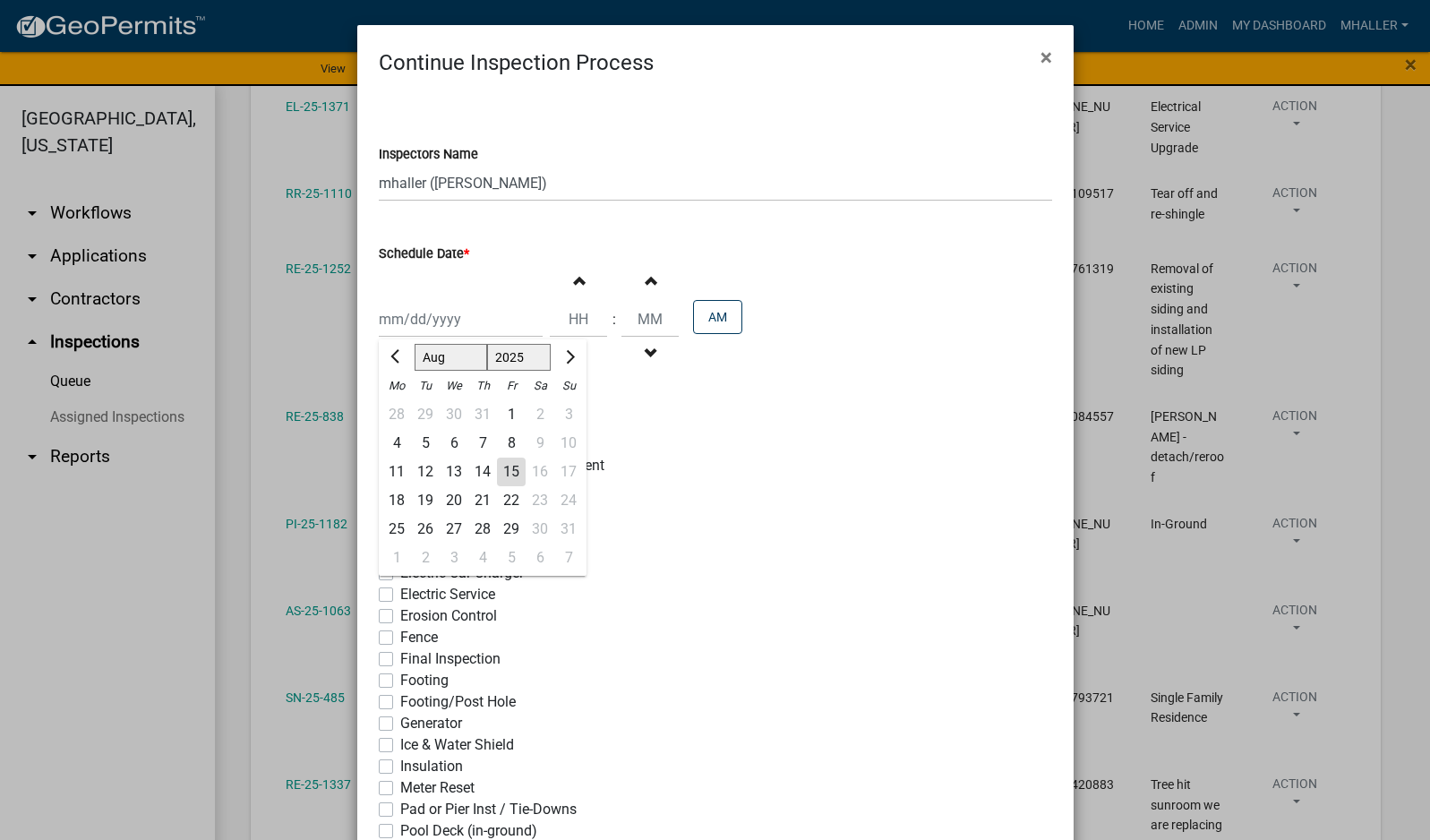
click at [451, 311] on div "[PERSON_NAME] Feb Mar Apr [PERSON_NAME][DATE] Oct Nov [DATE] 1526 1527 1528 152…" at bounding box center [461, 319] width 164 height 37
click at [499, 474] on div "15" at bounding box center [511, 472] width 29 height 29
type input "[DATE]"
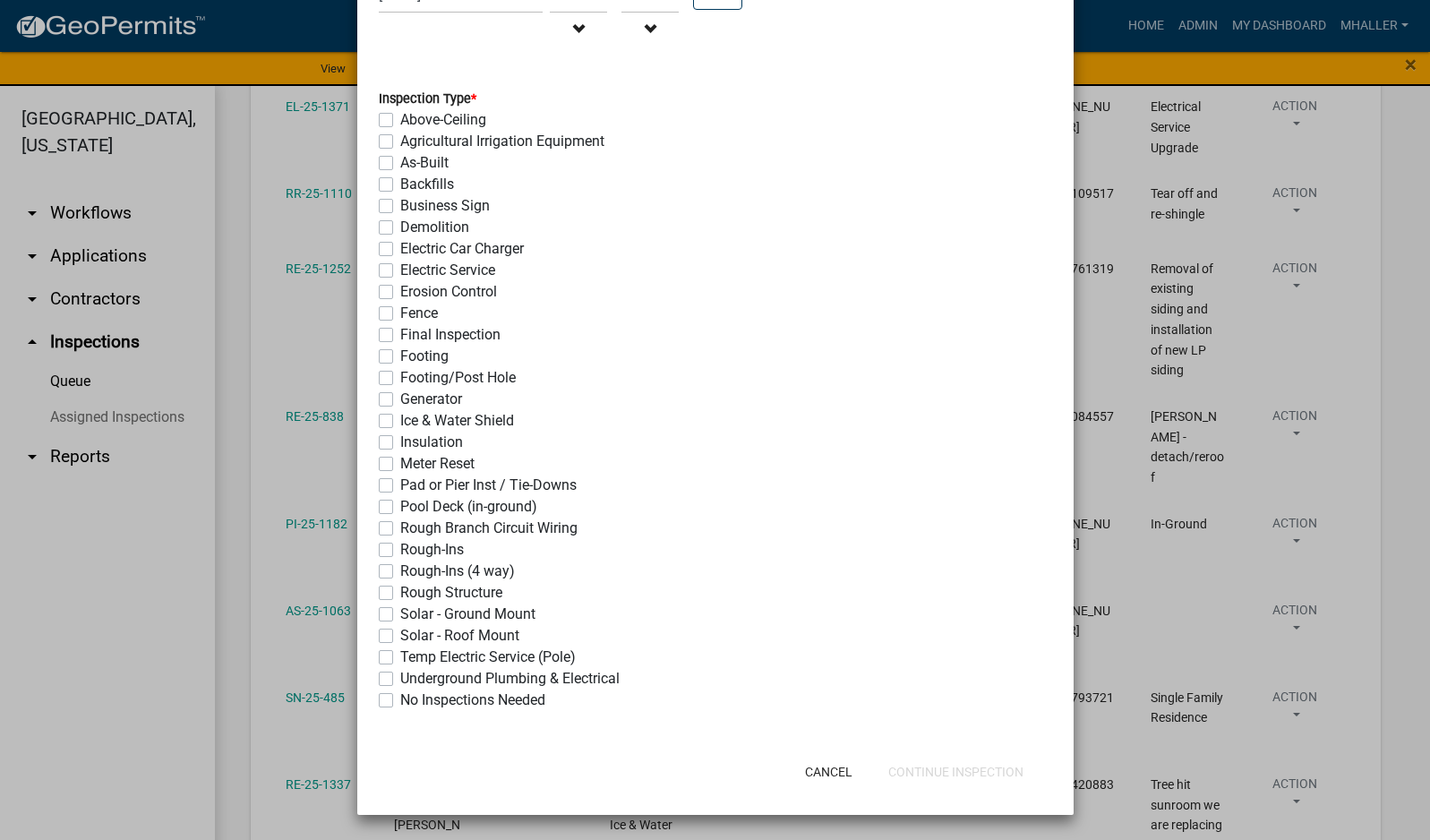
click at [401, 330] on label "Final Inspection" at bounding box center [451, 334] width 101 height 21
click at [401, 330] on input "Final Inspection" at bounding box center [406, 330] width 12 height 12
checkbox input "true"
checkbox input "false"
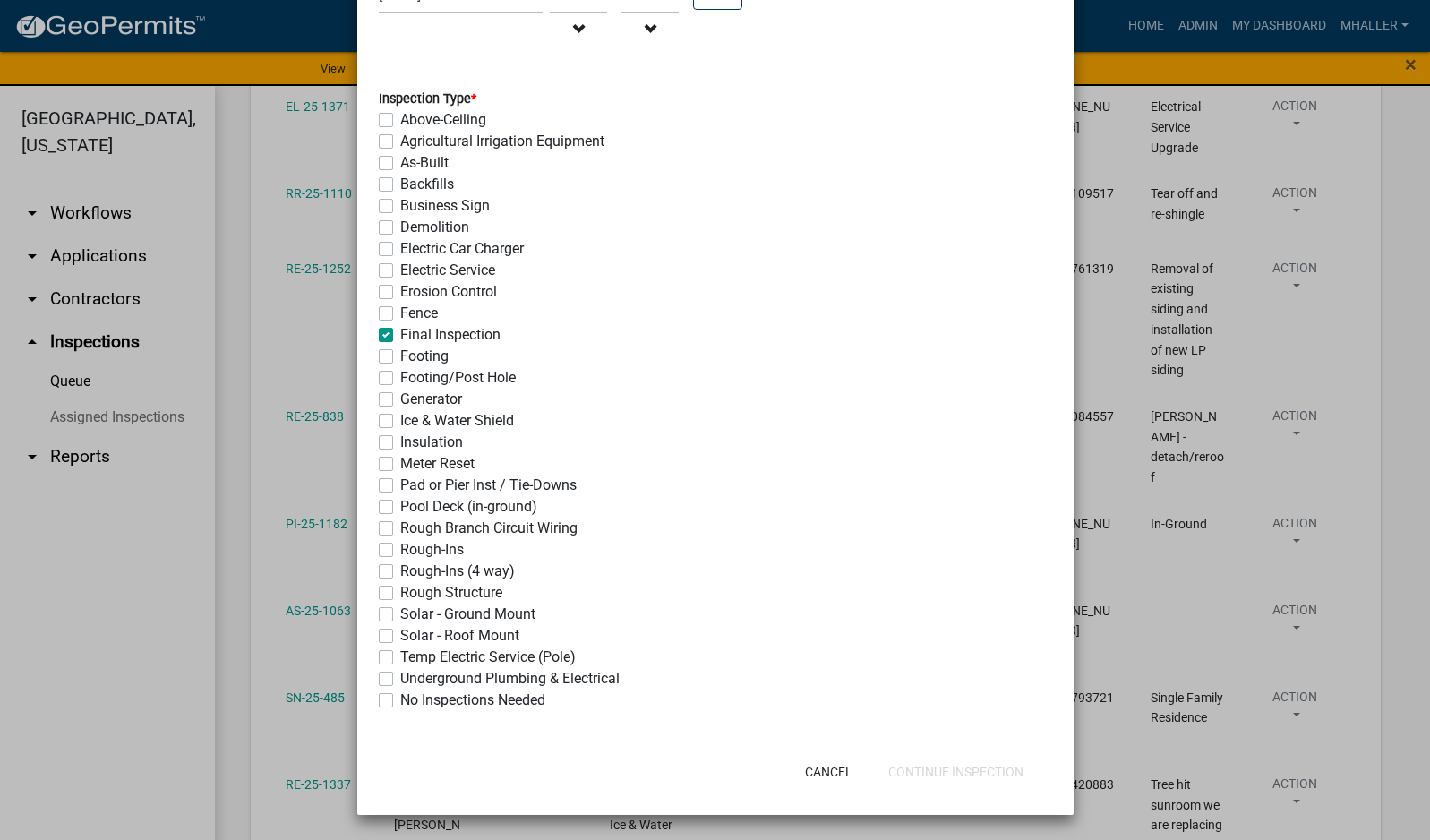
checkbox input "false"
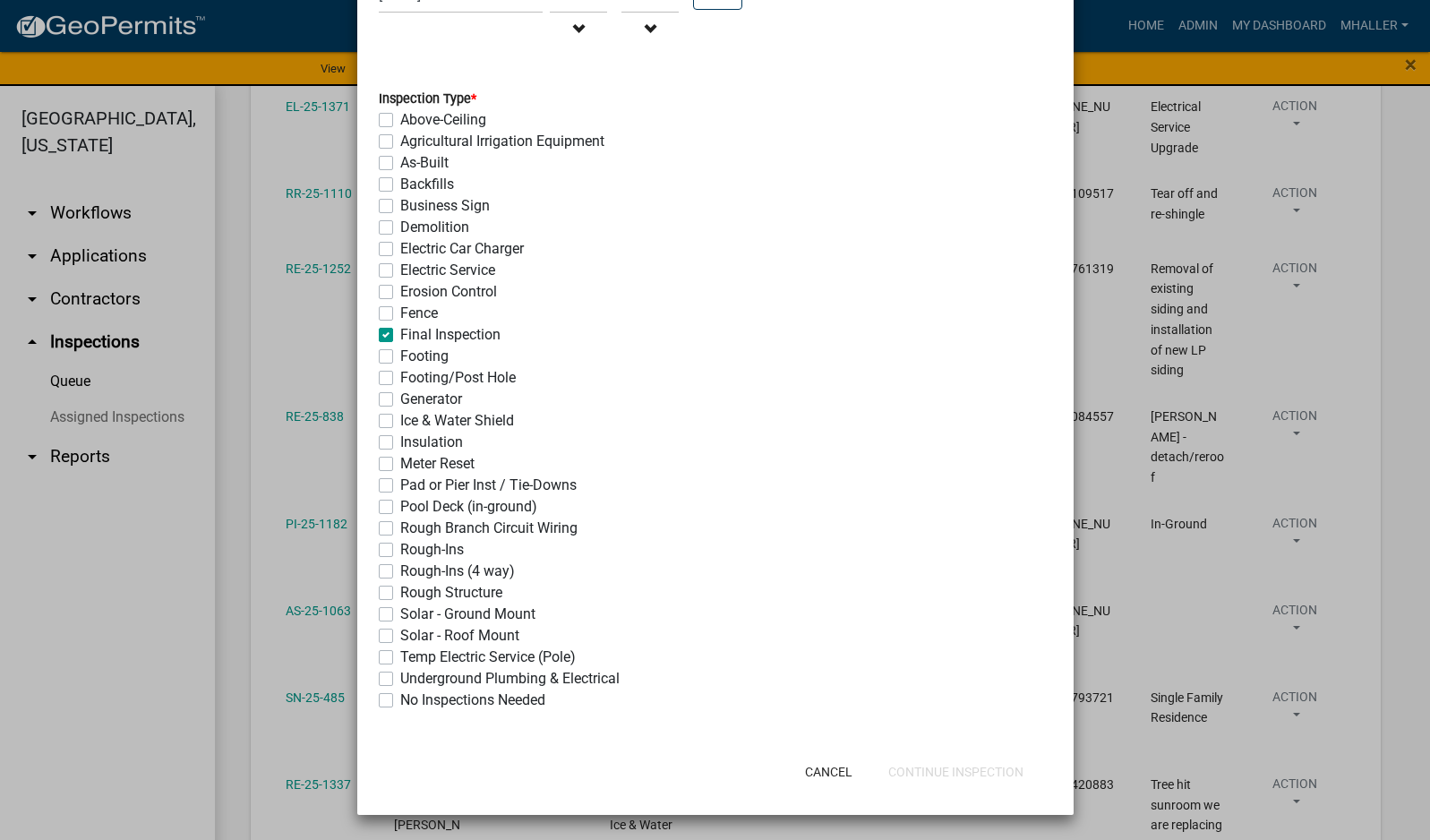
checkbox input "false"
checkbox input "true"
checkbox input "false"
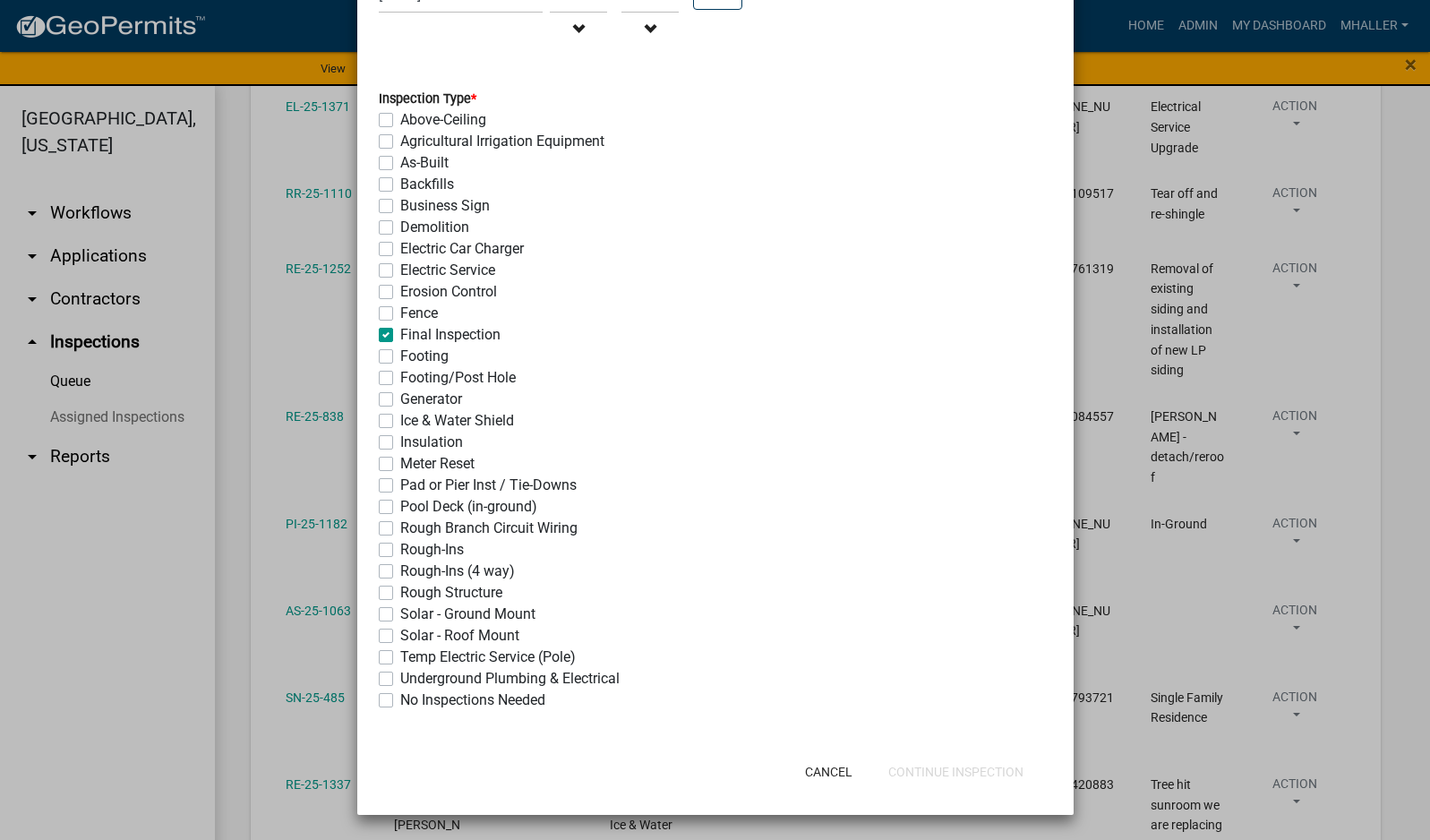
checkbox input "false"
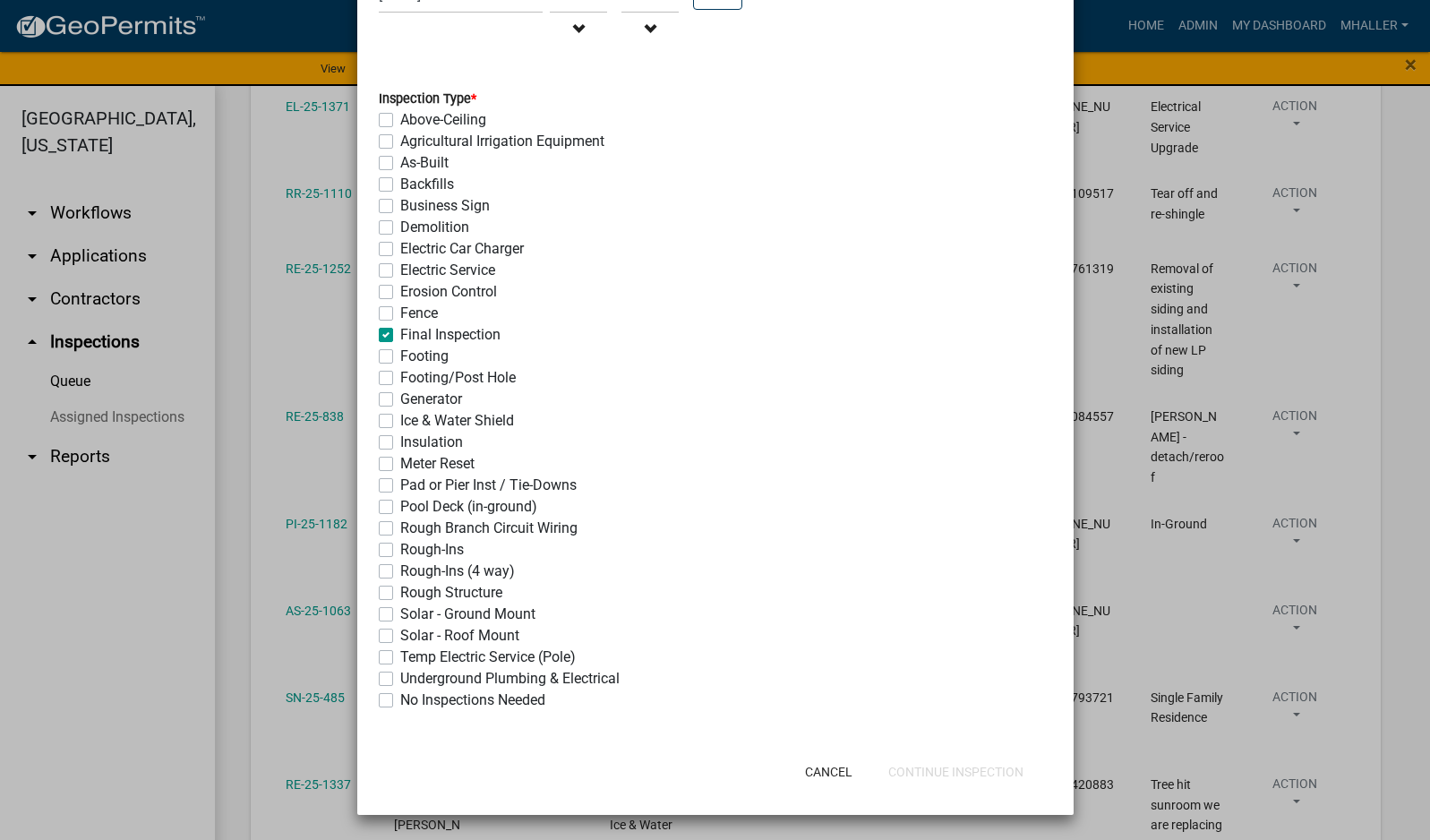
checkbox input "false"
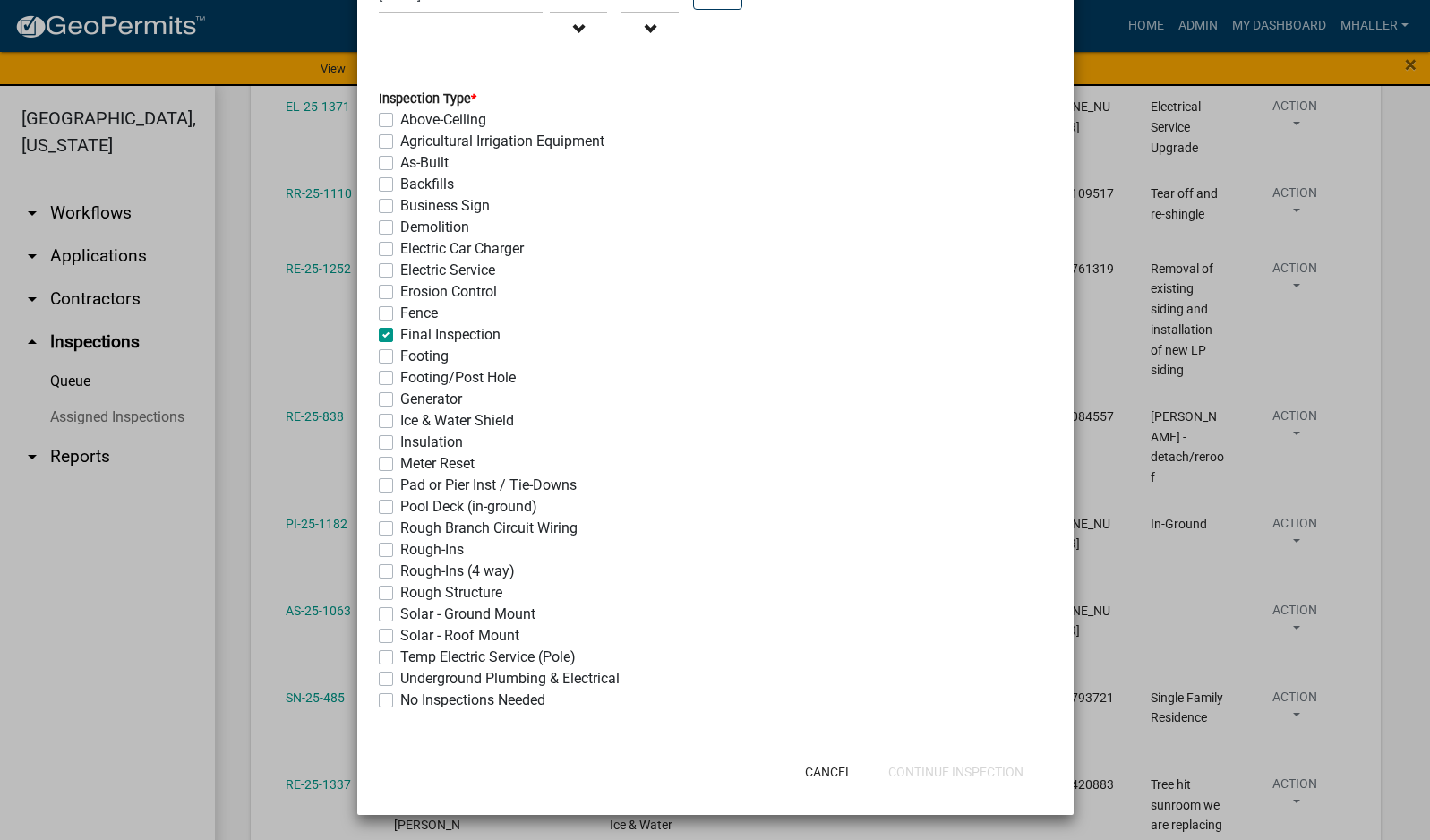
checkbox input "false"
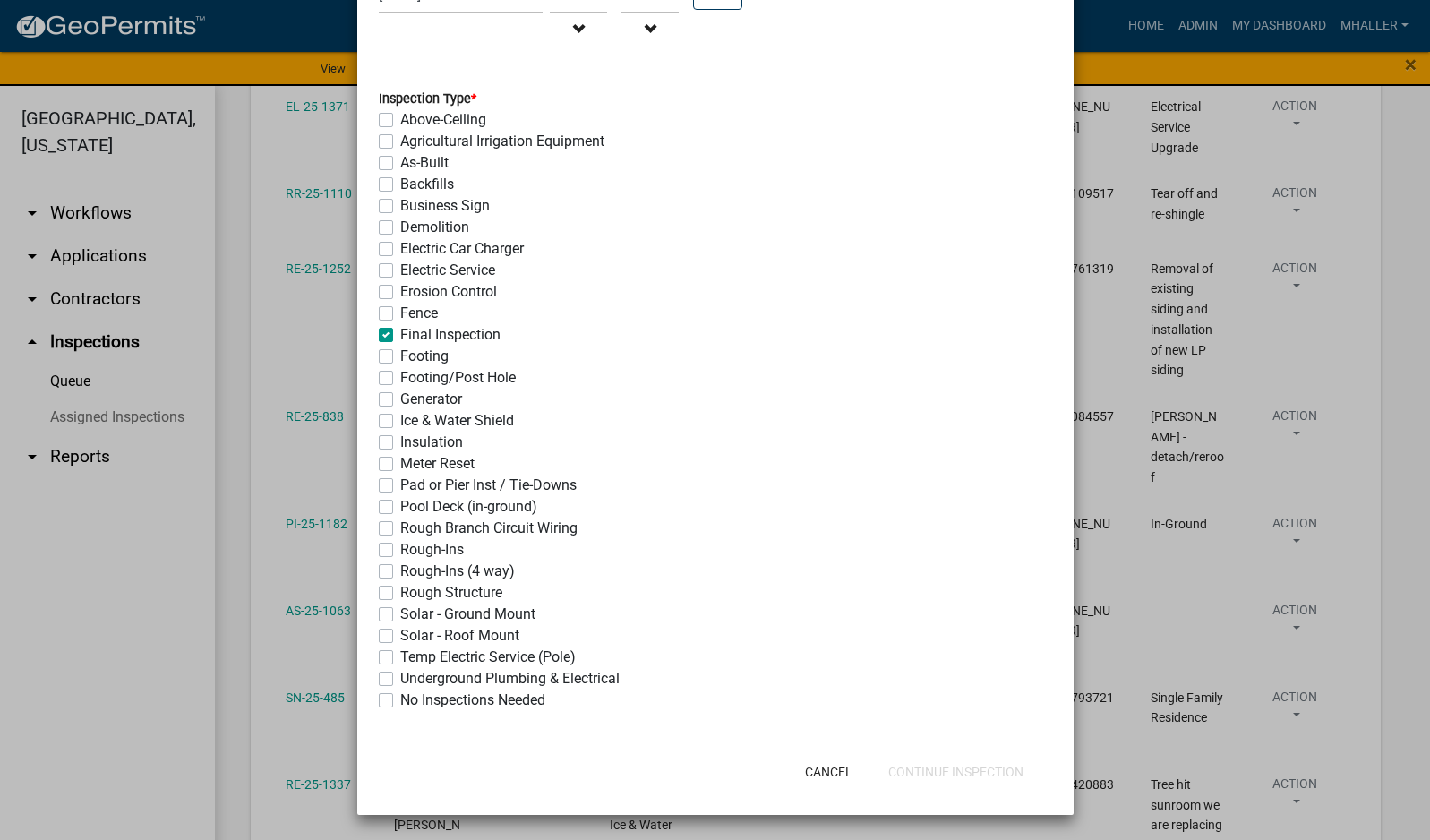
checkbox input "false"
click at [934, 766] on button "Continue Inspection" at bounding box center [956, 772] width 164 height 32
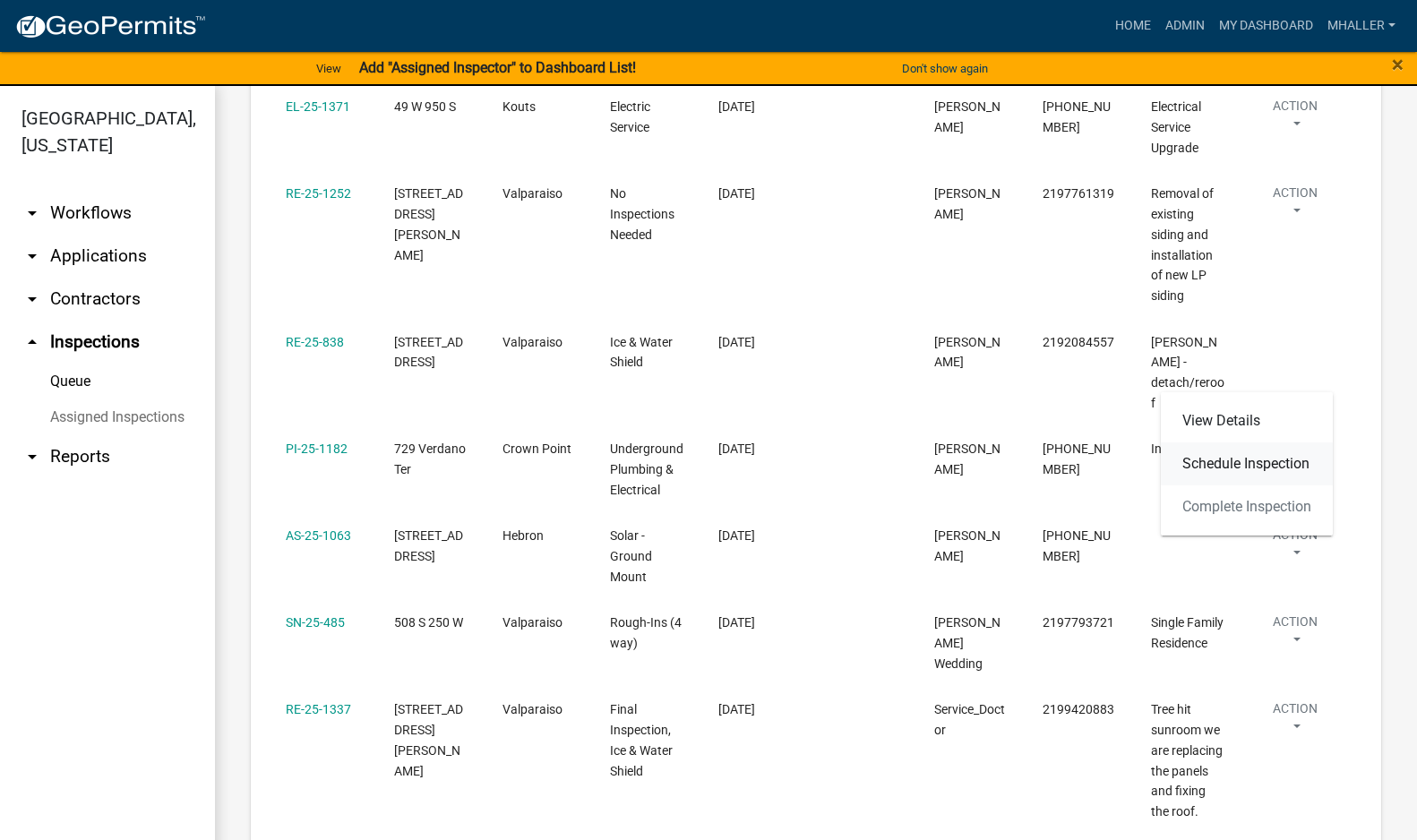
click at [1251, 461] on link "Schedule Inspection" at bounding box center [1246, 463] width 172 height 43
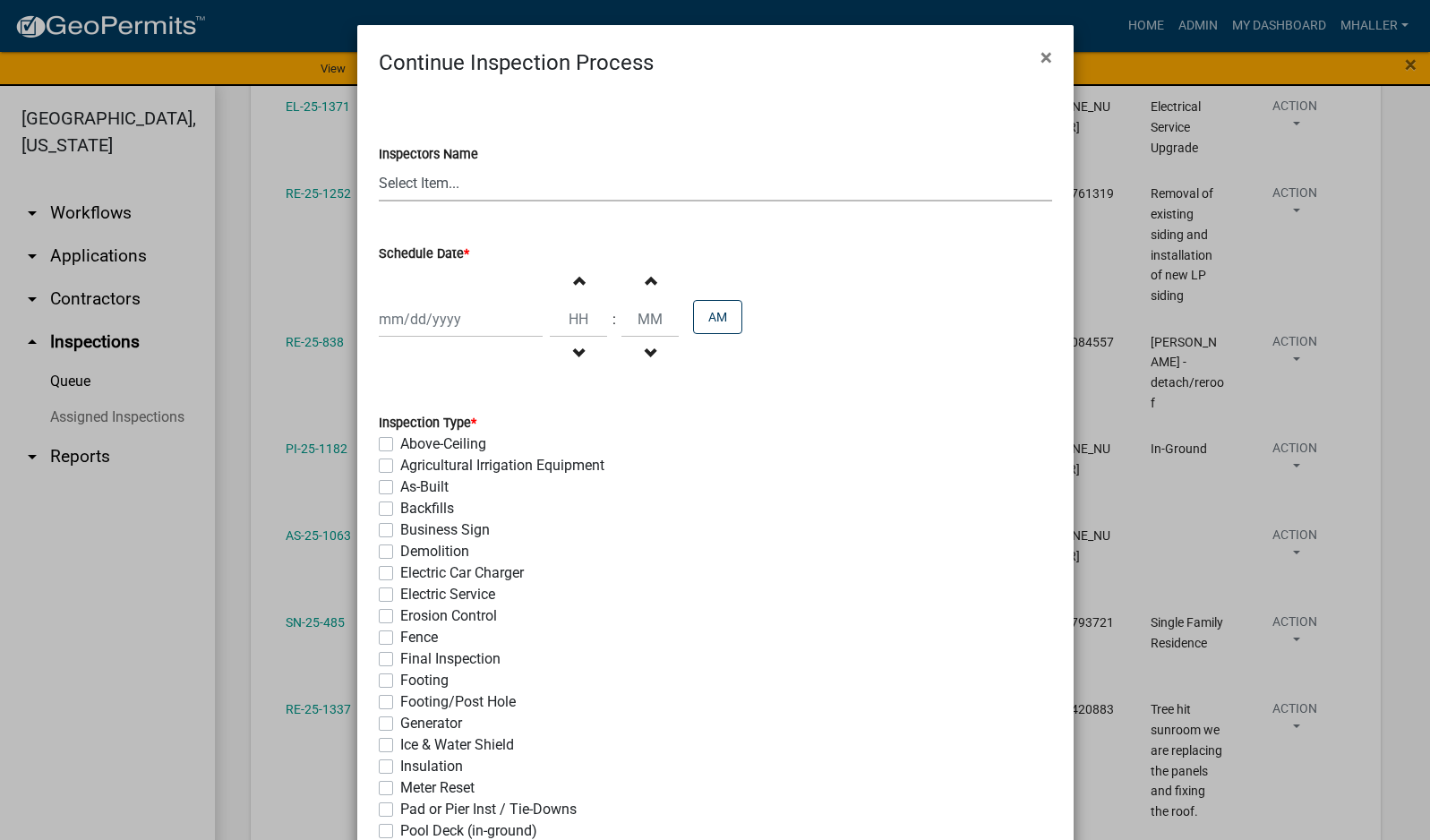
click at [425, 181] on select "Select Item... mhaller ([PERSON_NAME])" at bounding box center [715, 183] width 673 height 37
select select "ca350da2-795e-4cf8-941d-46ff53e354ae"
click at [379, 164] on select "Select Item... mhaller ([PERSON_NAME])" at bounding box center [715, 183] width 673 height 37
click at [443, 324] on div at bounding box center [461, 319] width 164 height 37
select select "8"
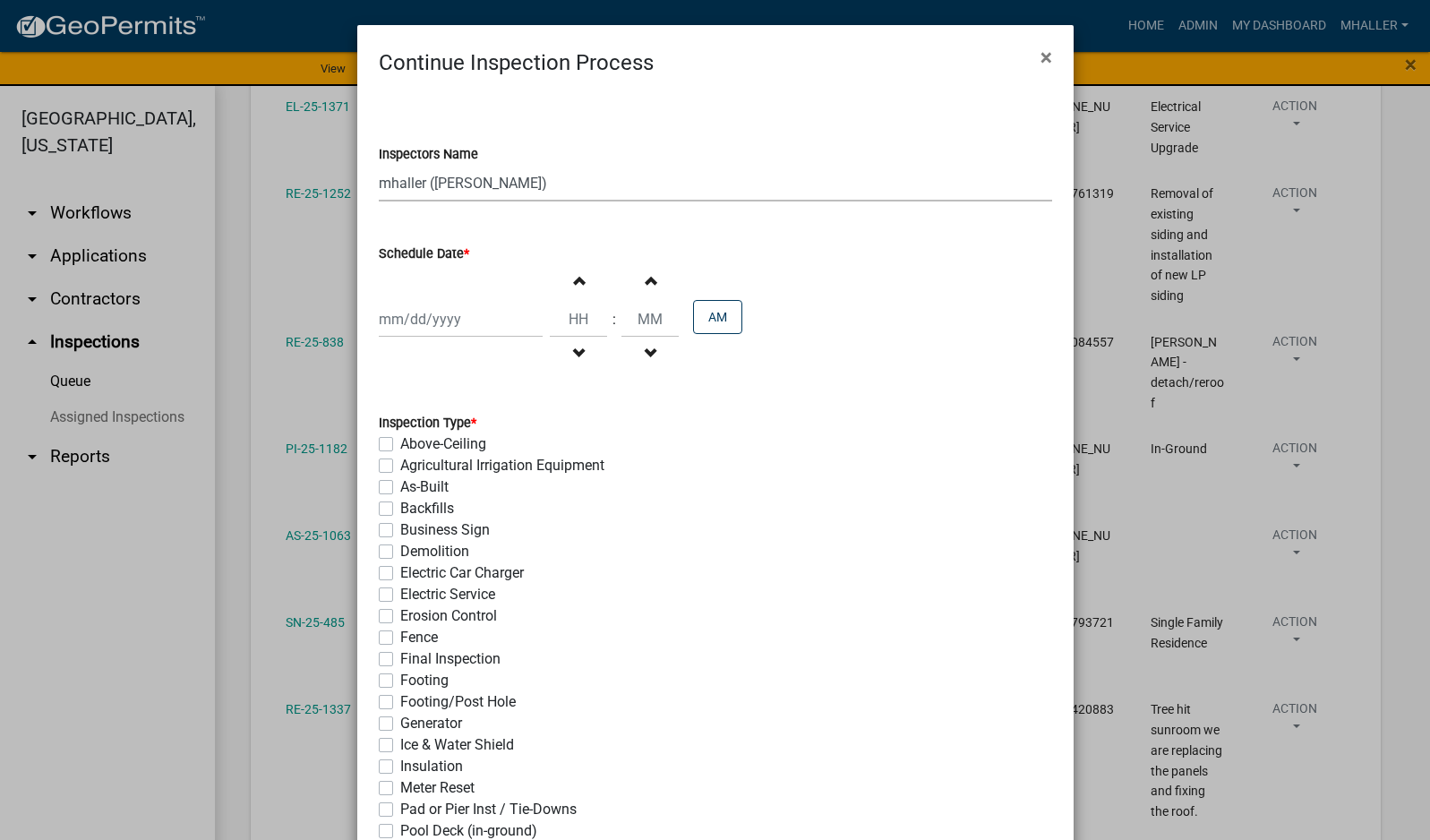
select select "2025"
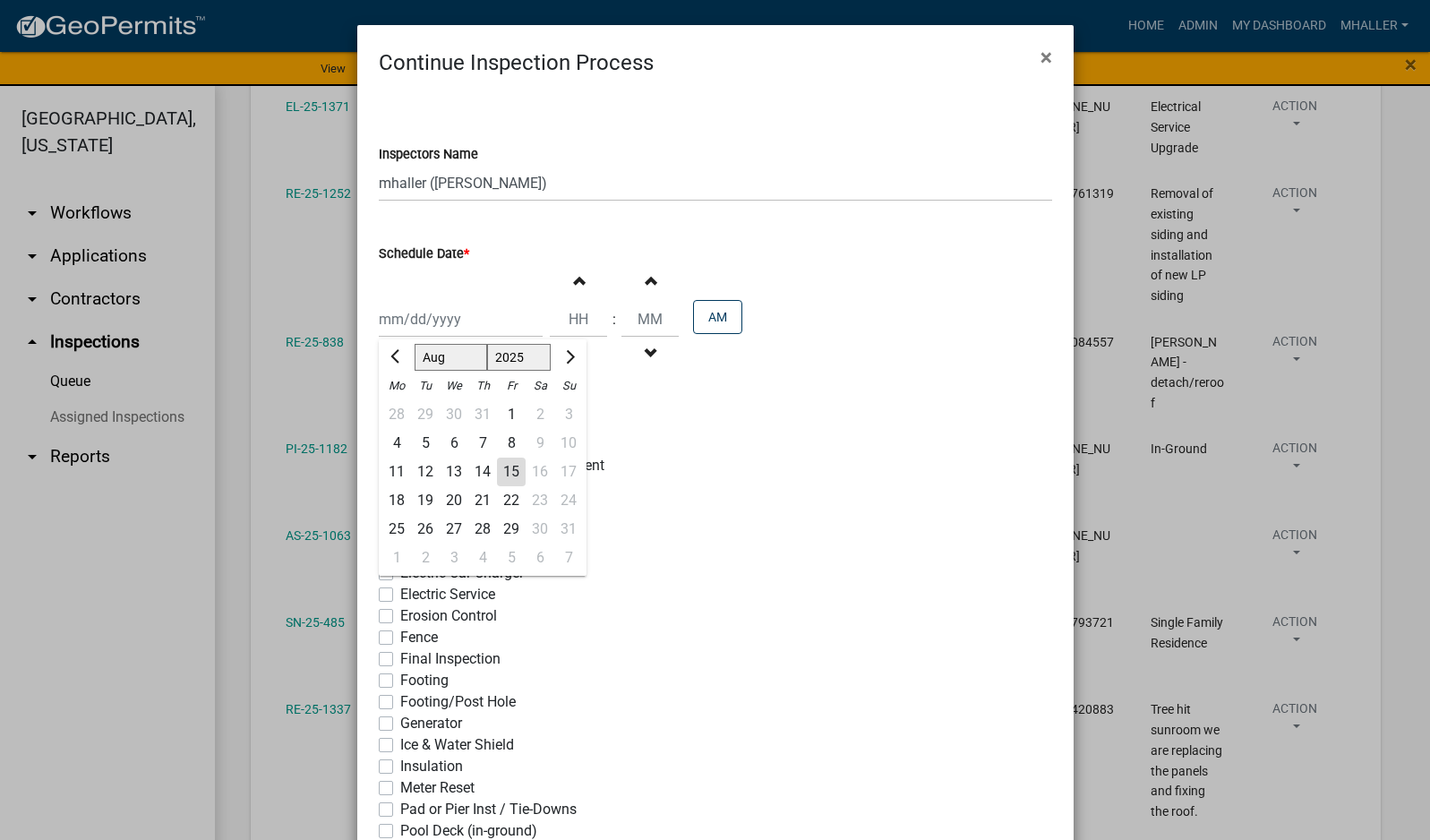
click at [505, 465] on div "15" at bounding box center [511, 472] width 29 height 29
type input "[DATE]"
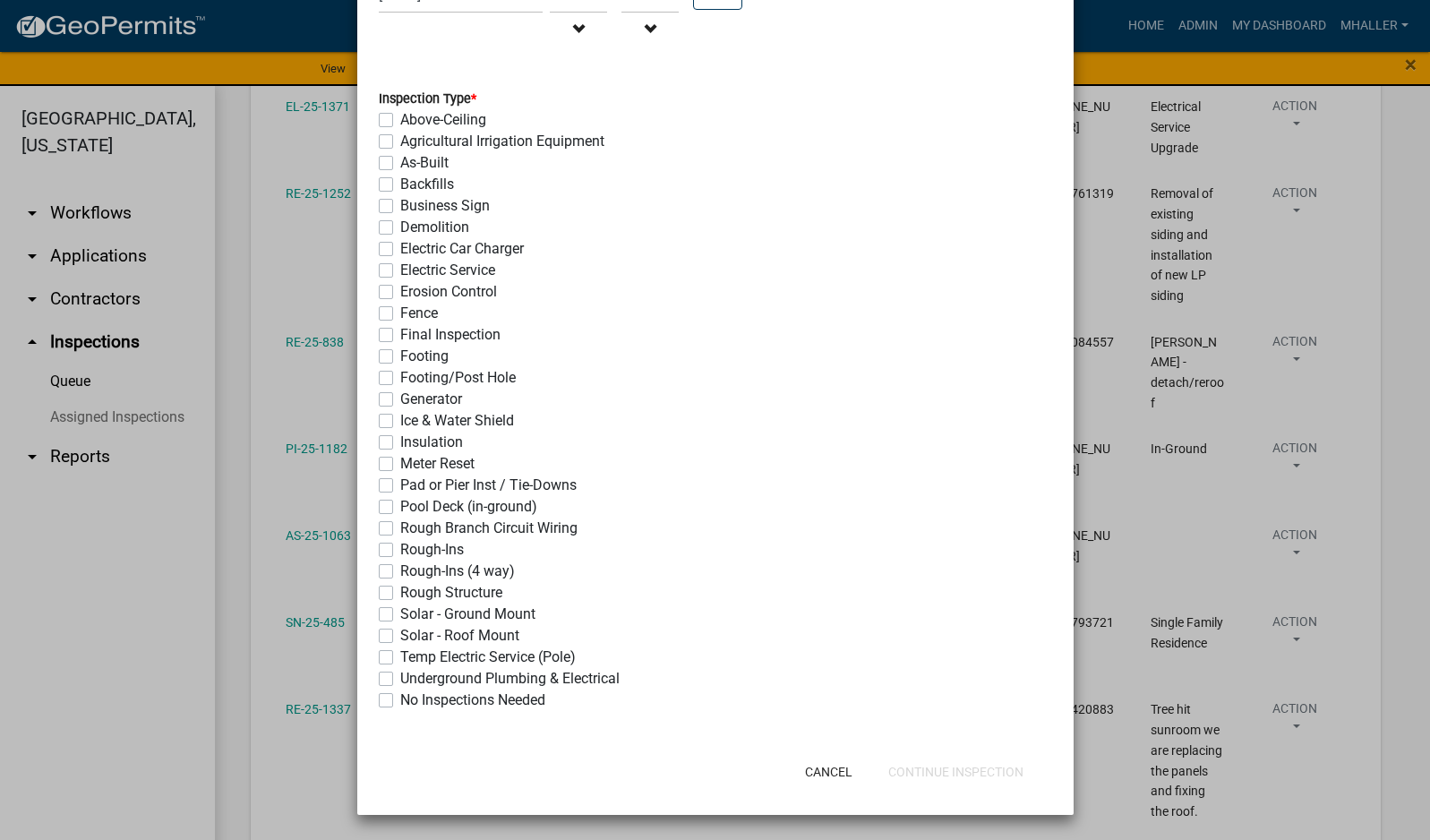
click at [401, 414] on label "Ice & Water Shield" at bounding box center [457, 420] width 114 height 21
click at [401, 414] on input "Ice & Water Shield" at bounding box center [406, 415] width 12 height 12
checkbox input "true"
checkbox input "false"
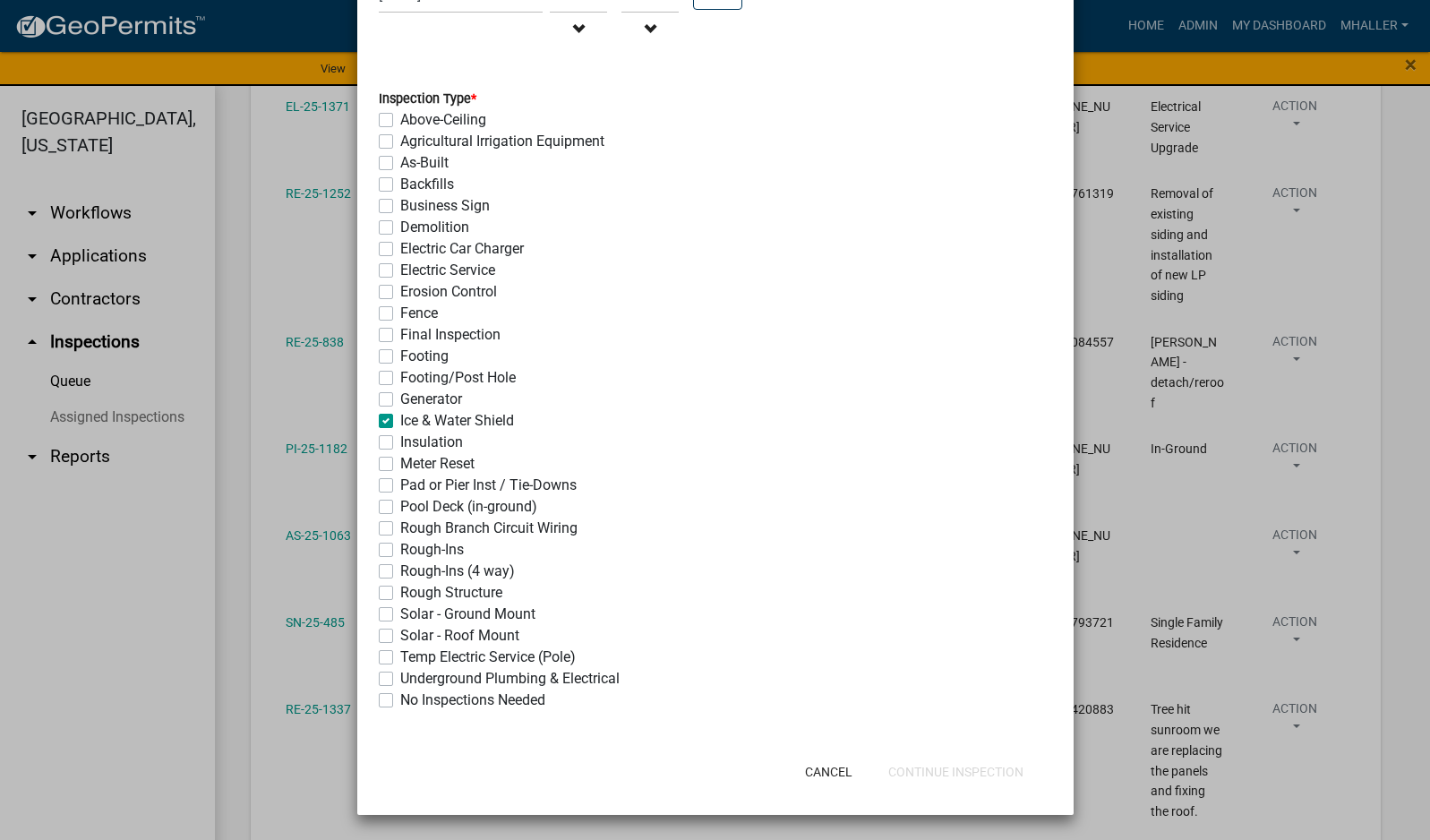
checkbox input "false"
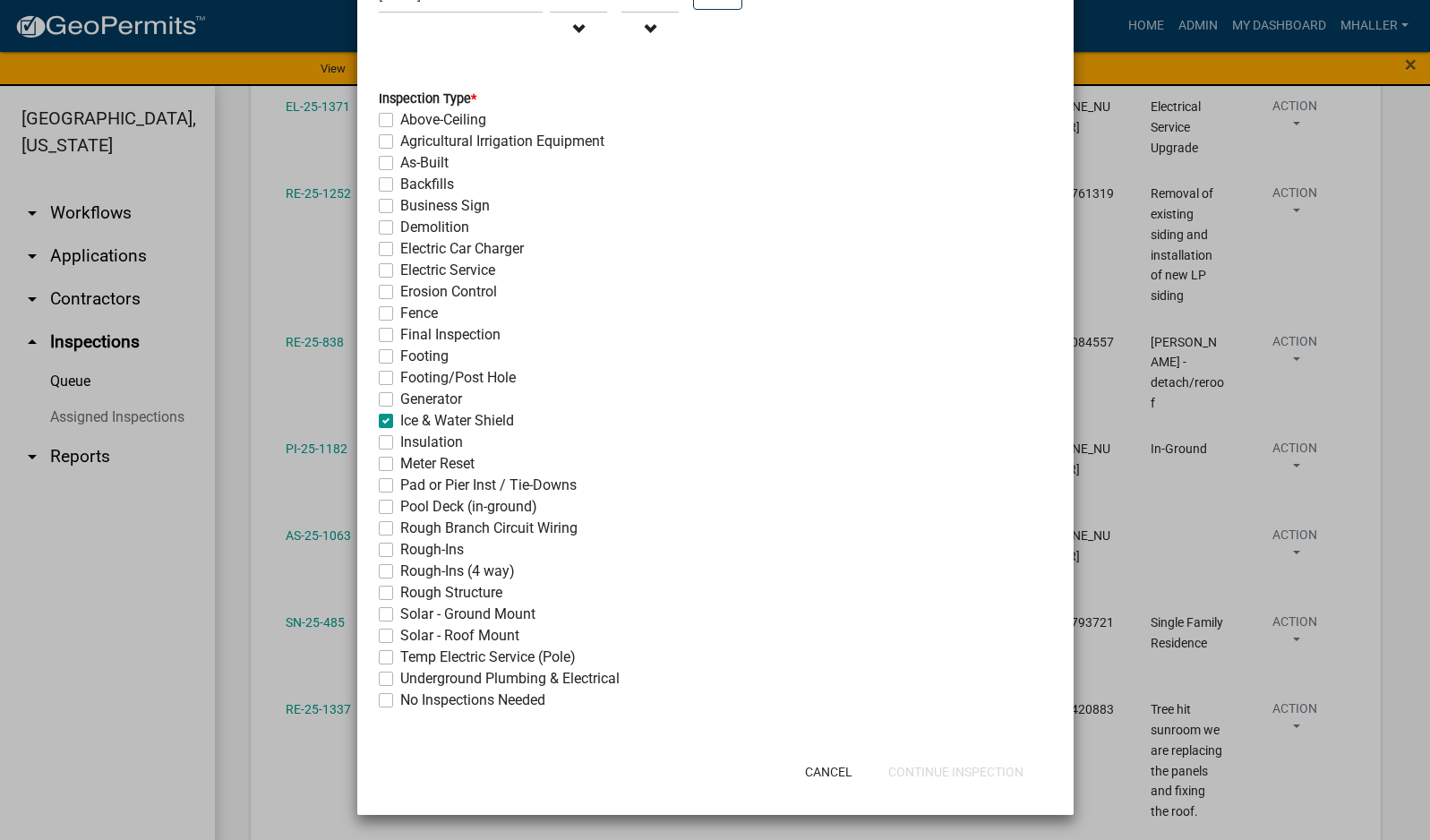
checkbox input "false"
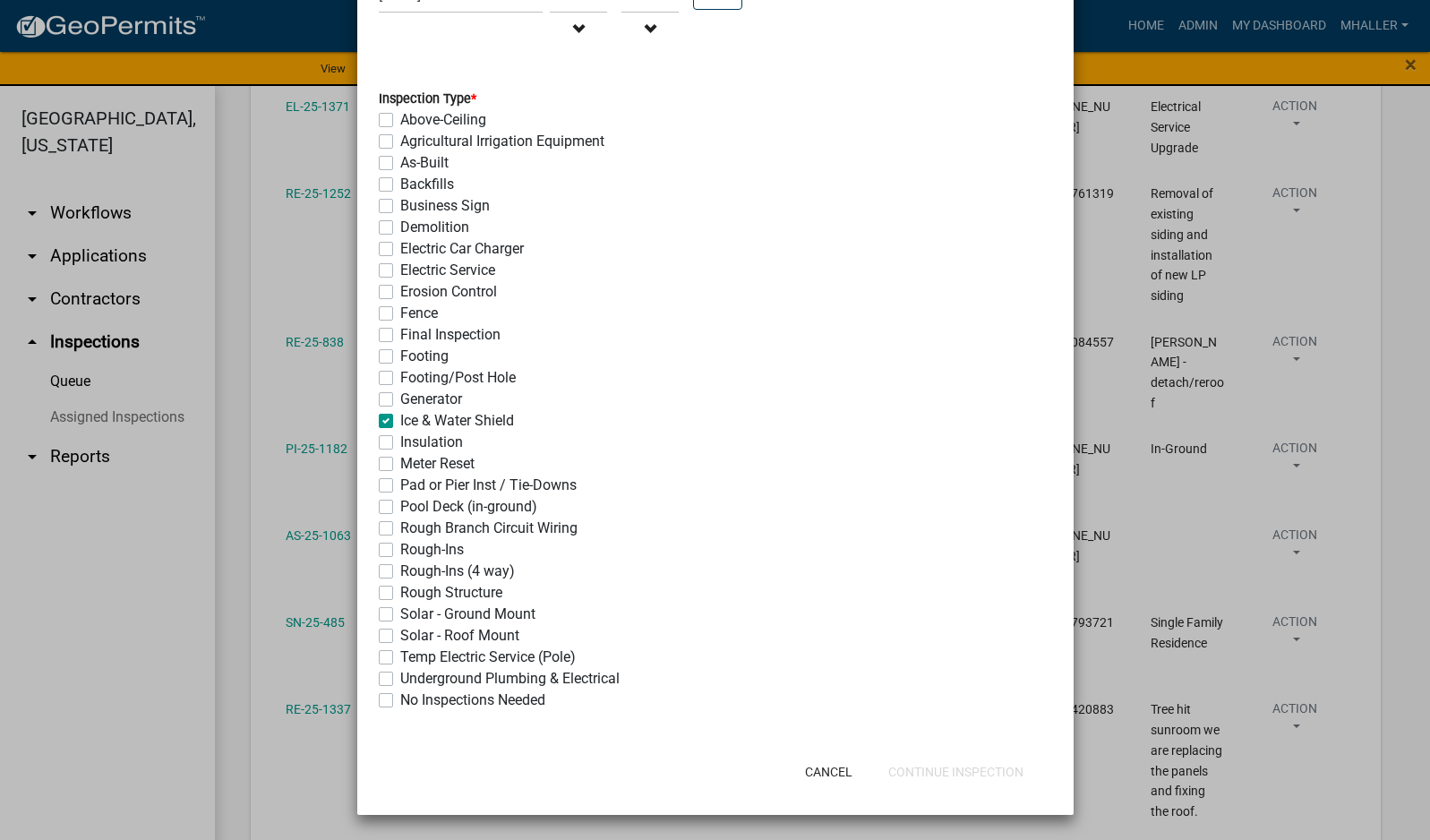
checkbox input "false"
checkbox input "true"
checkbox input "false"
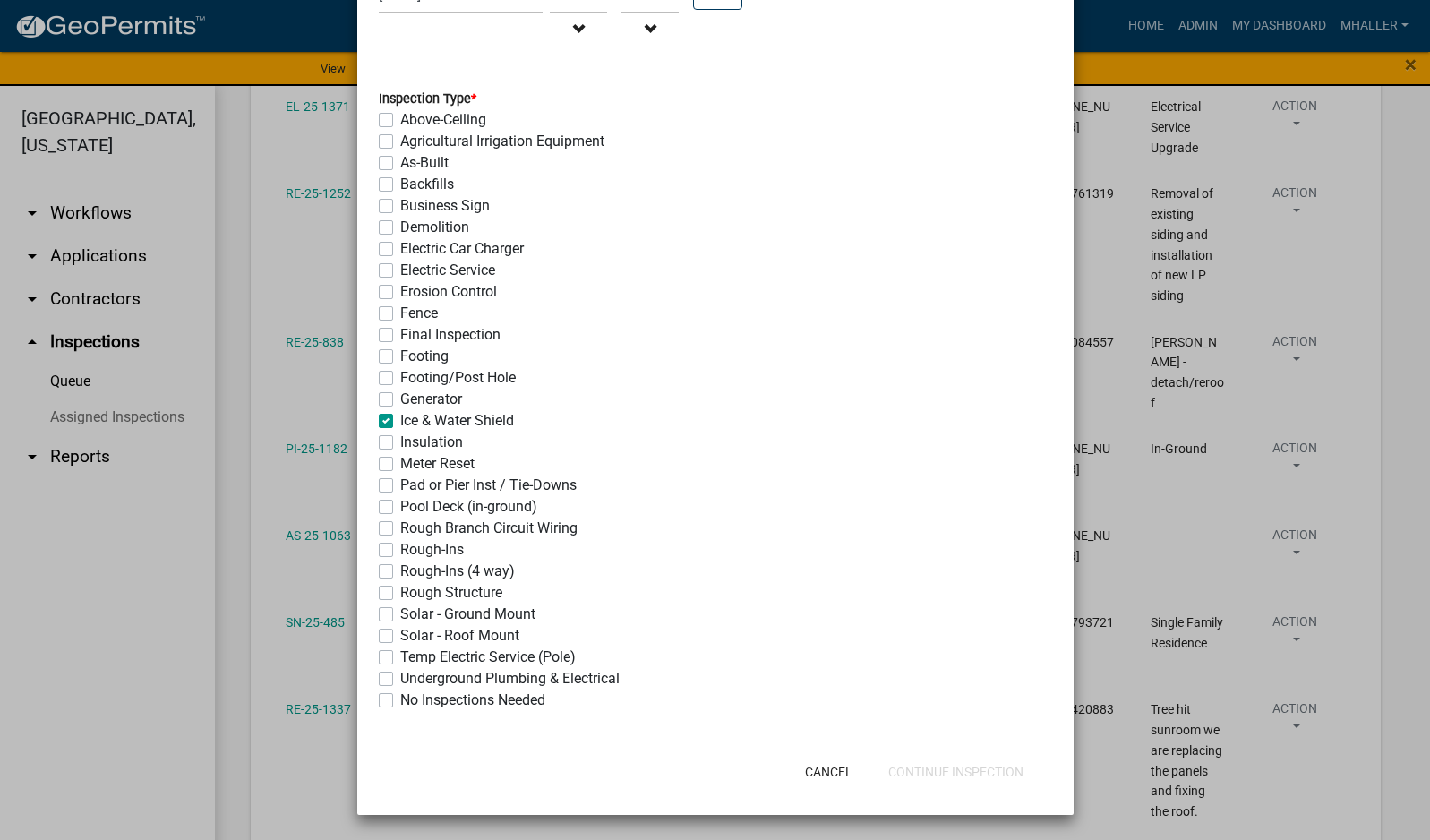
checkbox input "false"
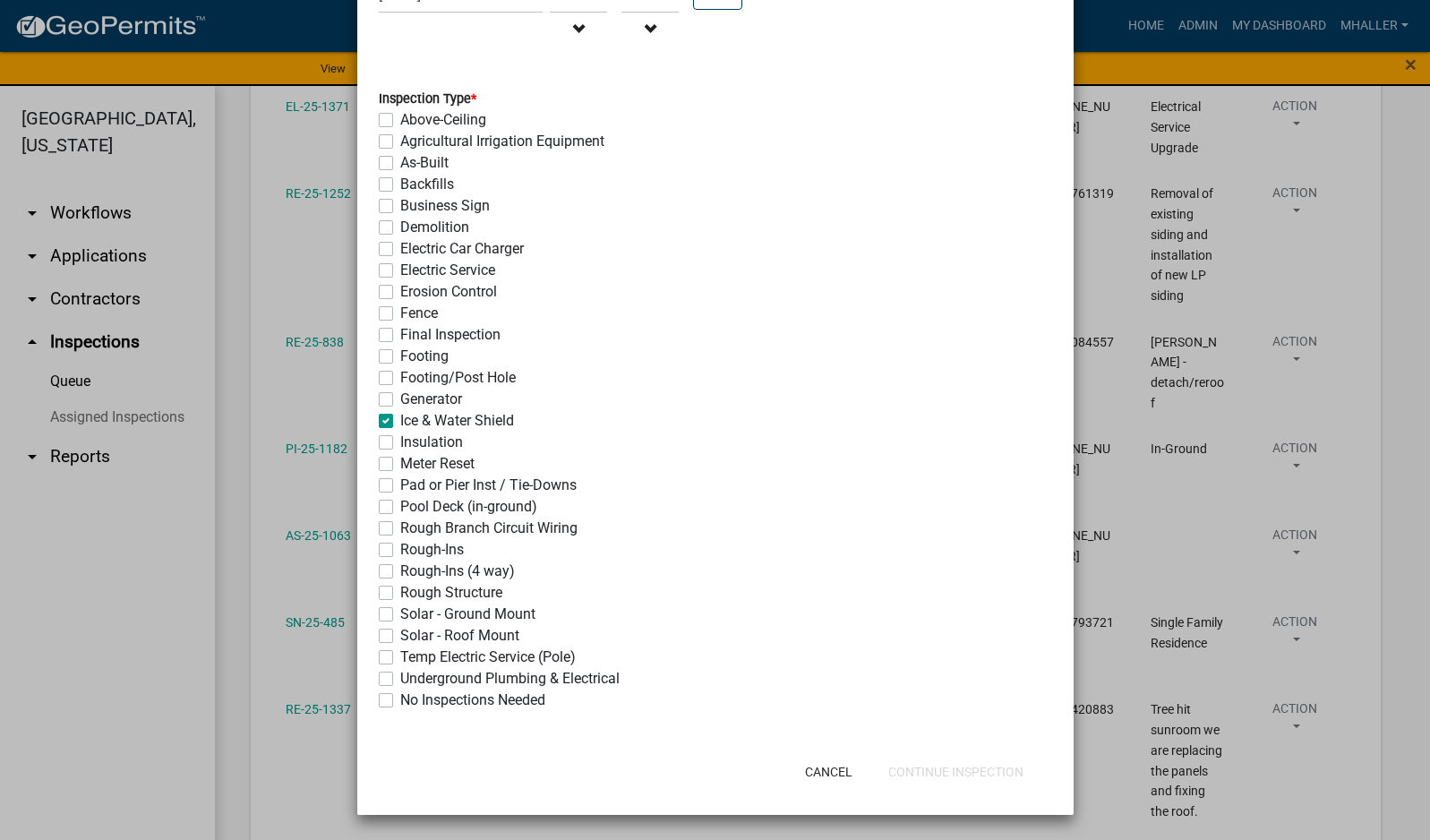
checkbox input "false"
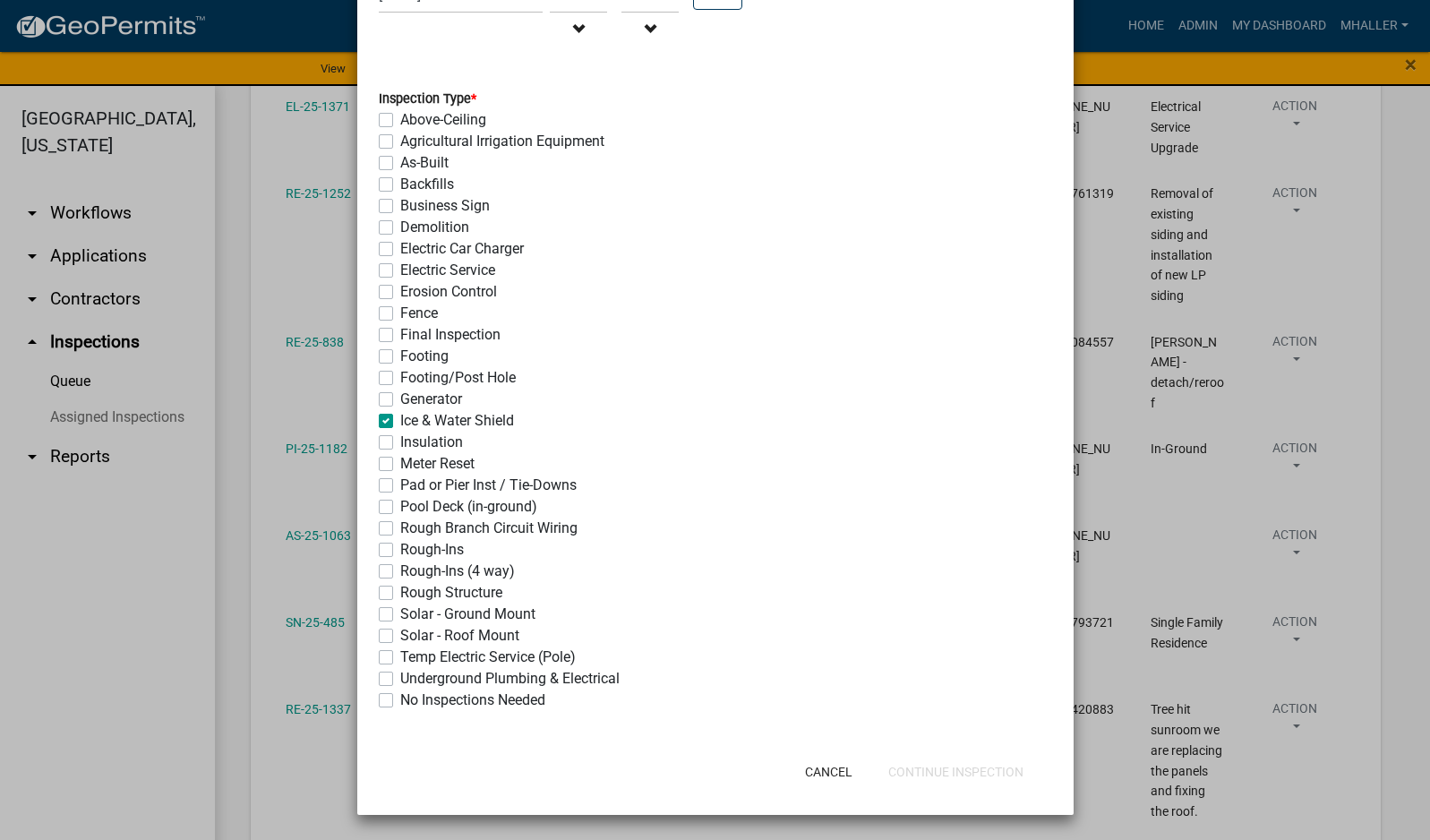
checkbox input "false"
click at [937, 782] on button "Continue Inspection" at bounding box center [956, 772] width 164 height 32
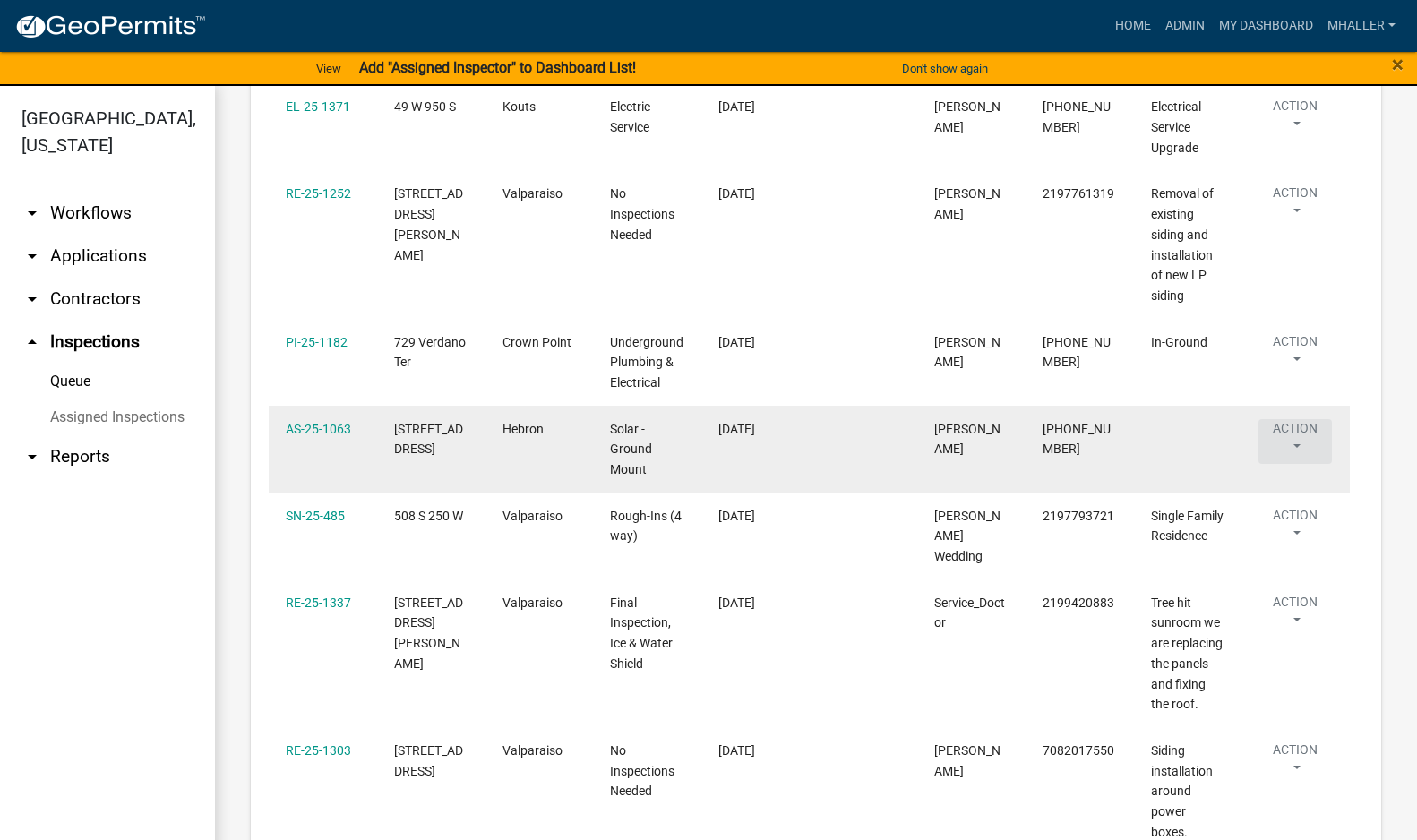
click at [1295, 54] on button "Action" at bounding box center [1295, 32] width 74 height 45
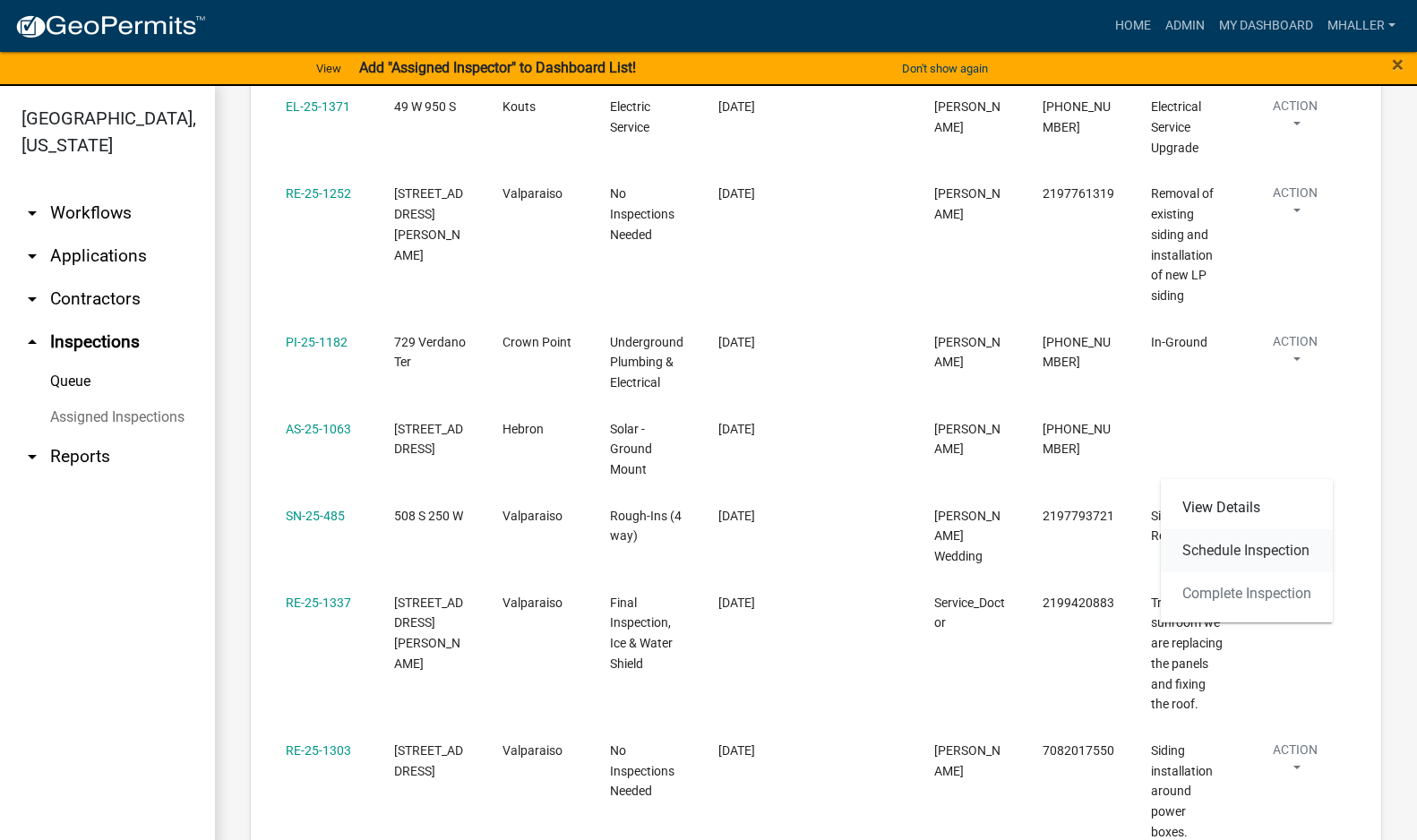
click at [1266, 547] on link "Schedule Inspection" at bounding box center [1246, 550] width 172 height 43
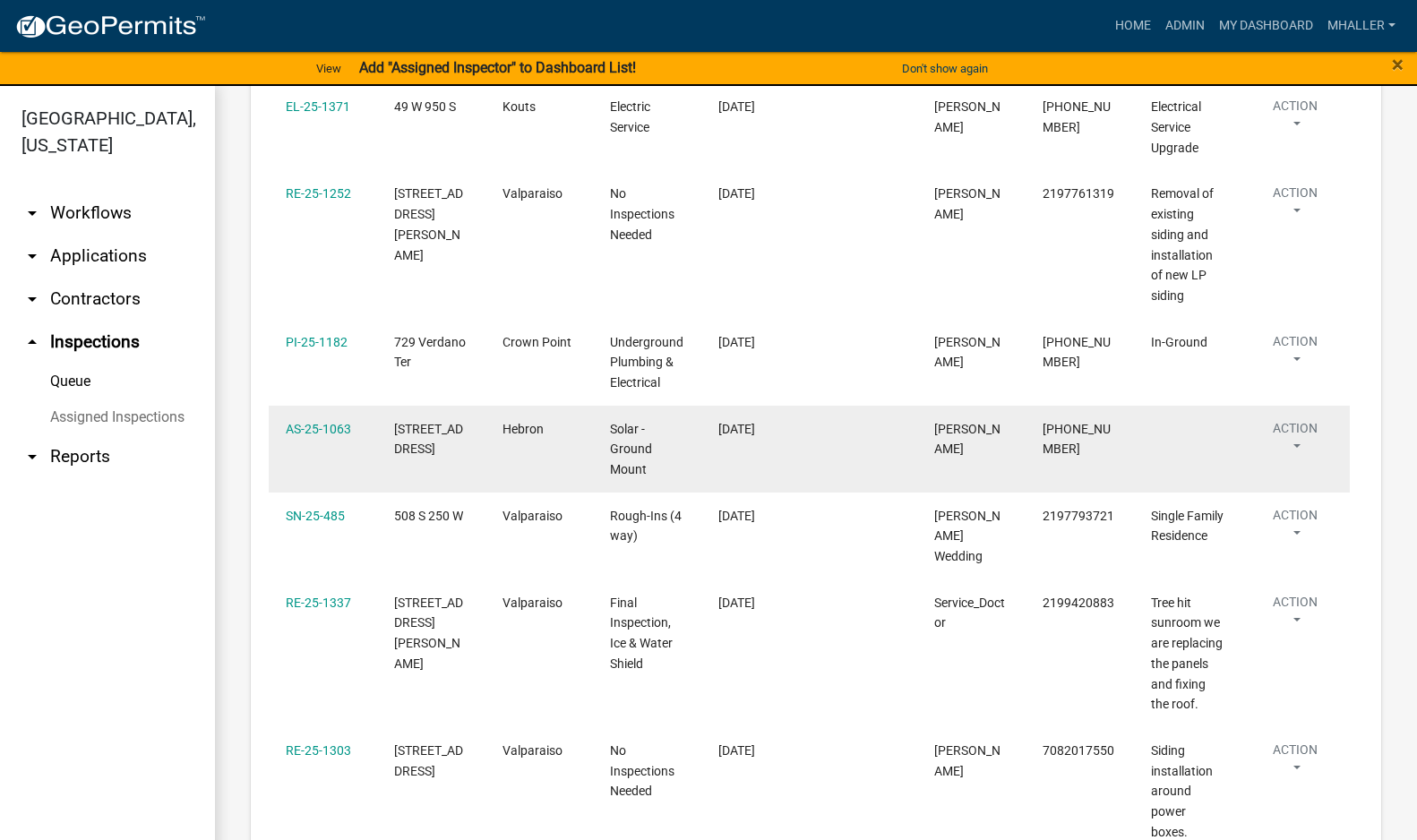
select select "ca350da2-795e-4cf8-941d-46ff53e354ae"
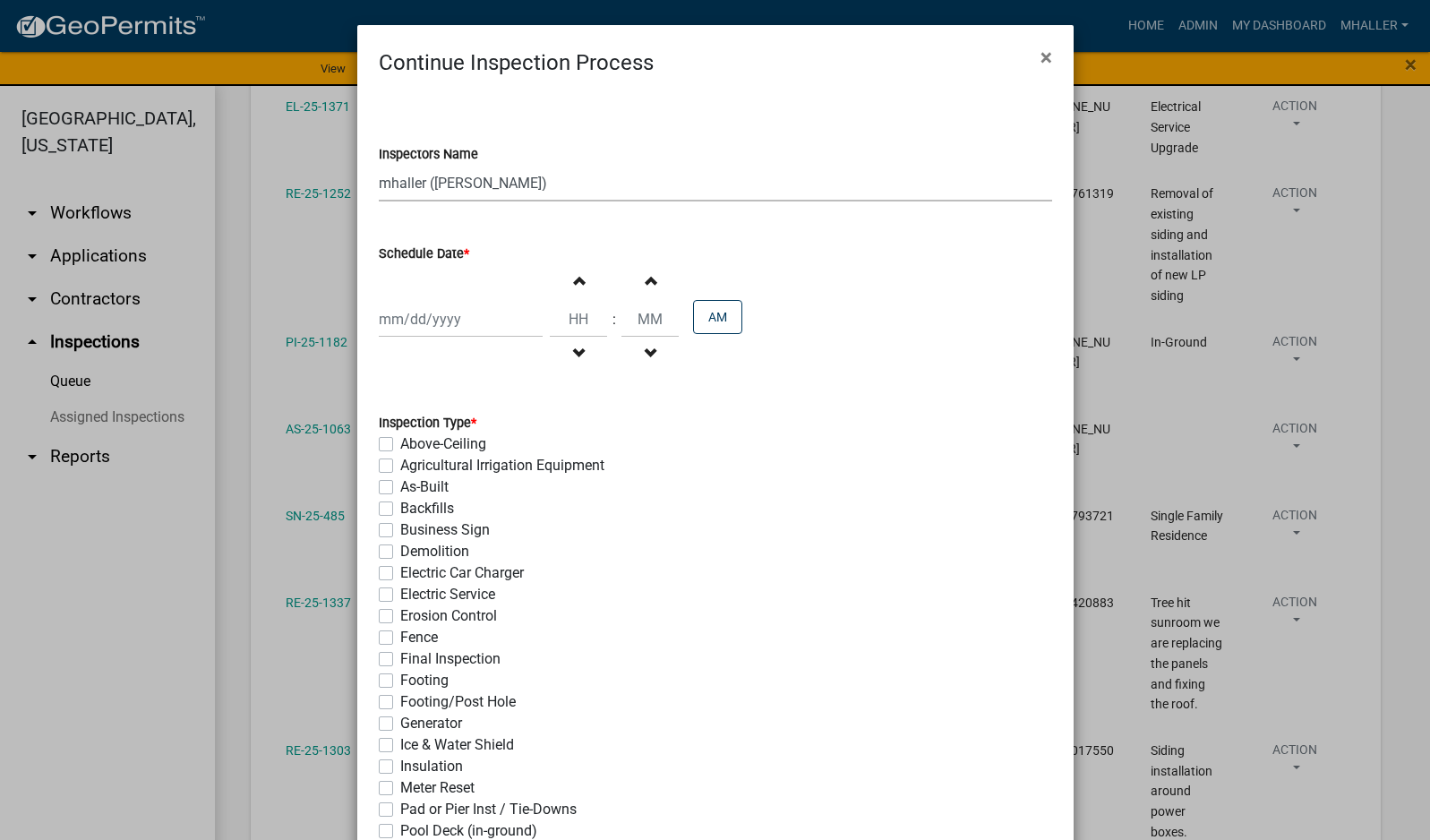
click at [393, 186] on select "Select Item... mhaller ([PERSON_NAME])" at bounding box center [715, 183] width 673 height 37
click at [379, 164] on select "Select Item... mhaller ([PERSON_NAME])" at bounding box center [715, 183] width 673 height 37
select select "8"
select select "2025"
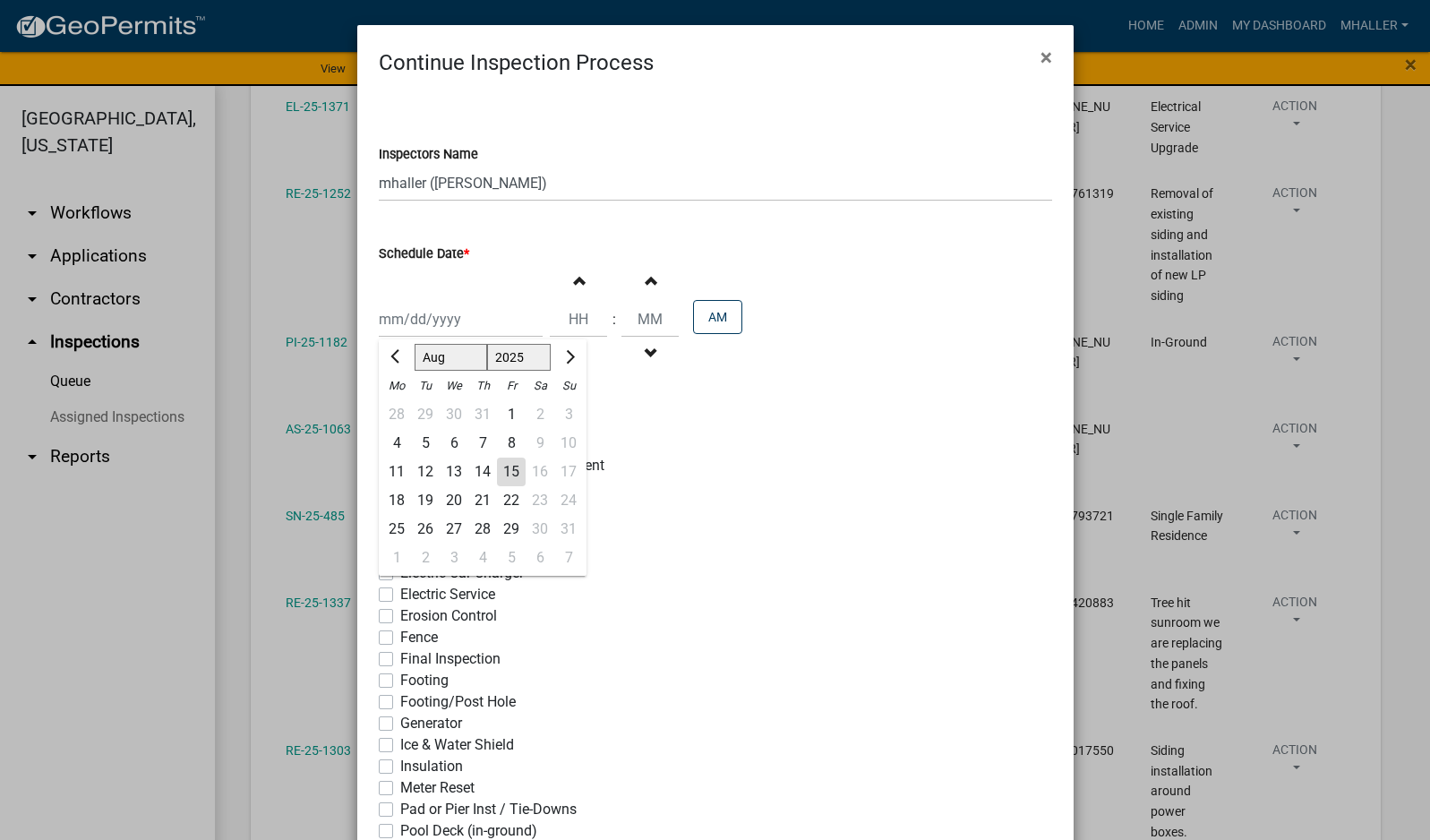
drag, startPoint x: 439, startPoint y: 306, endPoint x: 449, endPoint y: 328, distance: 24.2
click at [439, 306] on div "[PERSON_NAME] Feb Mar Apr [PERSON_NAME][DATE] Oct Nov [DATE] 1526 1527 1528 152…" at bounding box center [461, 319] width 164 height 37
click at [387, 498] on div "18" at bounding box center [396, 500] width 29 height 29
type input "[DATE]"
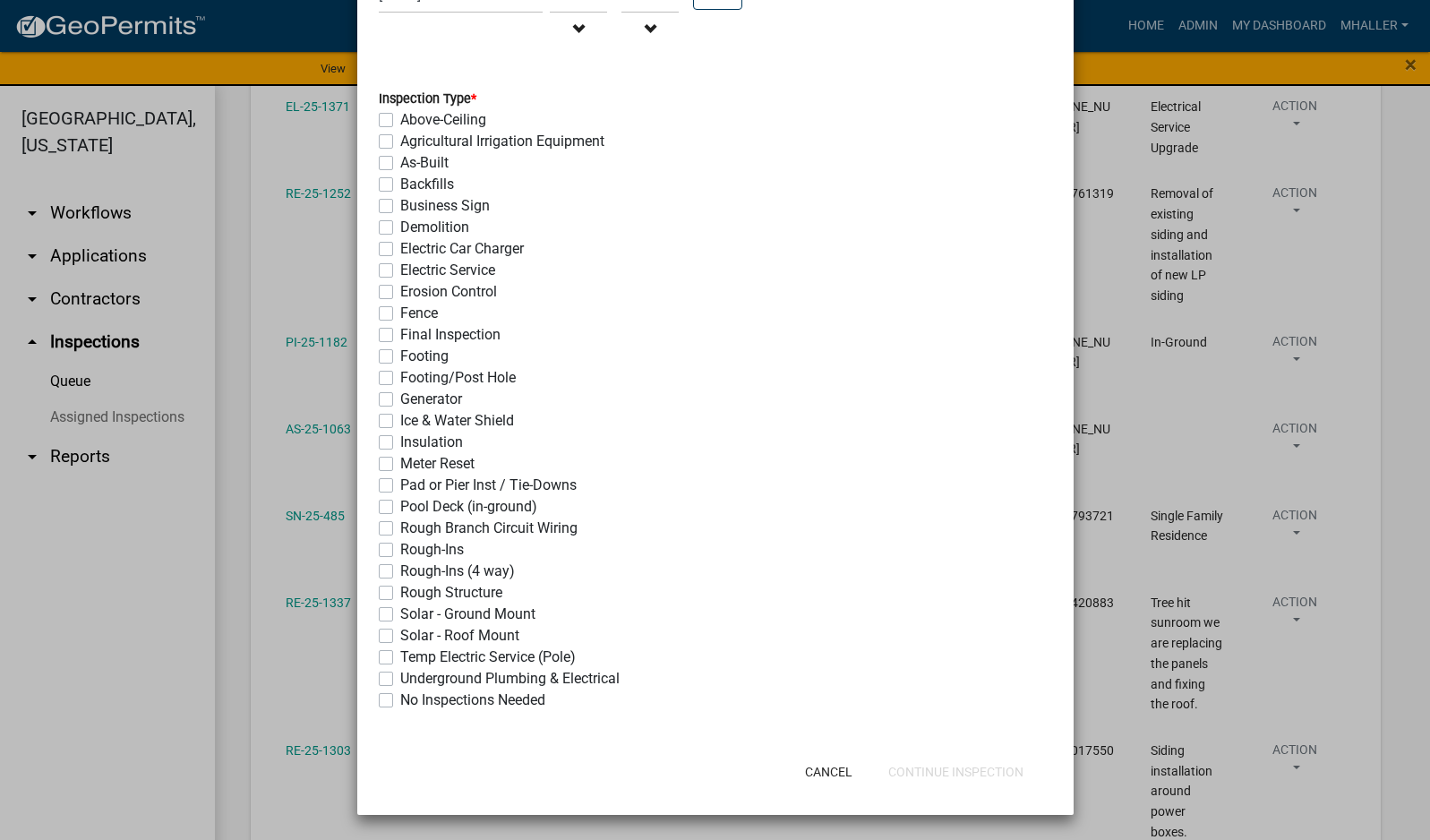
click at [401, 636] on label "Solar - Roof Mount" at bounding box center [460, 635] width 119 height 21
click at [401, 636] on input "Solar - Roof Mount" at bounding box center [406, 630] width 12 height 12
checkbox input "true"
checkbox input "false"
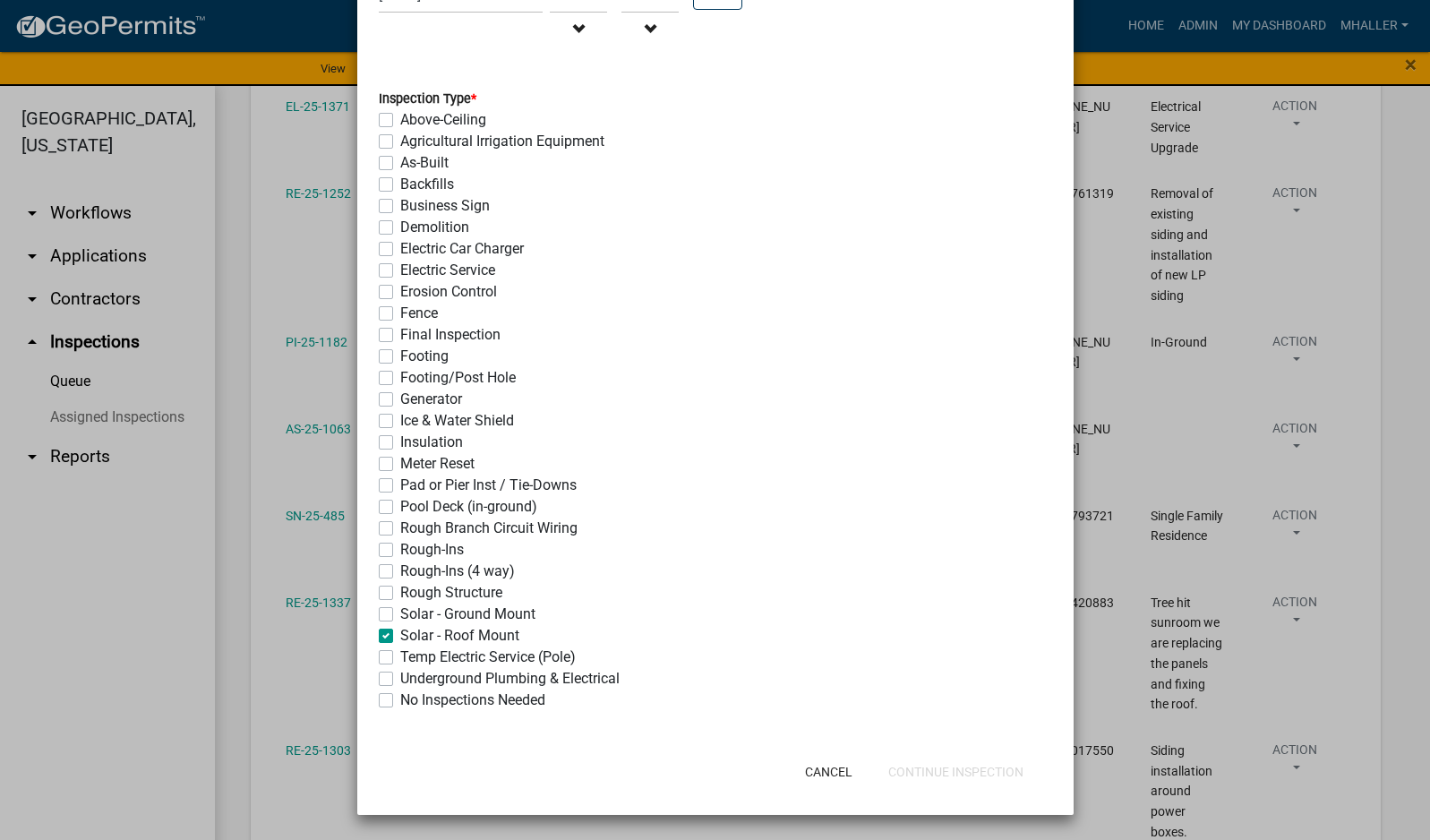
checkbox input "false"
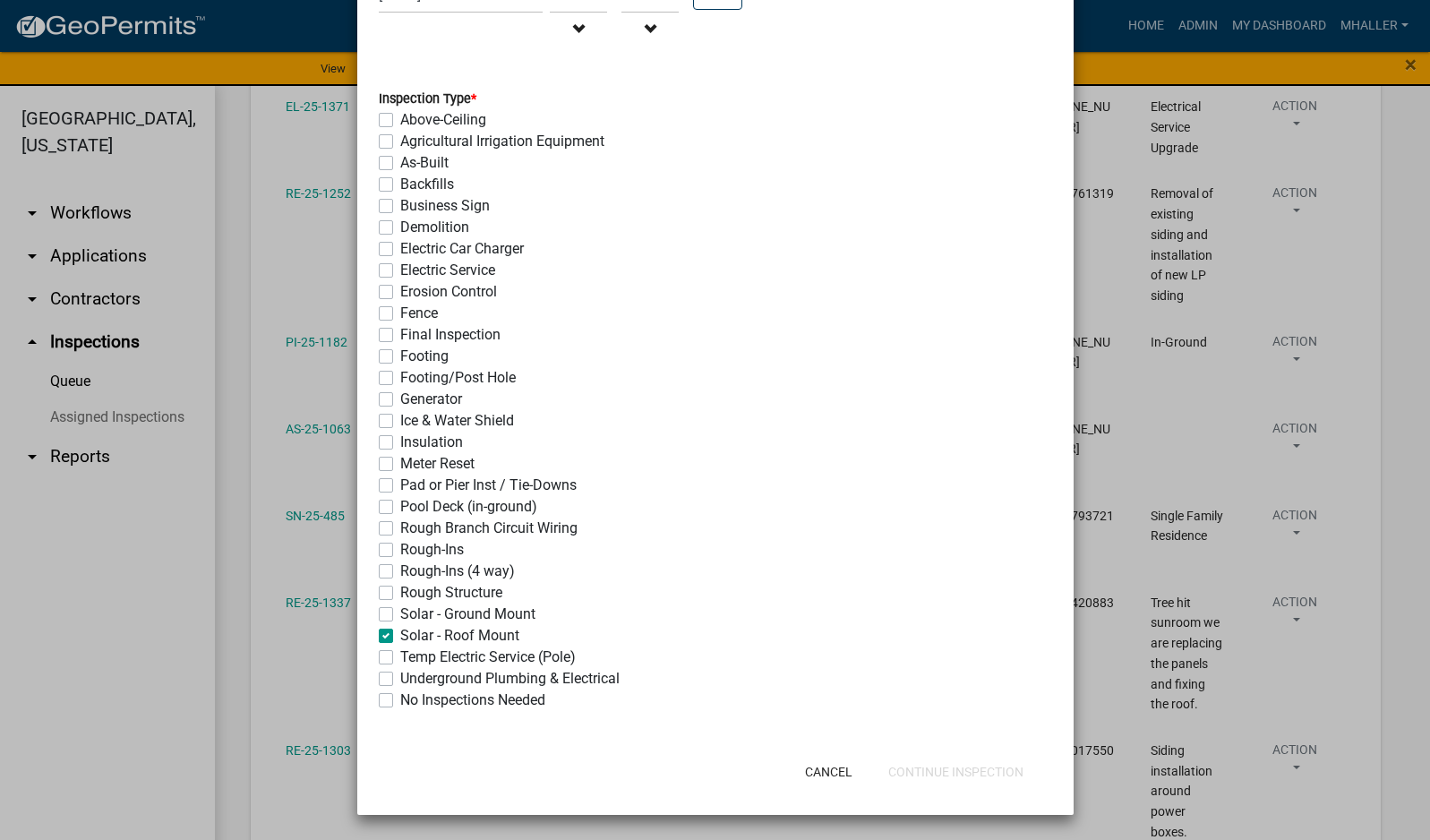
checkbox input "false"
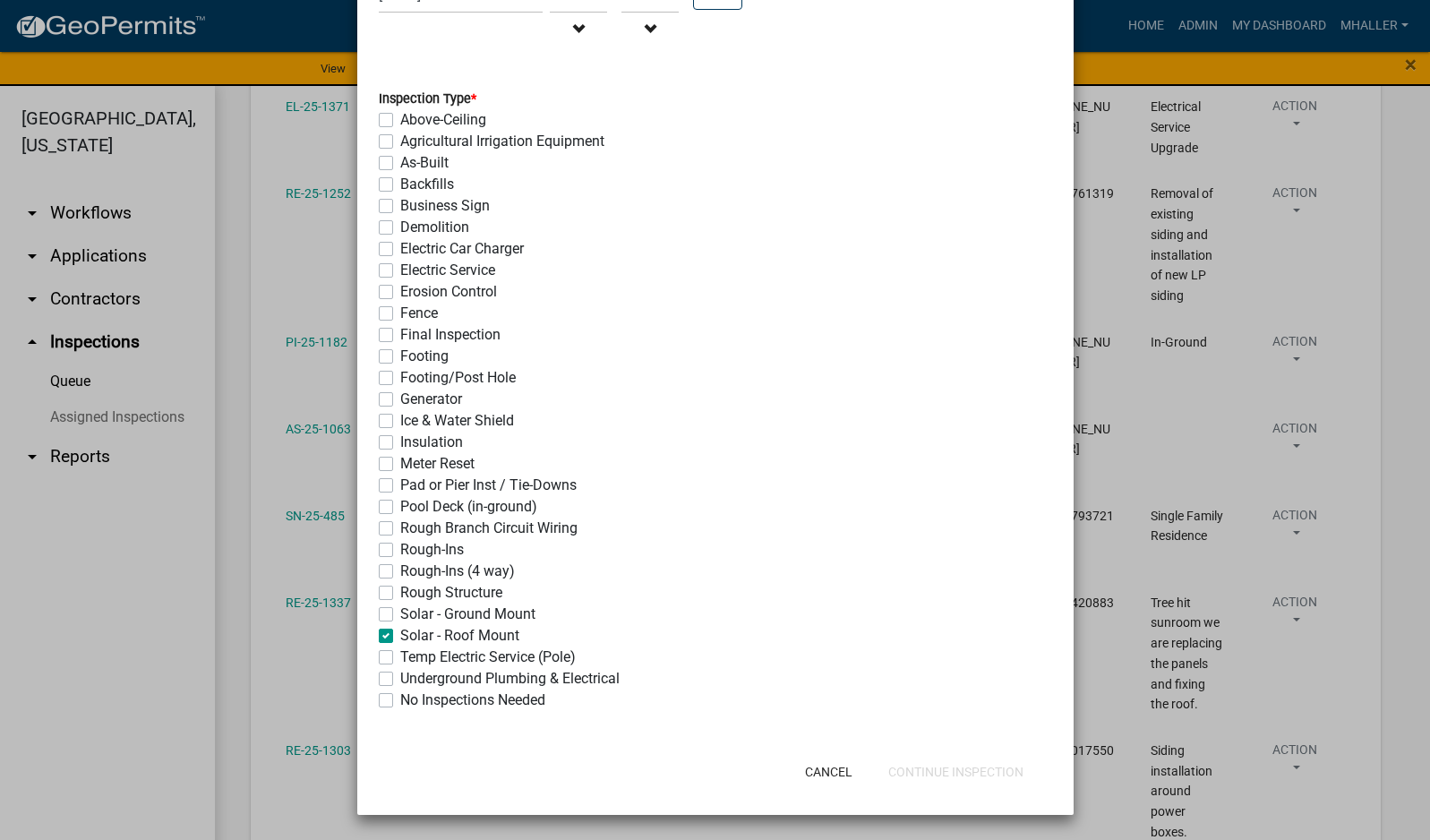
checkbox input "false"
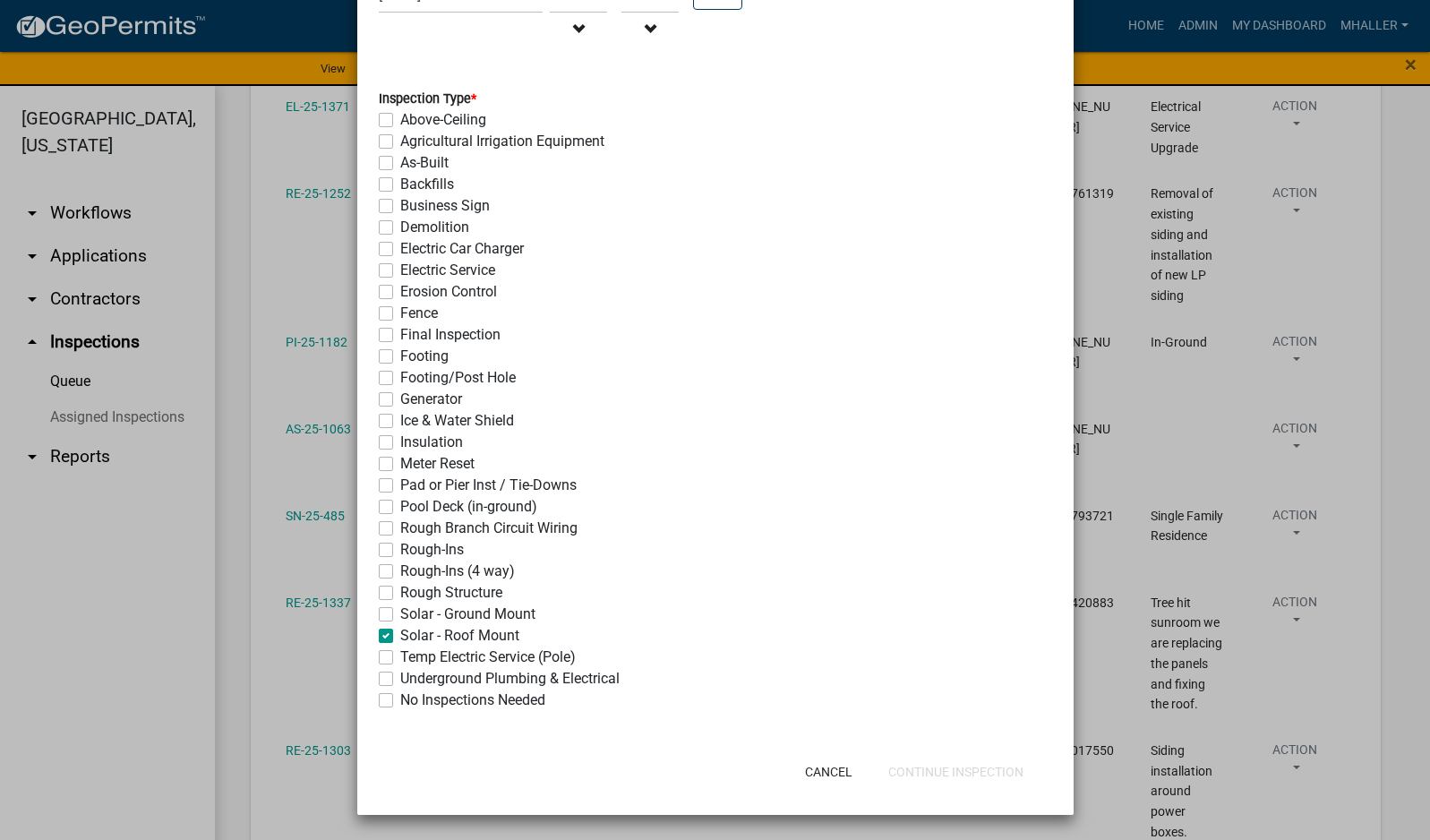
checkbox input "false"
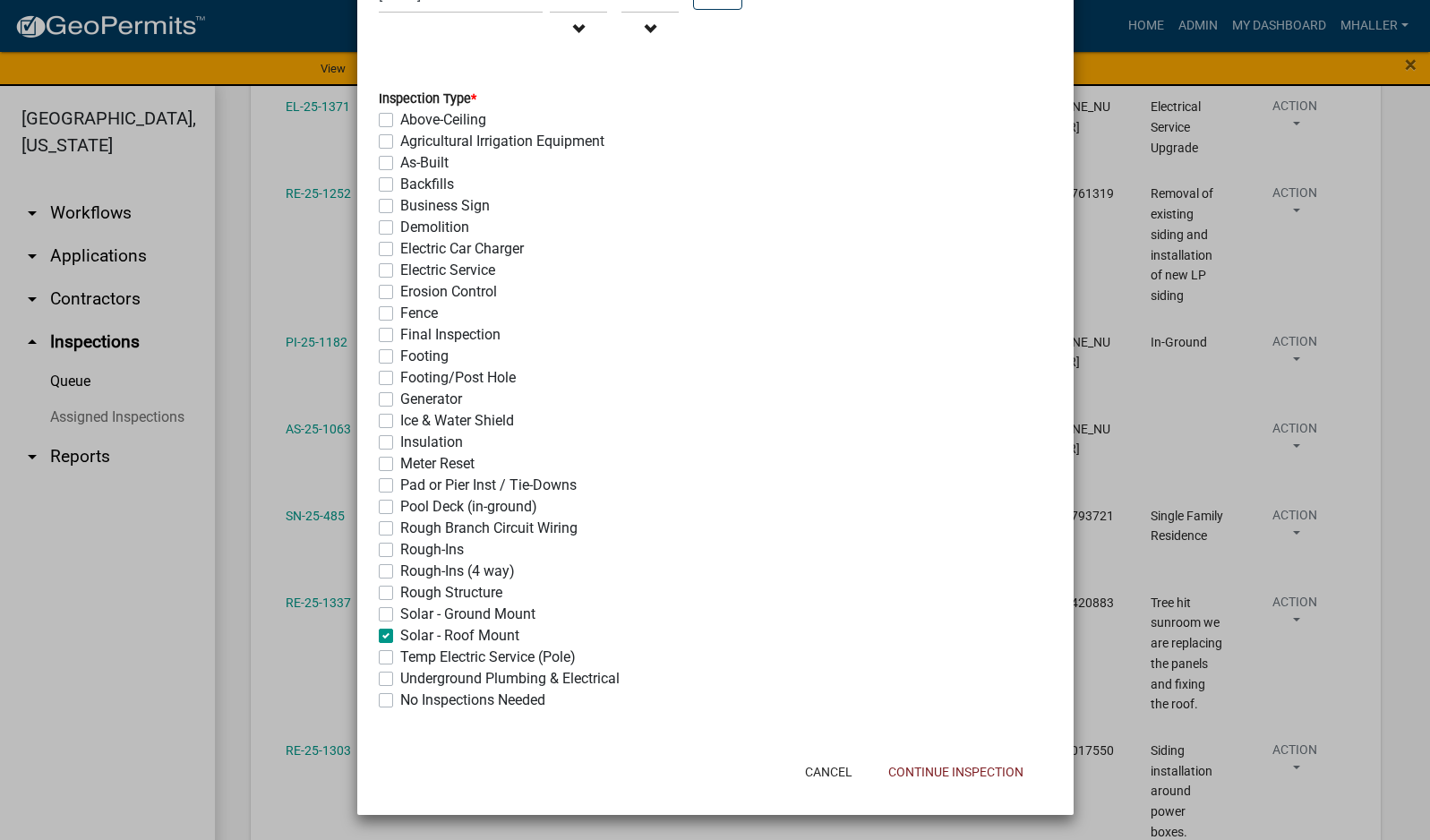
click at [401, 636] on label "Solar - Roof Mount" at bounding box center [460, 635] width 119 height 21
click at [401, 636] on input "Solar - Roof Mount" at bounding box center [406, 630] width 12 height 12
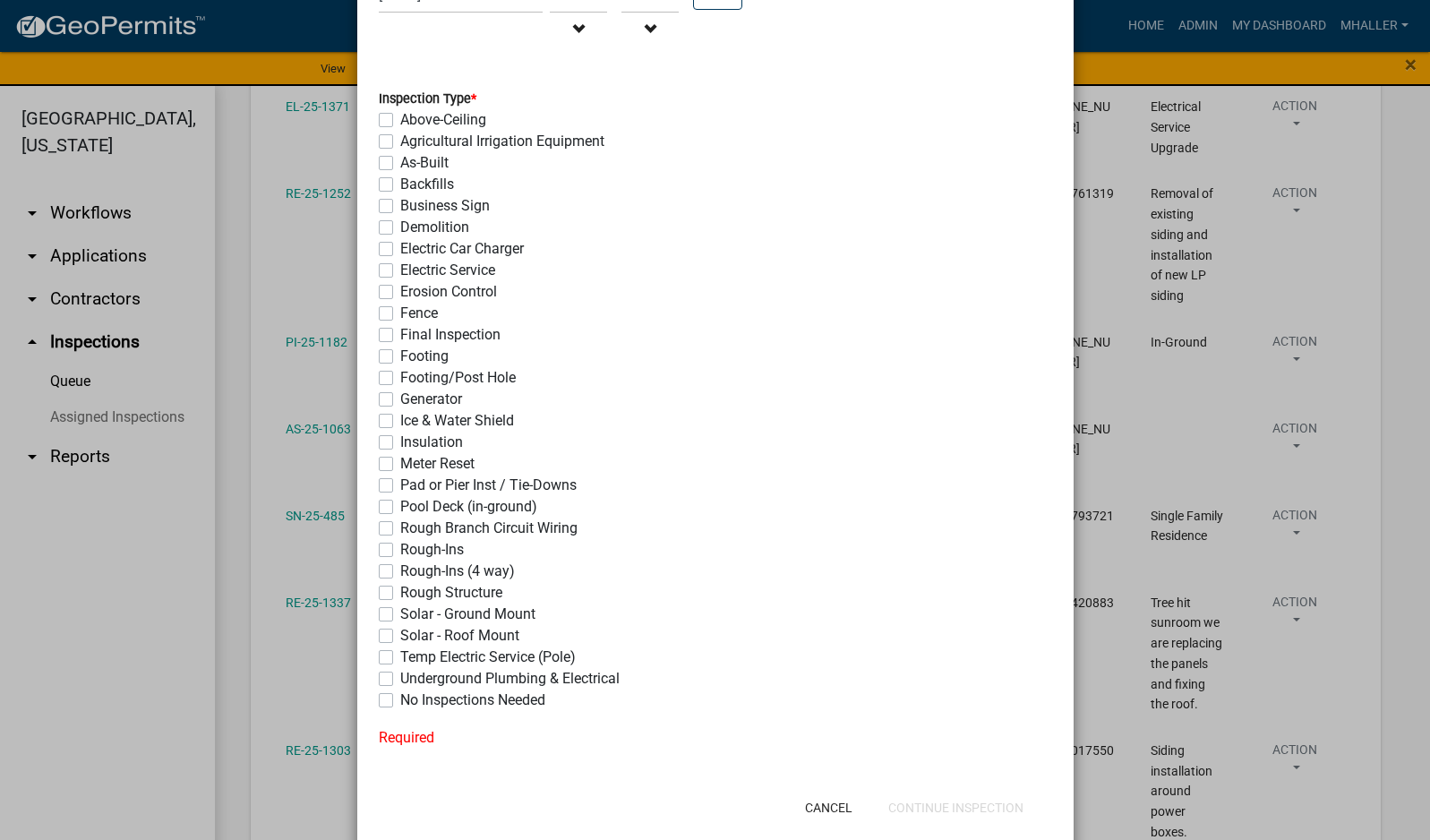
click at [401, 618] on label "Solar - Ground Mount" at bounding box center [468, 614] width 135 height 21
click at [401, 615] on input "Solar - Ground Mount" at bounding box center [406, 609] width 12 height 12
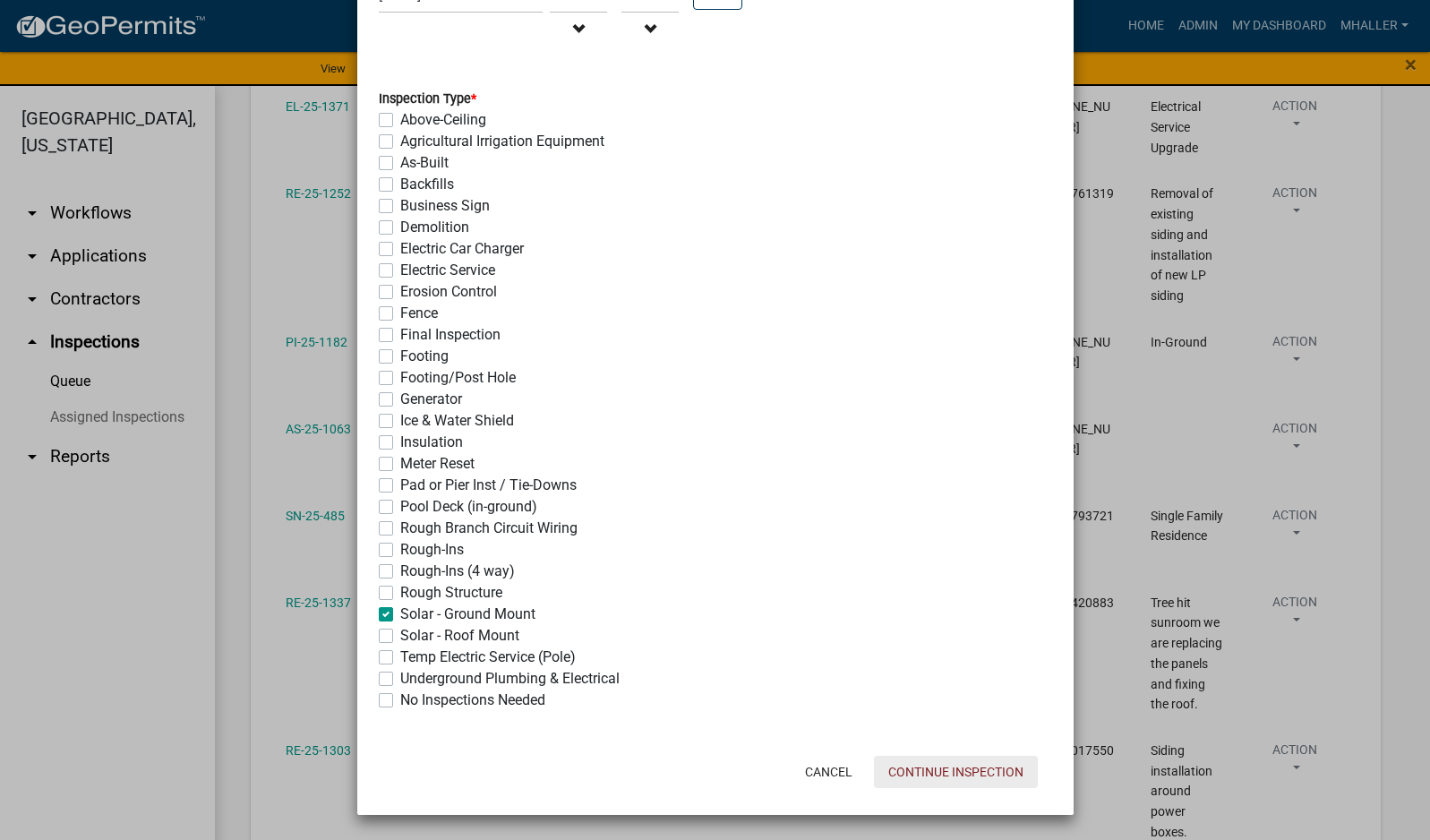
click at [915, 772] on button "Continue Inspection" at bounding box center [956, 772] width 164 height 32
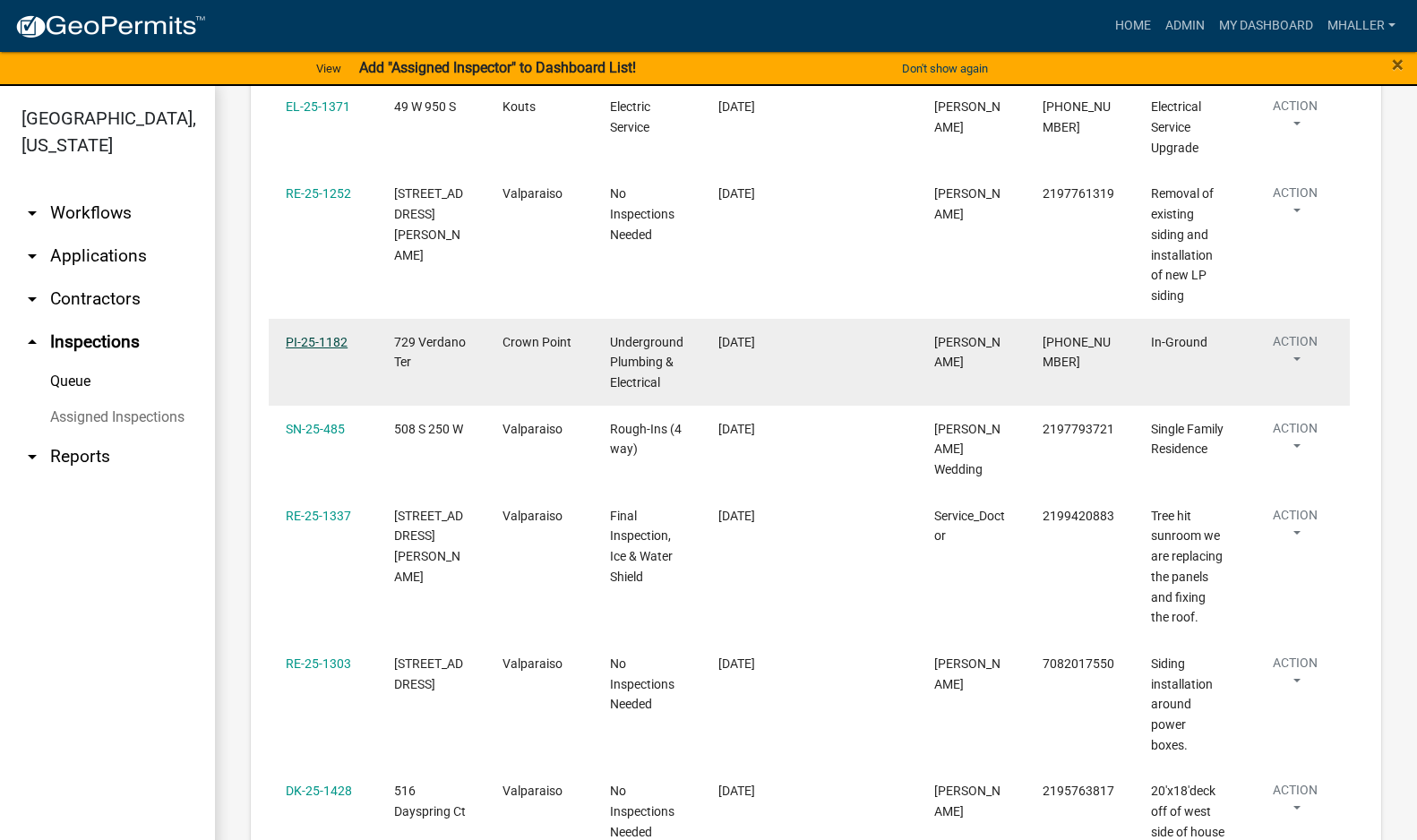
click at [327, 349] on link "PI-25-1182" at bounding box center [316, 342] width 62 height 15
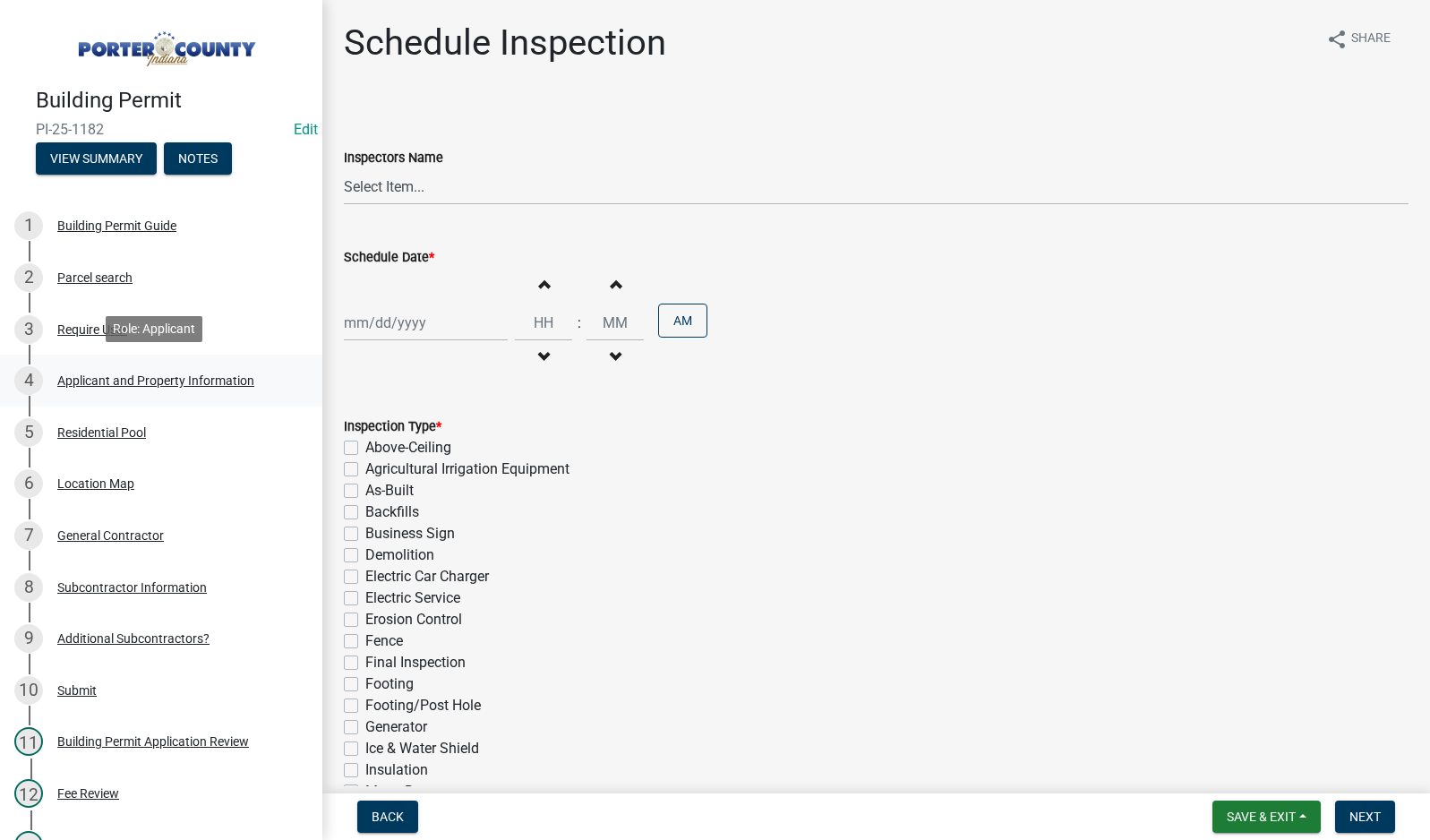
click at [68, 381] on div "Applicant and Property Information" at bounding box center [155, 380] width 197 height 13
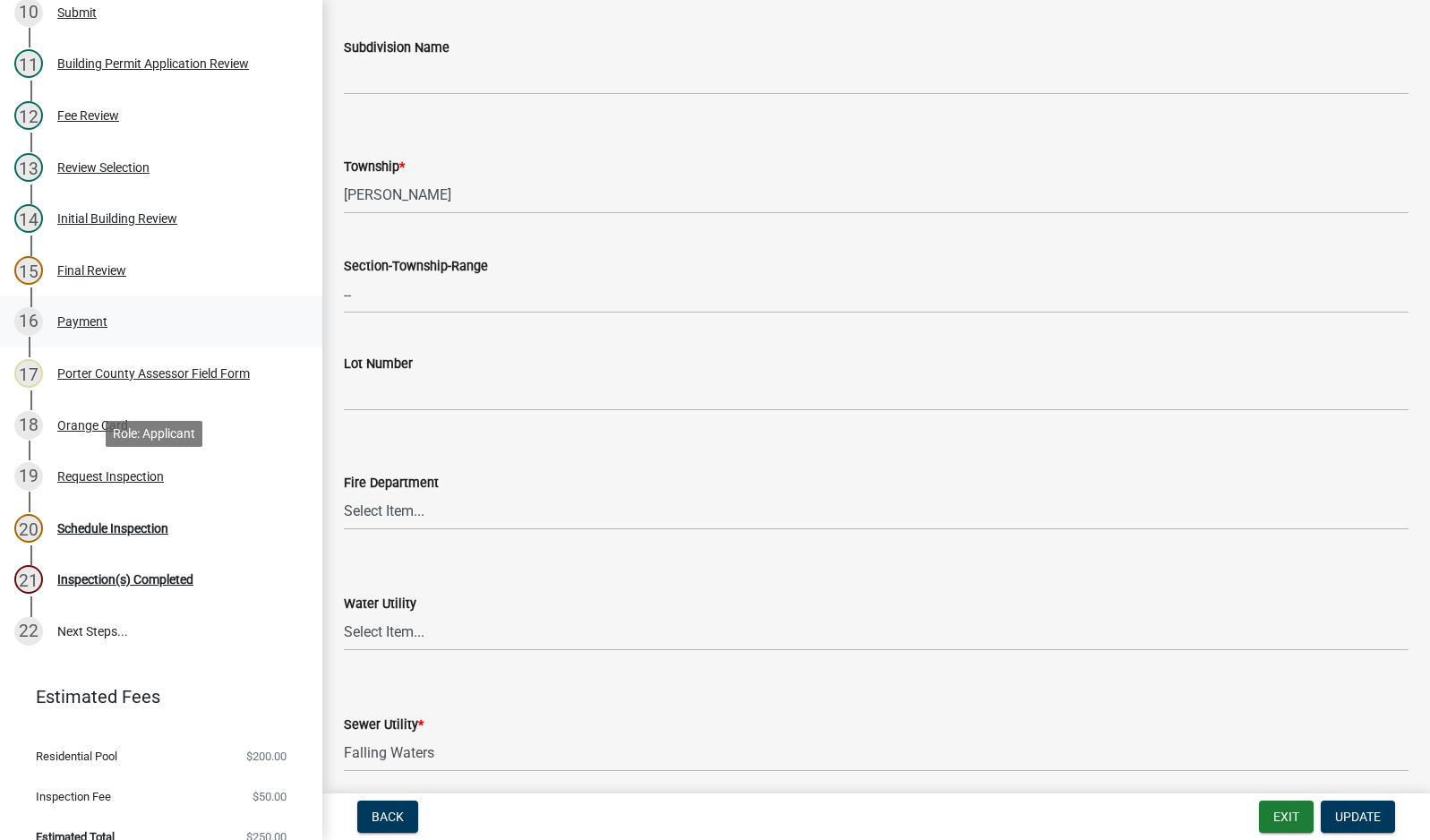
scroll to position [700, 0]
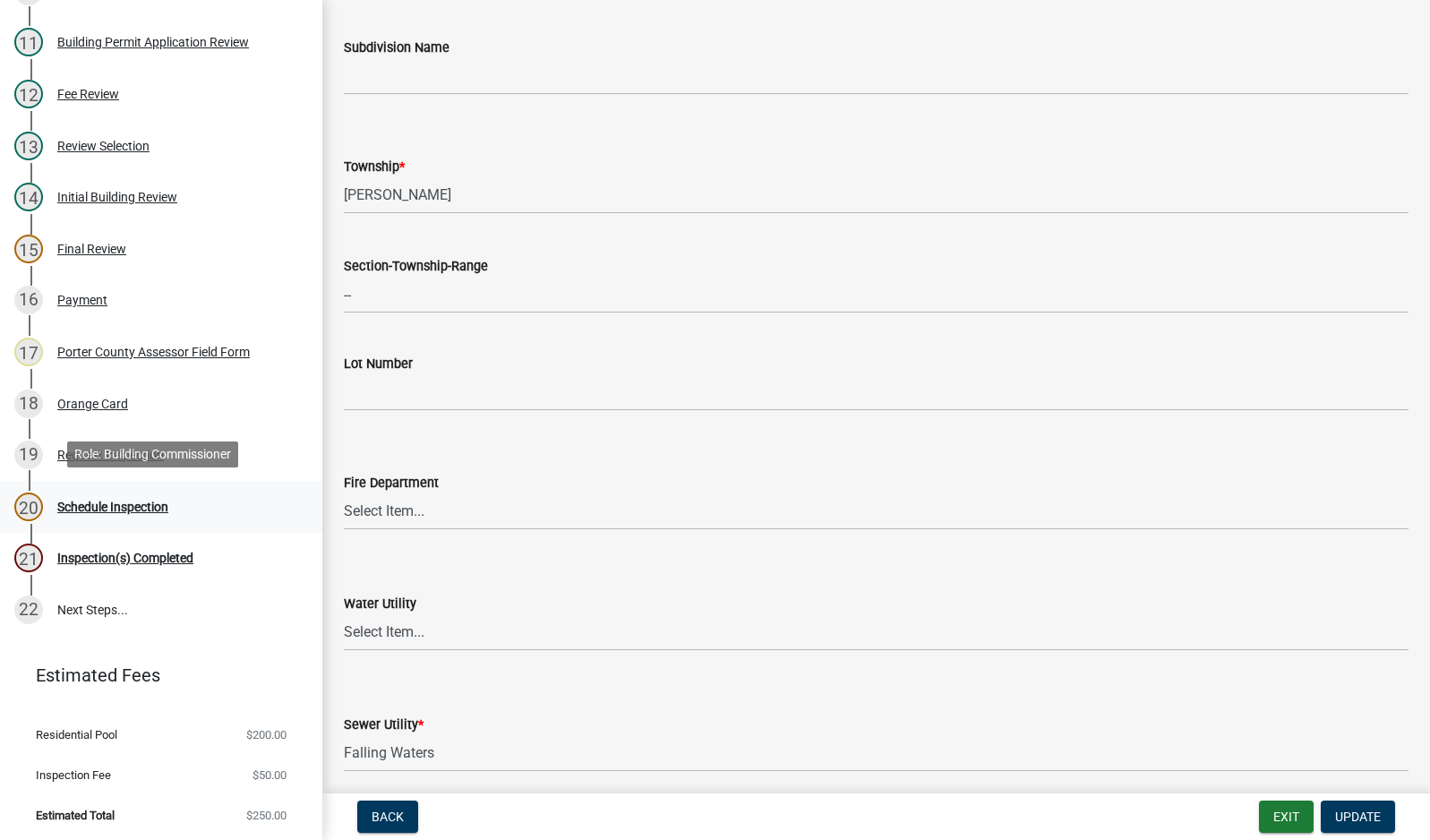
click at [102, 502] on div "Schedule Inspection" at bounding box center [113, 507] width 111 height 13
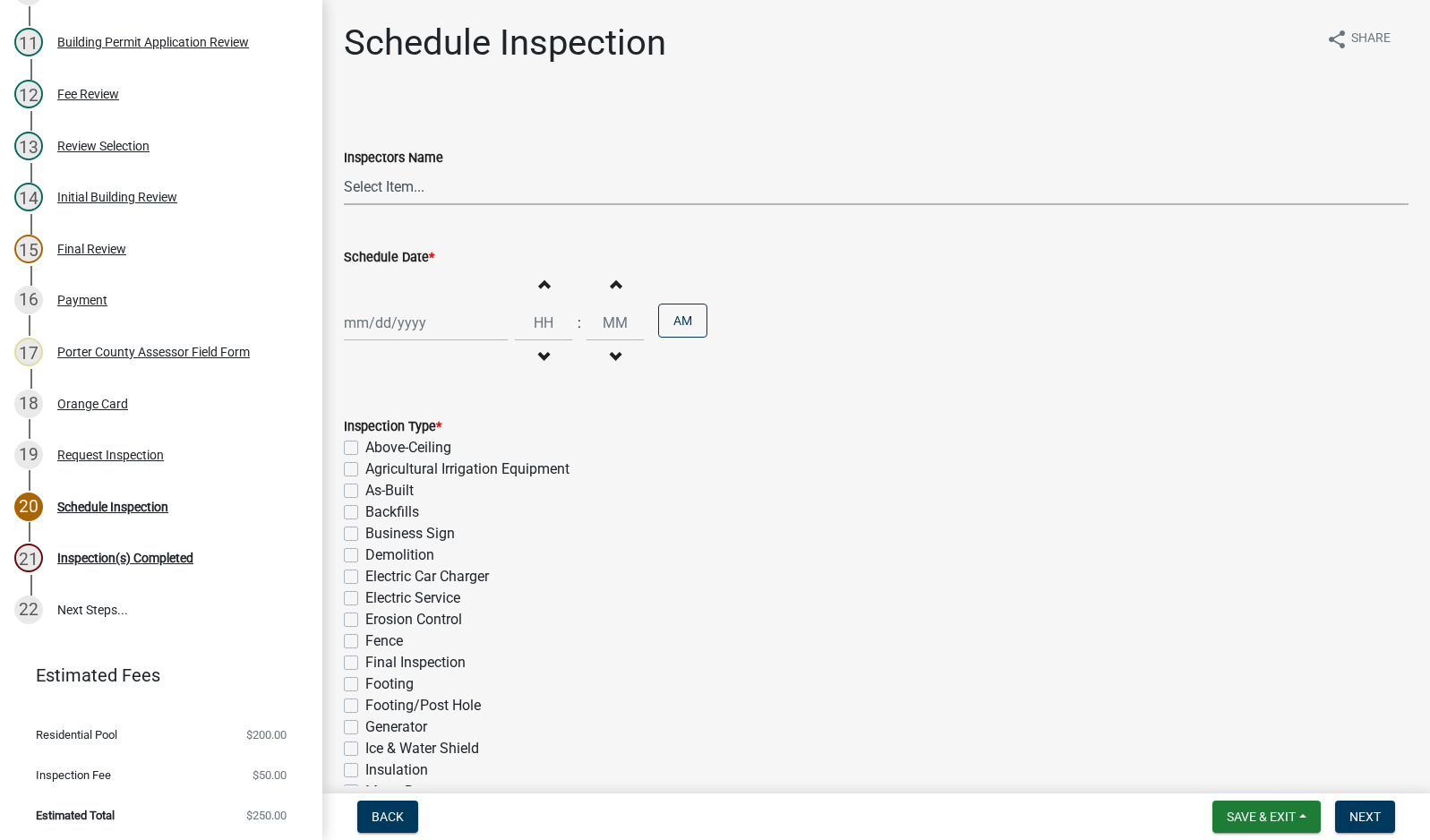
click at [388, 180] on select "Select Item... mhaller ([PERSON_NAME])" at bounding box center [875, 186] width 1064 height 37
click at [343, 168] on select "Select Item... mhaller ([PERSON_NAME])" at bounding box center [875, 186] width 1064 height 37
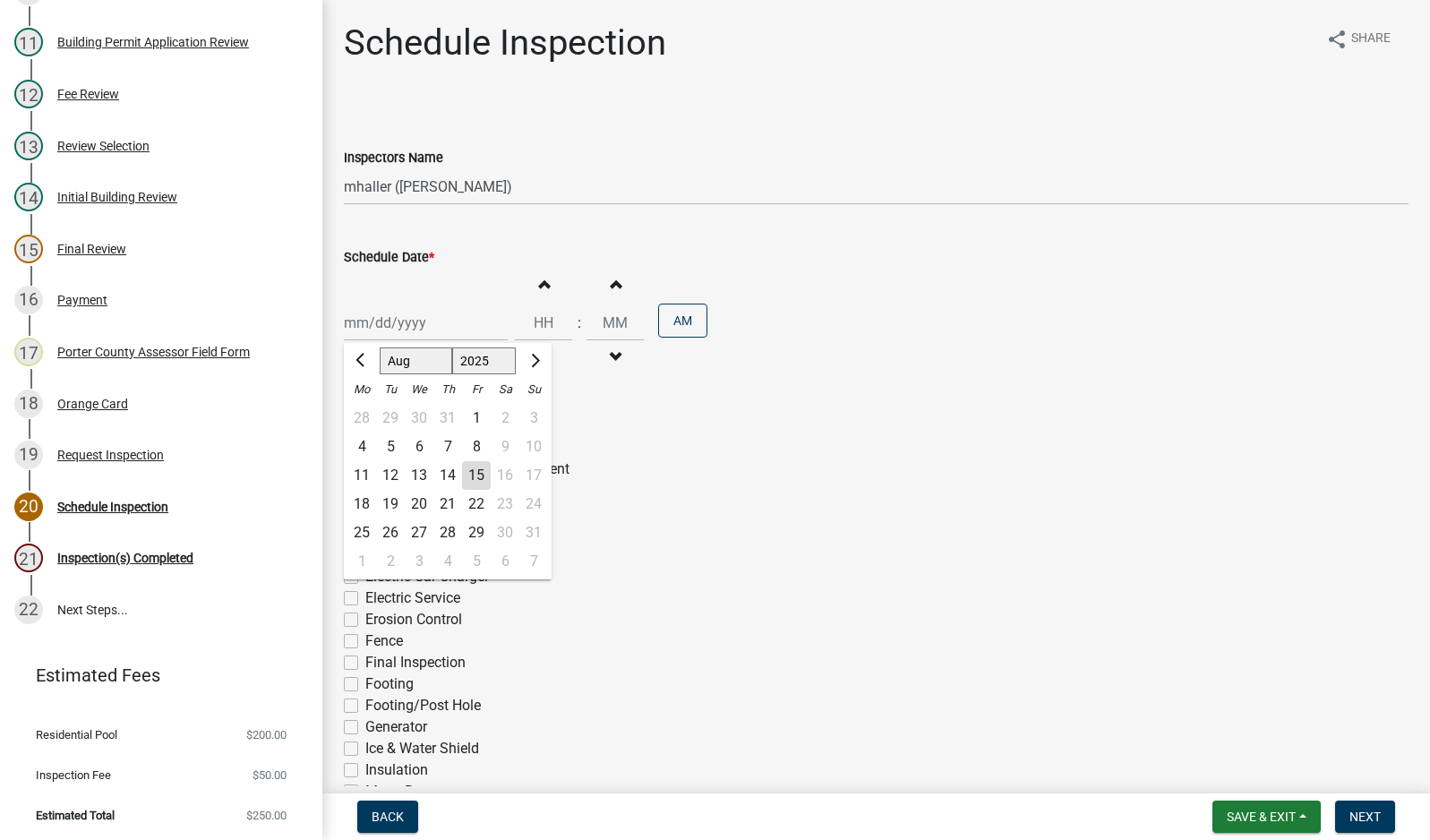
click at [398, 314] on div "[PERSON_NAME] Feb Mar Apr [PERSON_NAME][DATE] Oct Nov [DATE] 1526 1527 1528 152…" at bounding box center [426, 323] width 164 height 37
click at [357, 505] on div "18" at bounding box center [361, 504] width 29 height 29
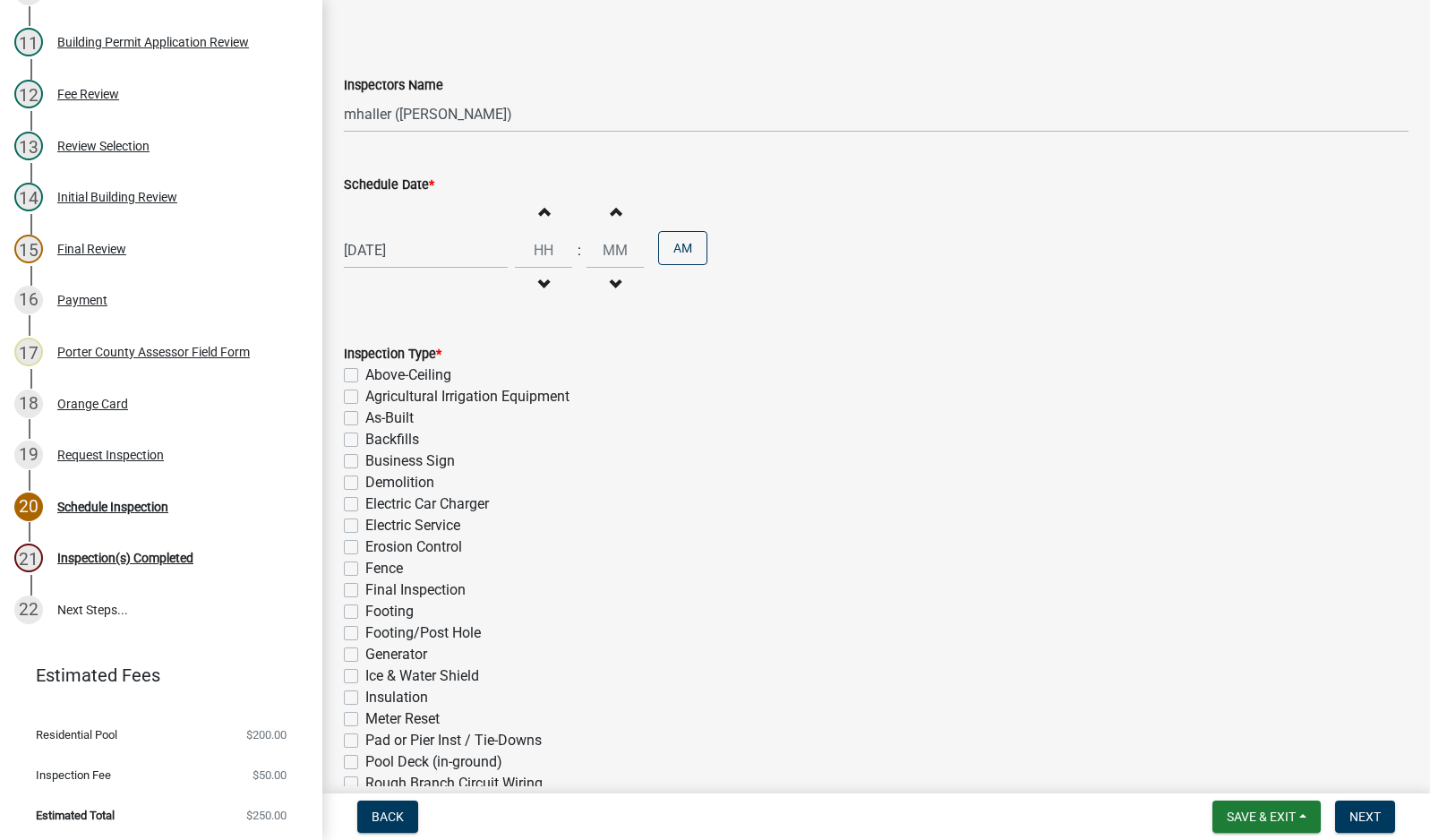
scroll to position [269, 0]
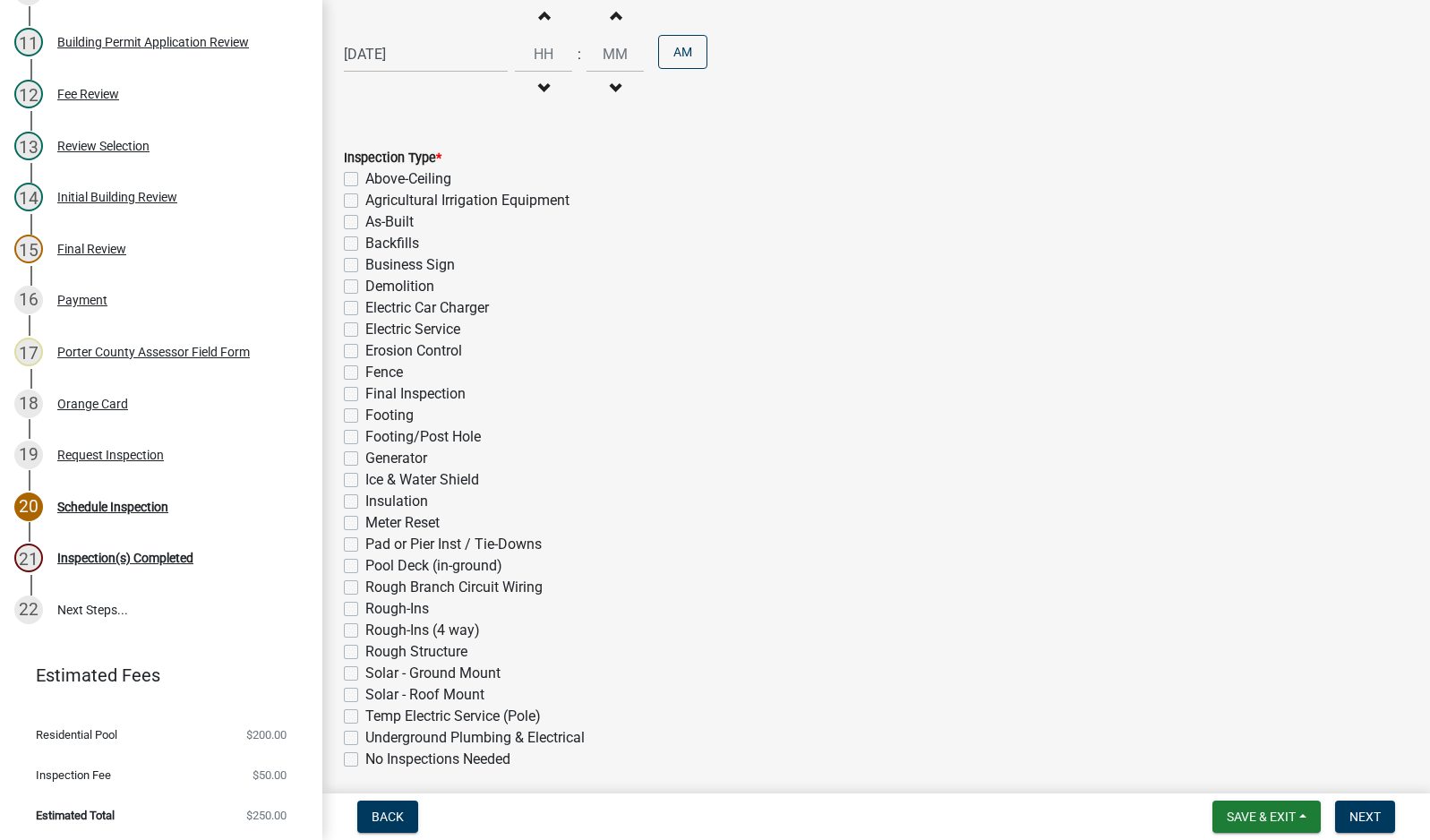
click at [366, 559] on label "Pool Deck (in-ground)" at bounding box center [434, 565] width 137 height 21
click at [366, 559] on input "Pool Deck (in-ground)" at bounding box center [371, 560] width 12 height 12
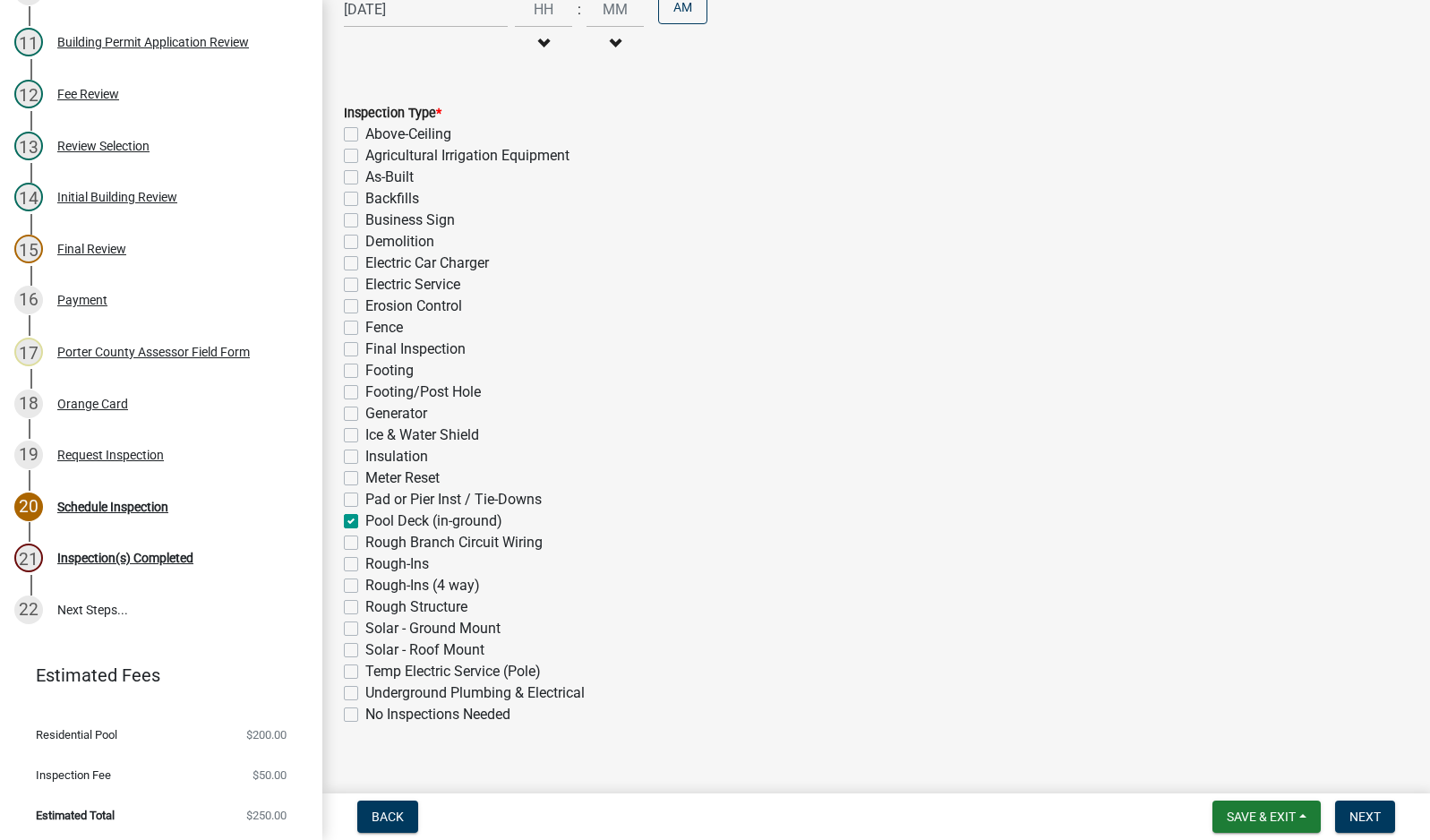
scroll to position [339, 0]
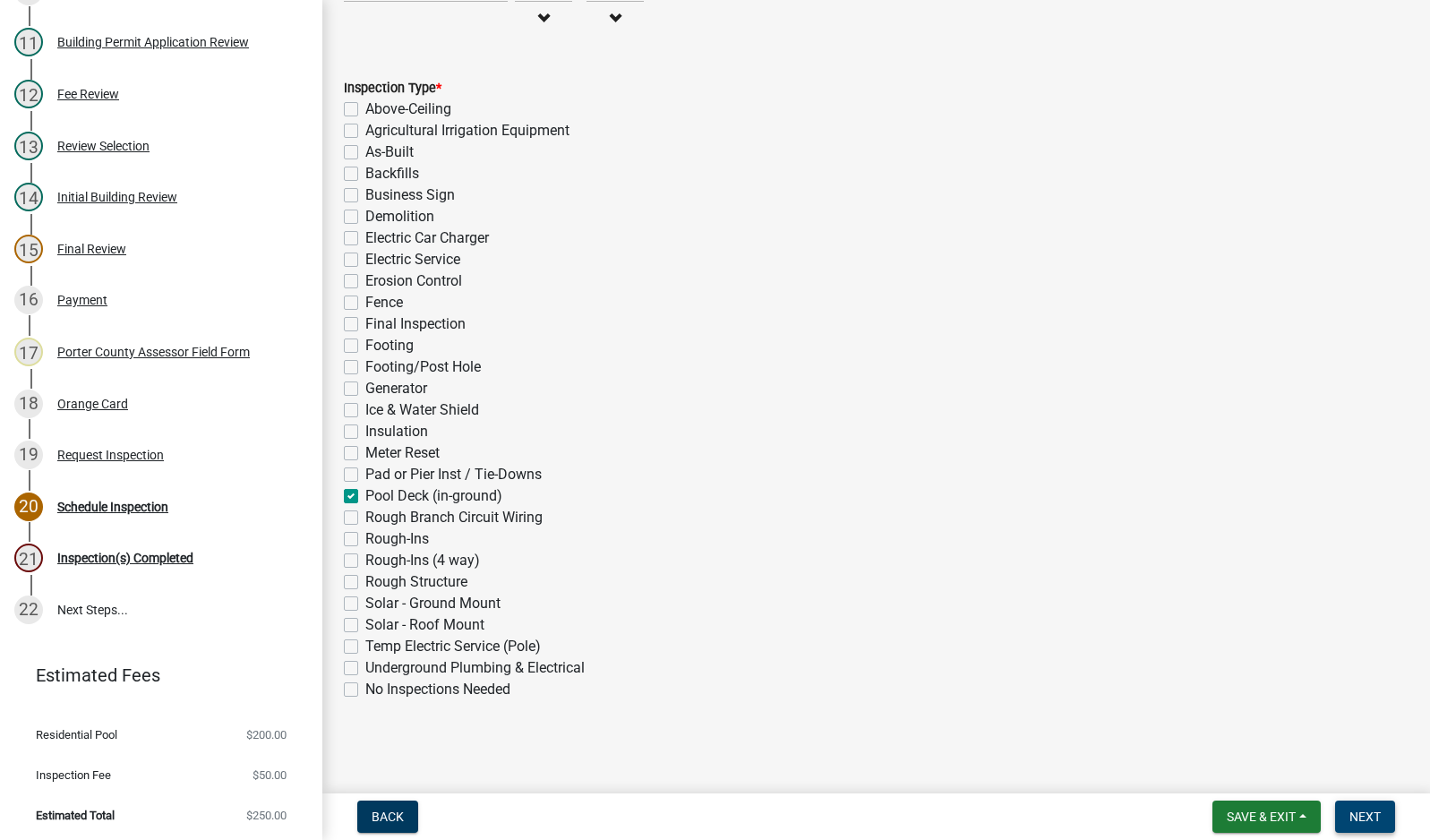
click at [1368, 816] on span "Next" at bounding box center [1365, 817] width 31 height 15
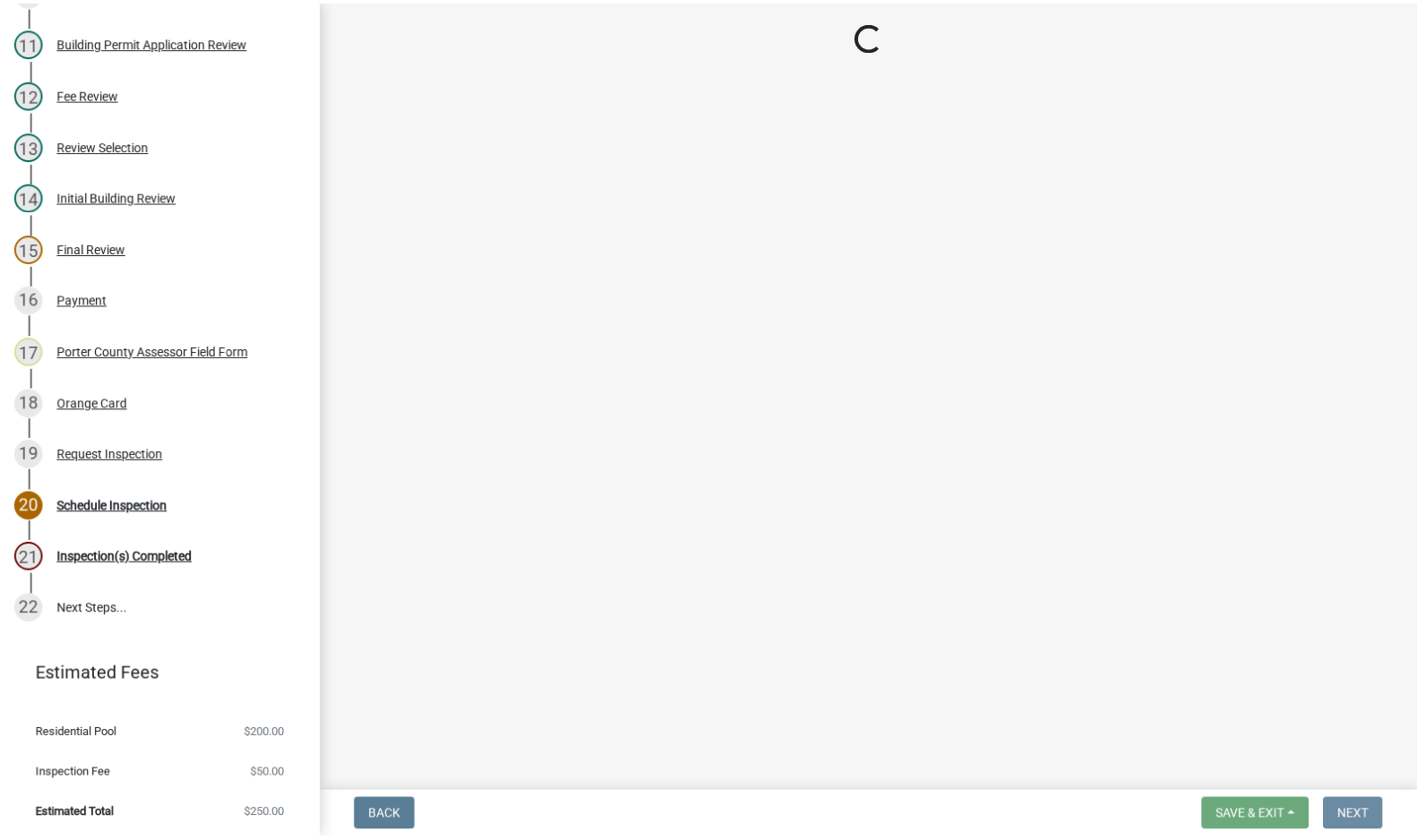
scroll to position [0, 0]
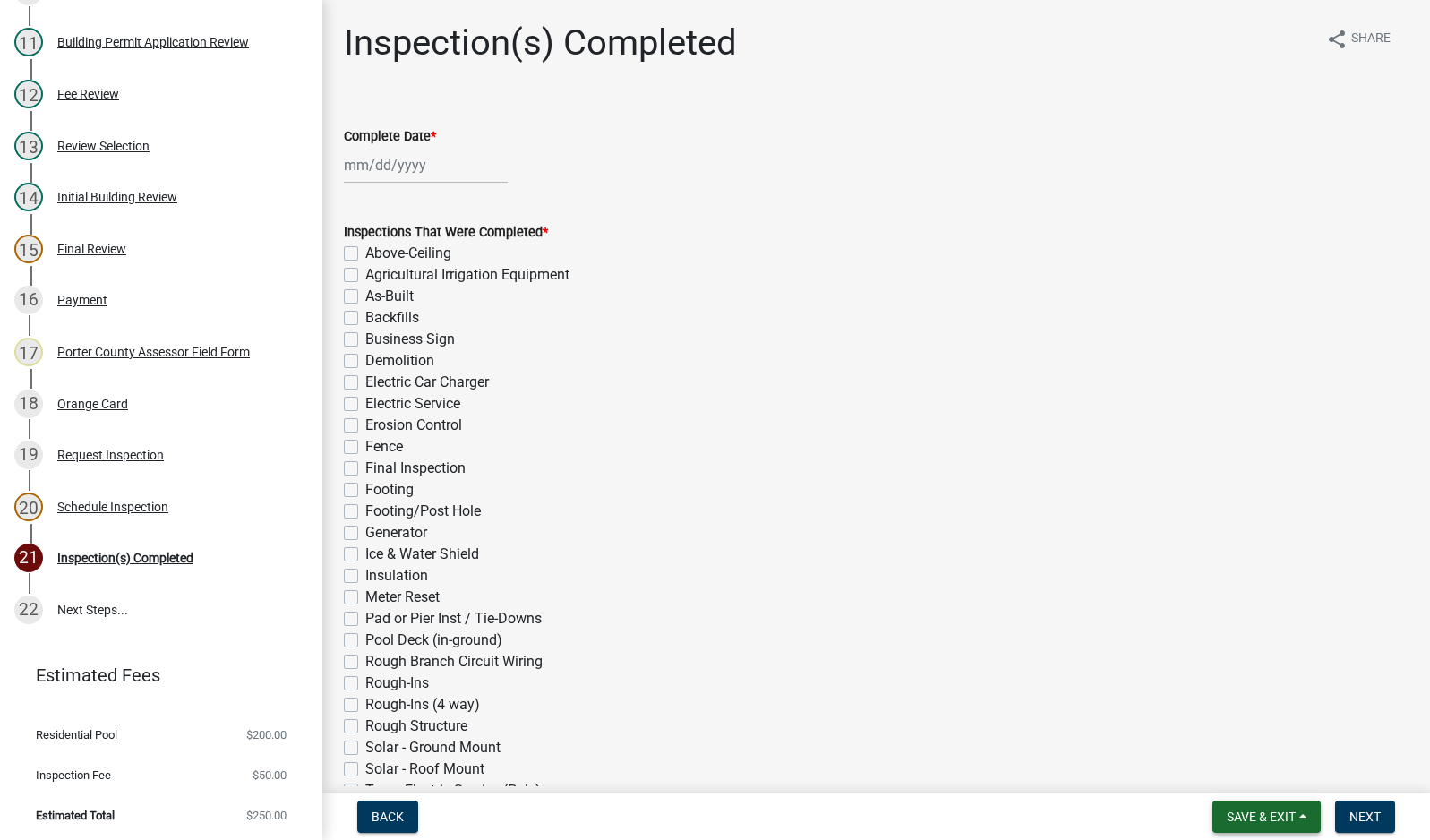
click at [1267, 822] on span "Save & Exit" at bounding box center [1261, 817] width 69 height 15
click at [1251, 766] on button "Save & Exit" at bounding box center [1249, 770] width 143 height 43
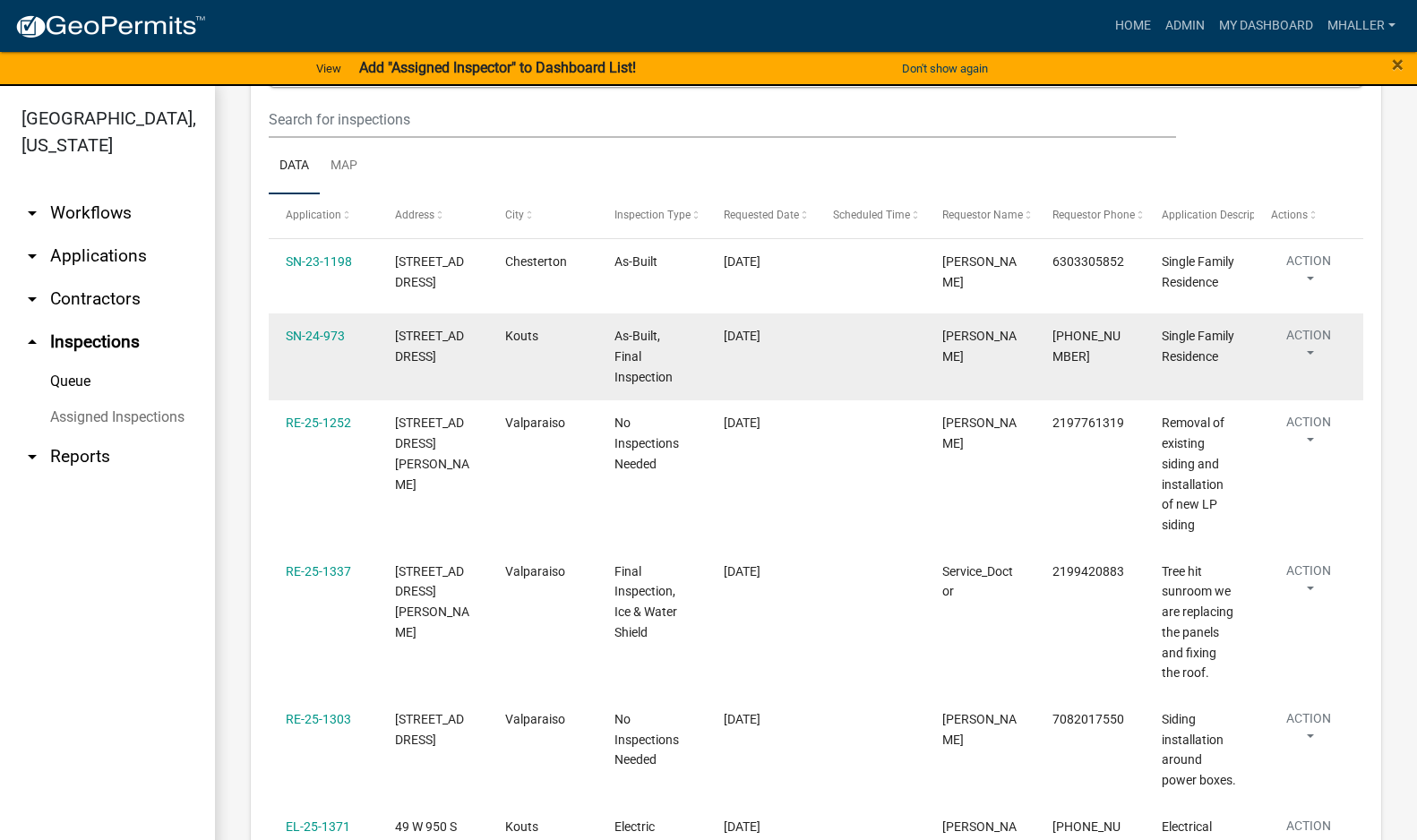
scroll to position [218, 0]
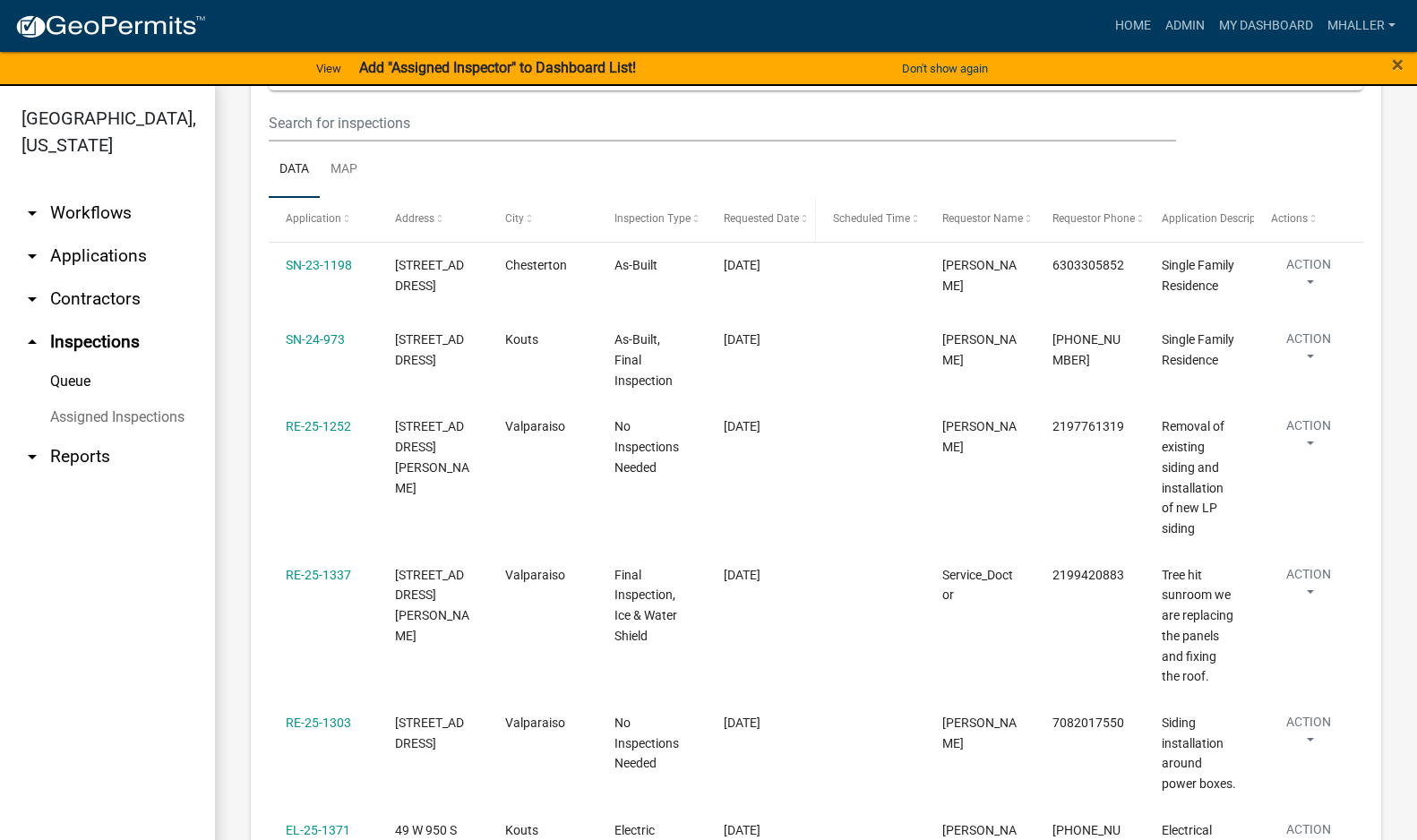
click at [753, 219] on span "Requested Date" at bounding box center [761, 219] width 75 height 13
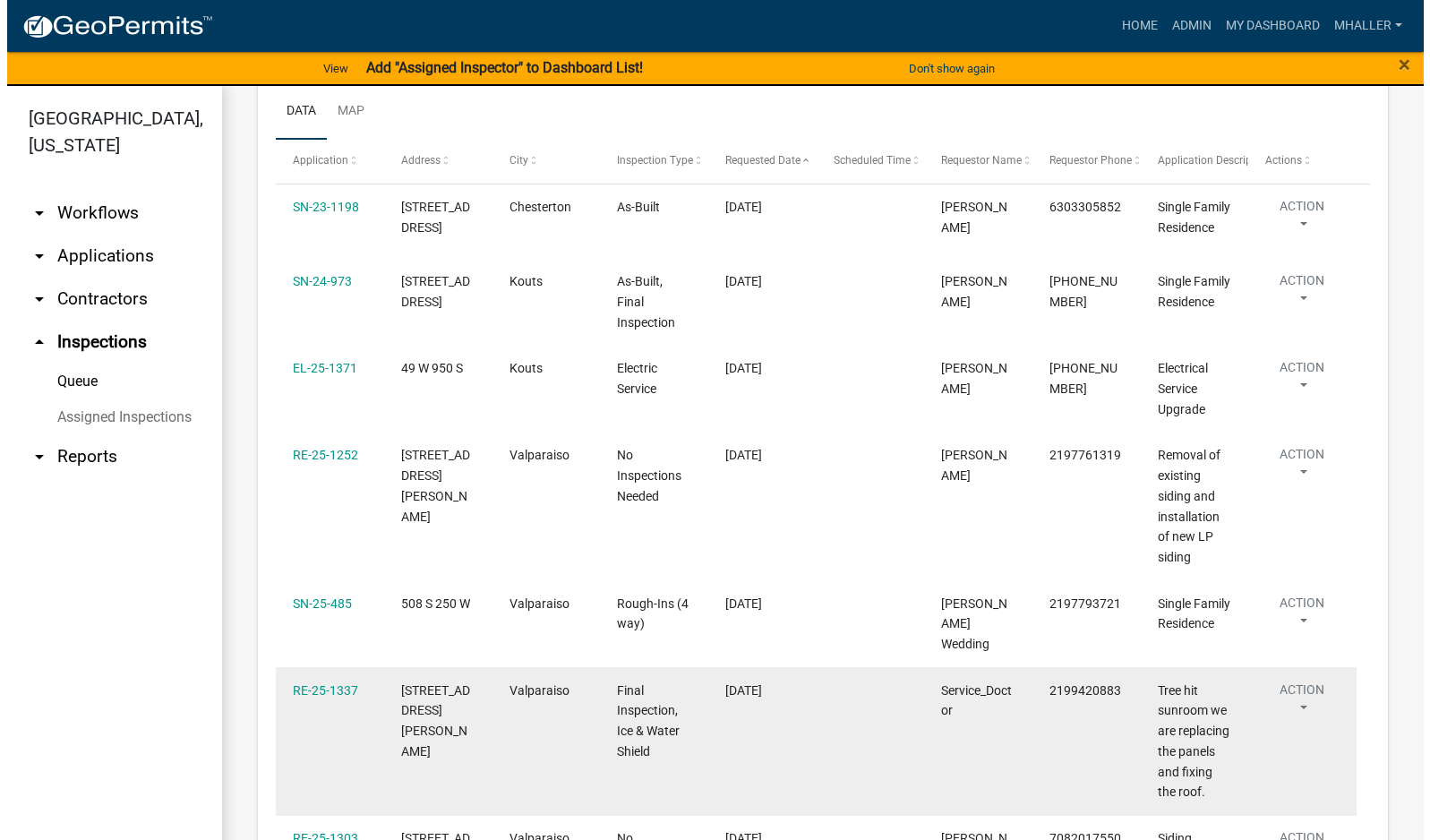
scroll to position [307, 0]
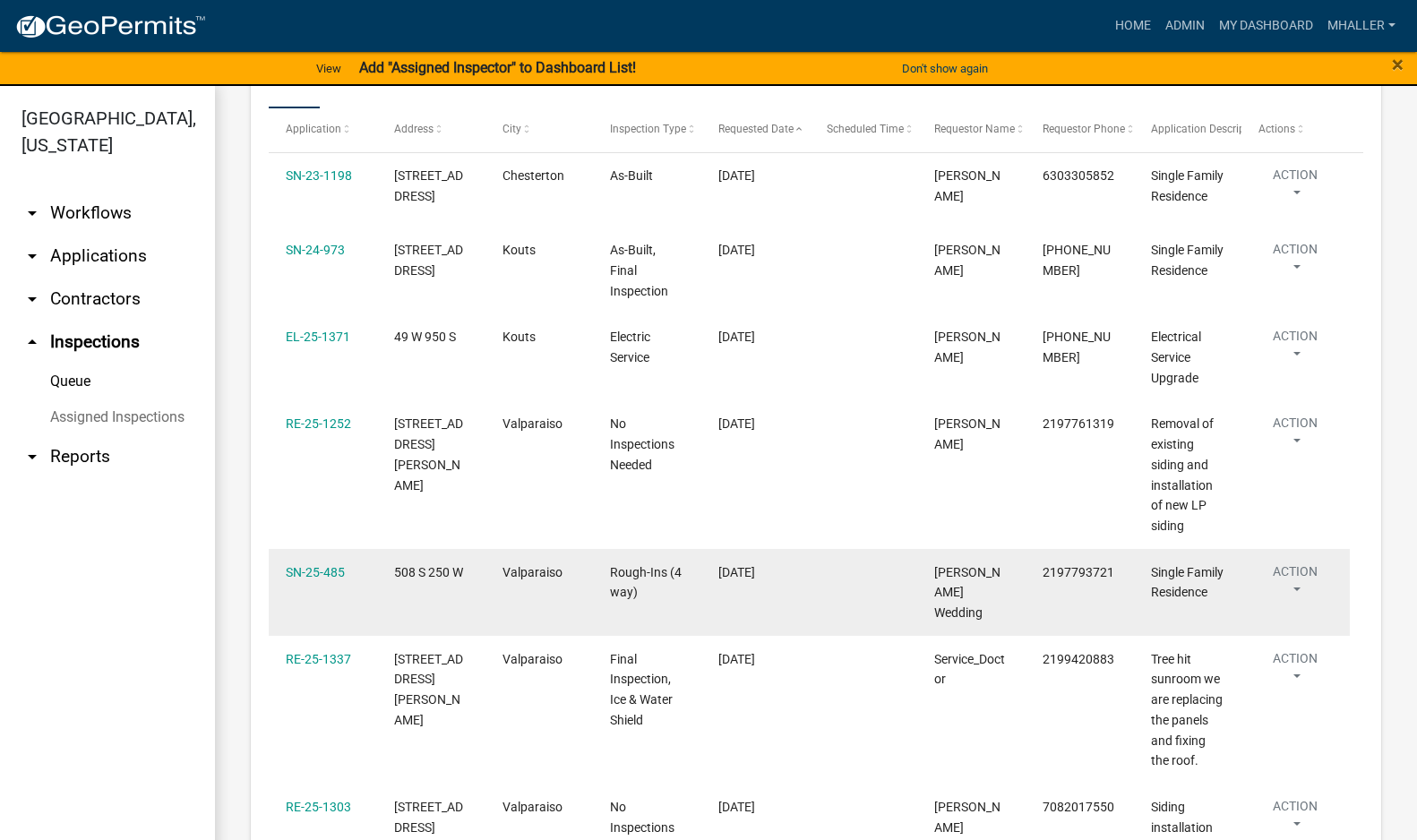
click at [1299, 210] on button "Action" at bounding box center [1295, 187] width 74 height 45
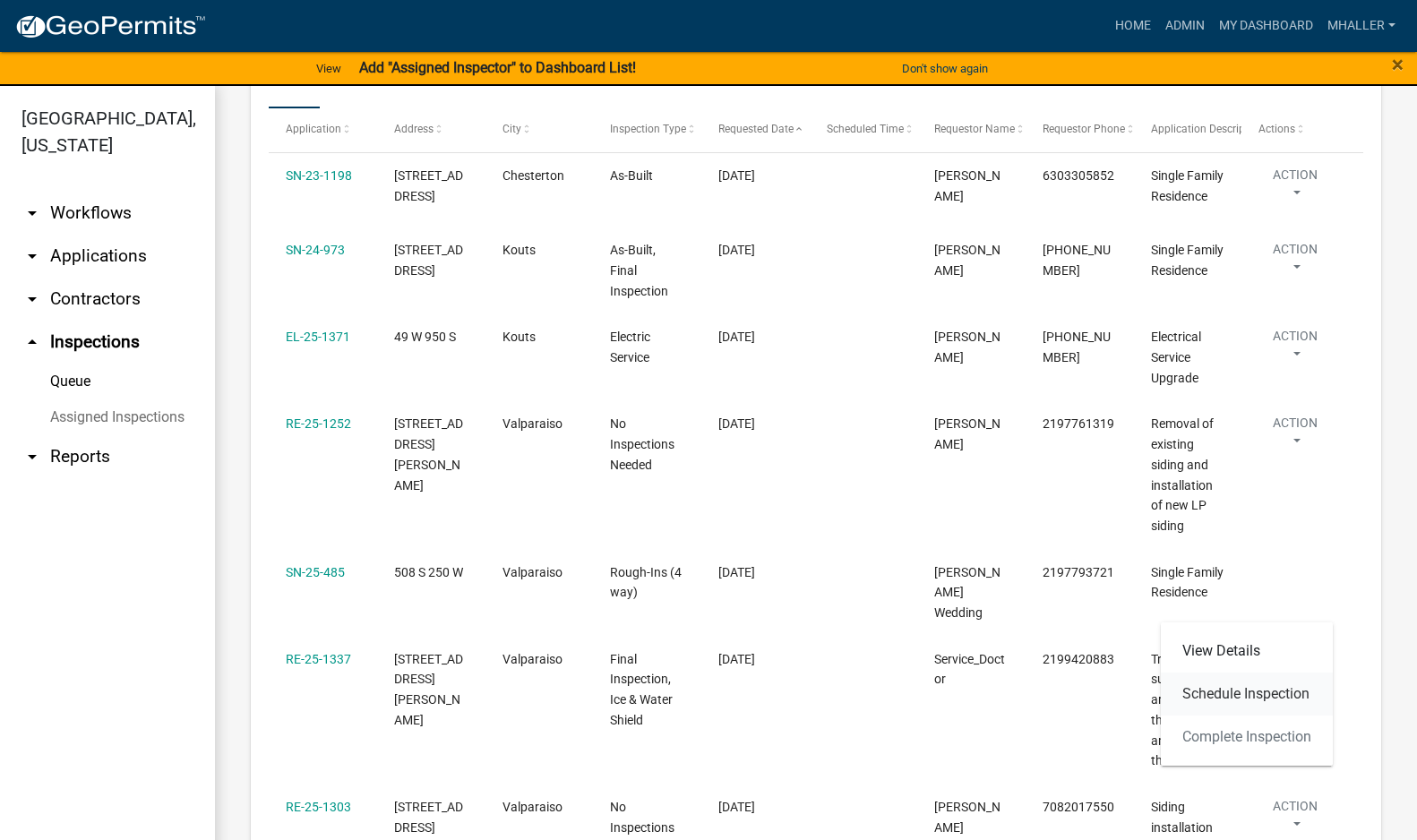
click at [1252, 690] on link "Schedule Inspection" at bounding box center [1246, 693] width 172 height 43
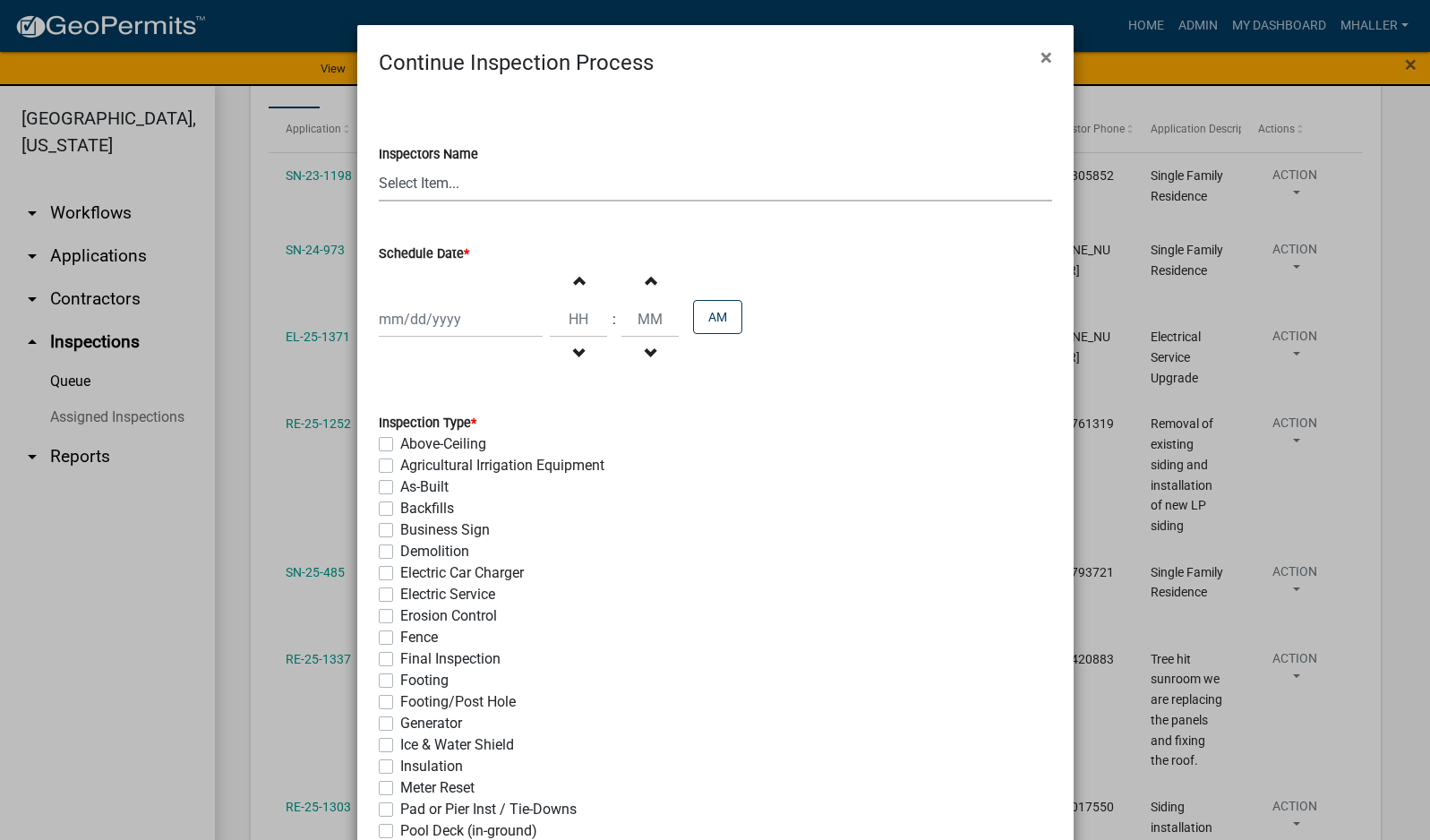
click at [413, 181] on select "Select Item... mhaller ([PERSON_NAME])" at bounding box center [715, 183] width 673 height 37
click at [379, 164] on select "Select Item... mhaller ([PERSON_NAME])" at bounding box center [715, 183] width 673 height 37
click at [429, 312] on div at bounding box center [461, 319] width 164 height 37
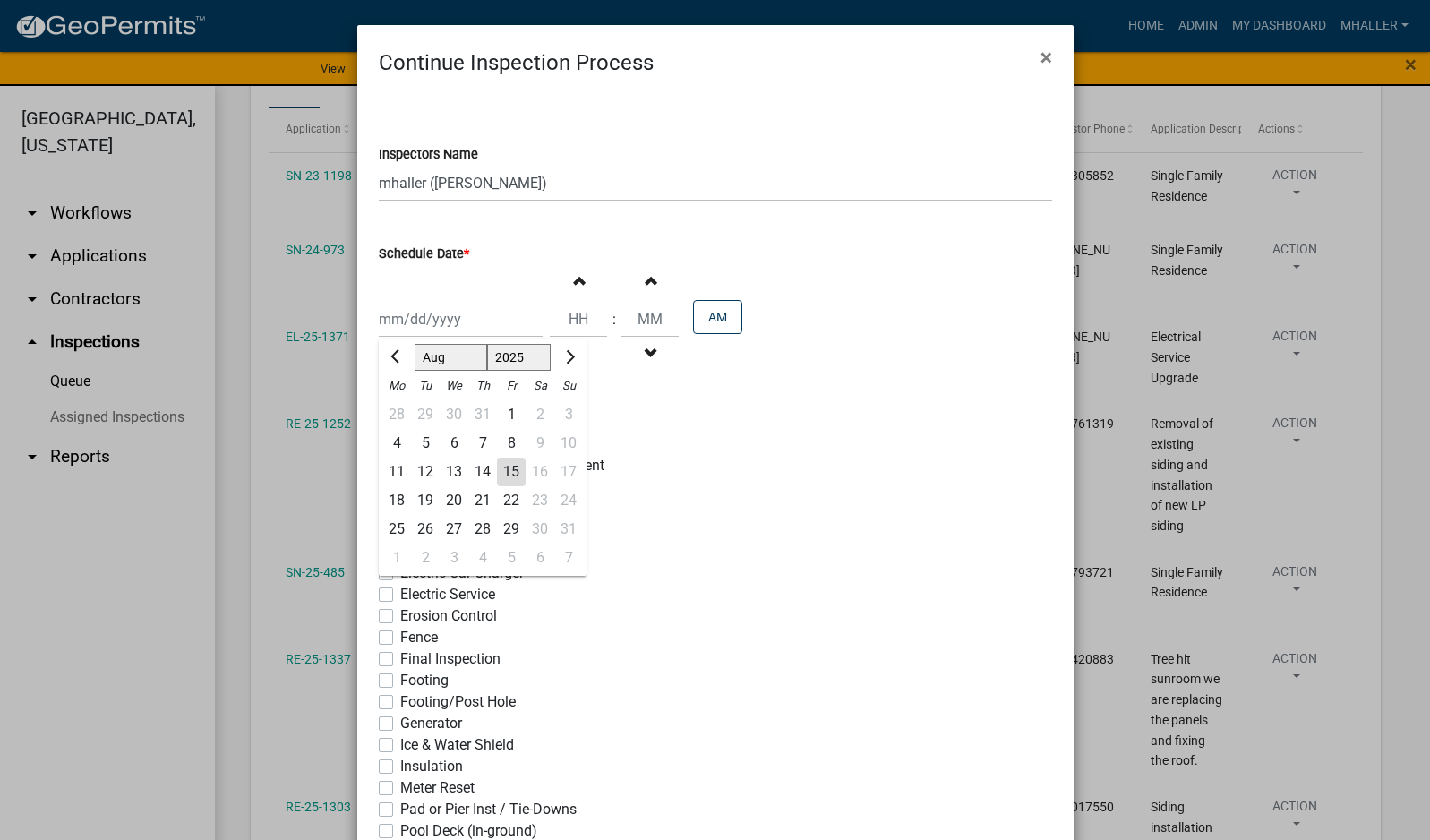
click at [393, 499] on div "18" at bounding box center [396, 500] width 29 height 29
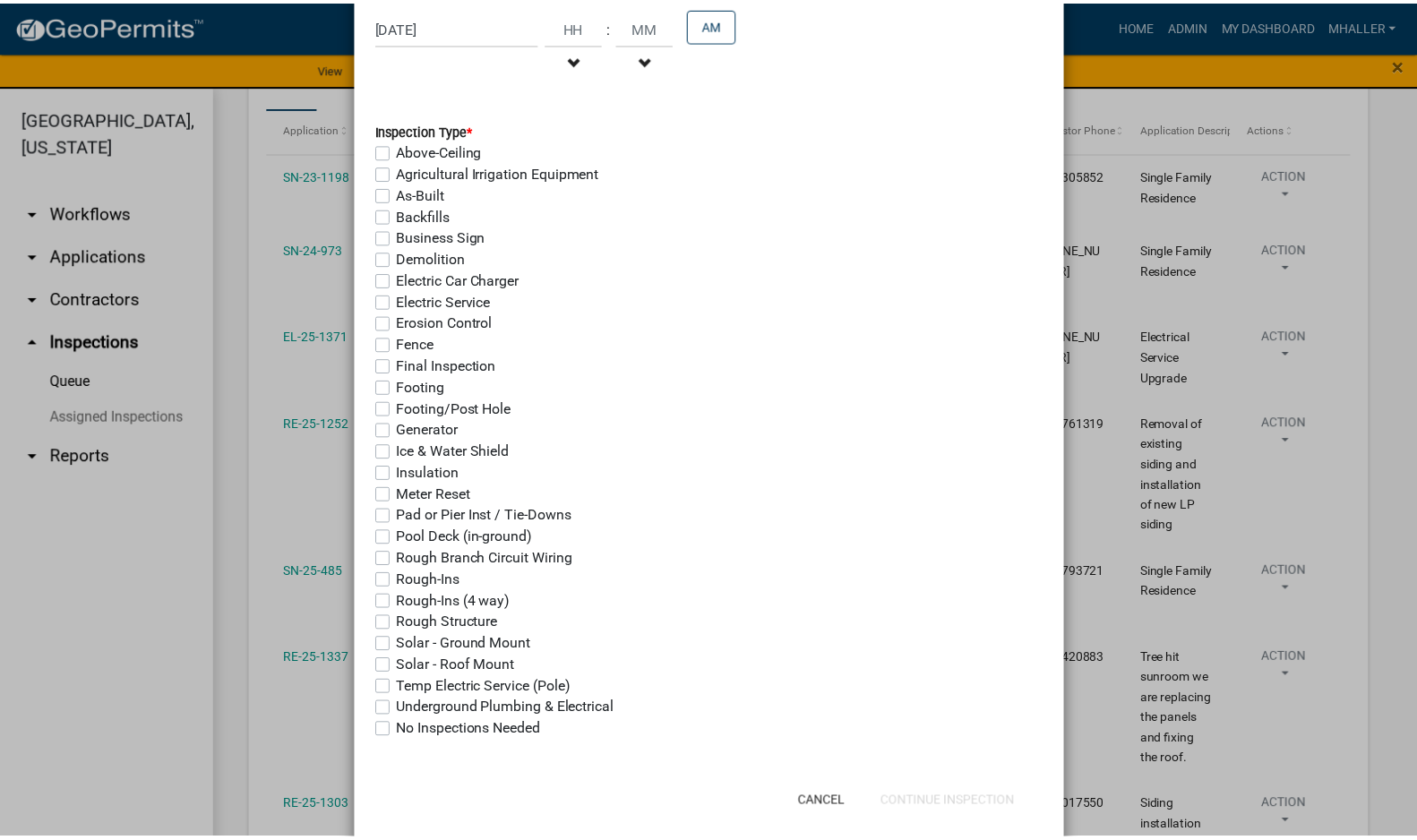
scroll to position [324, 0]
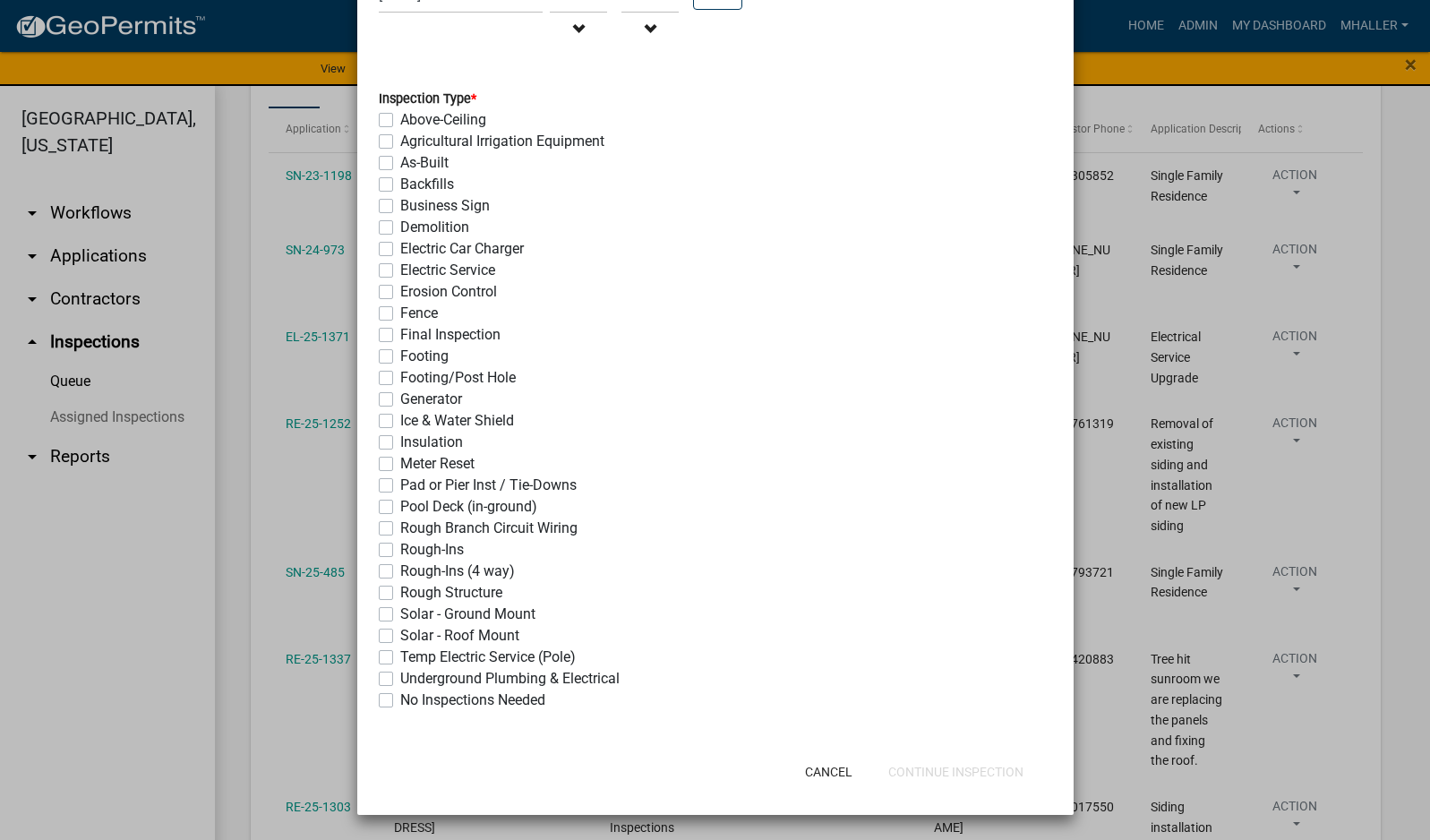
click at [401, 571] on label "Rough-Ins (4 way)" at bounding box center [458, 570] width 114 height 21
click at [401, 571] on input "Rough-Ins (4 way)" at bounding box center [406, 566] width 12 height 12
click at [952, 772] on button "Continue Inspection" at bounding box center [956, 772] width 164 height 32
